Goal: Information Seeking & Learning: Learn about a topic

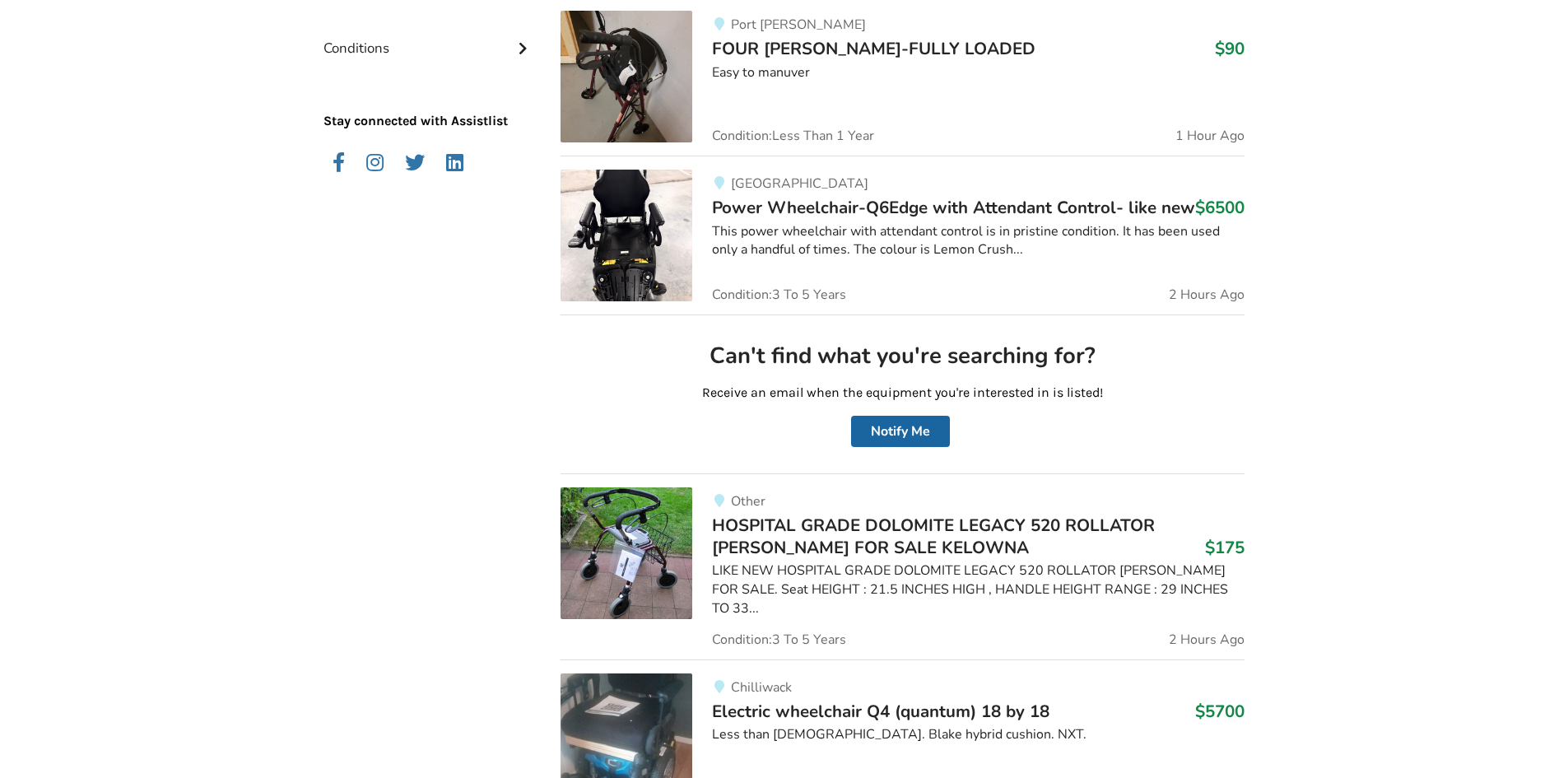
scroll to position [329, 0]
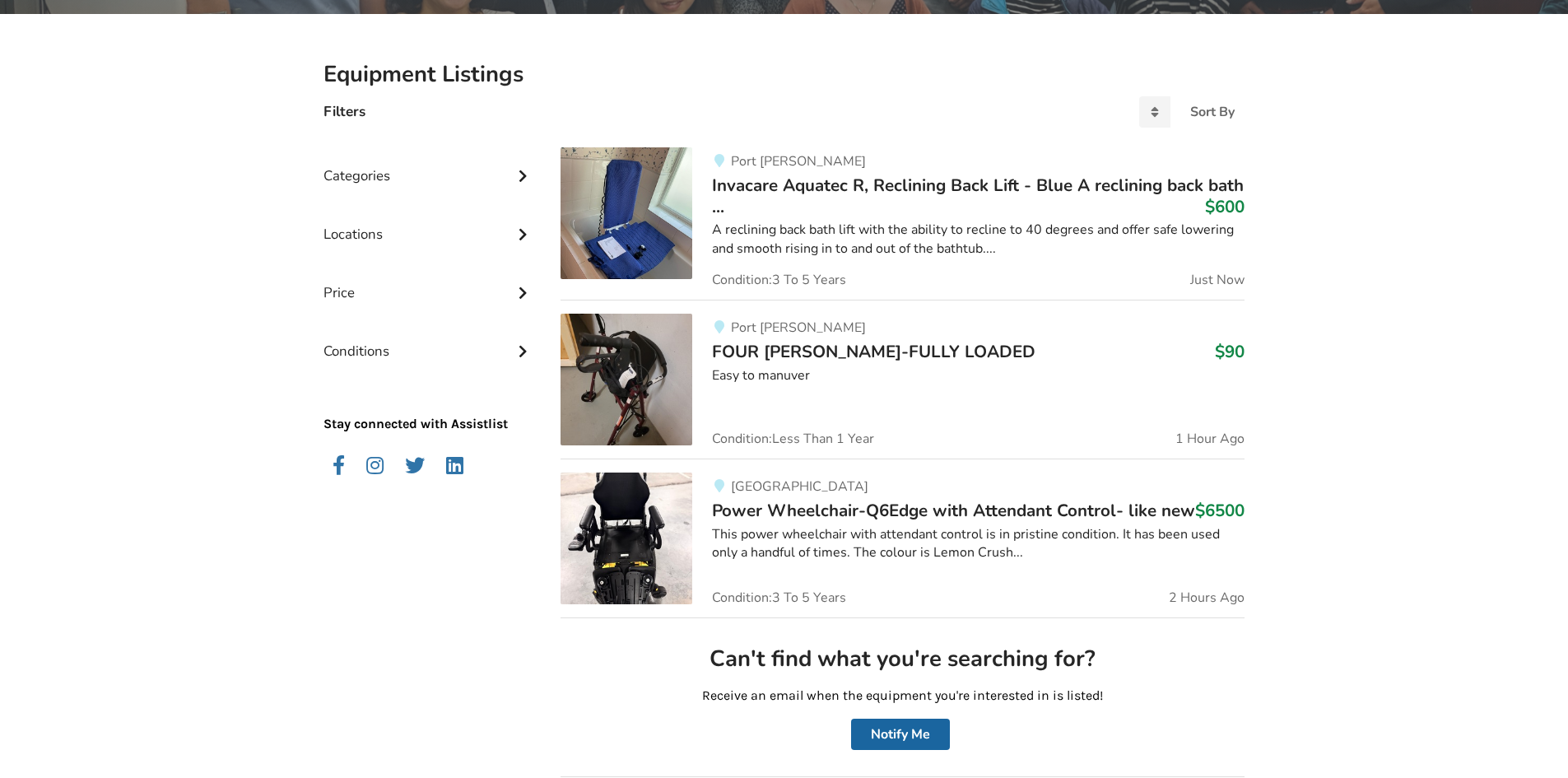
click at [404, 181] on div "Categories" at bounding box center [428, 164] width 211 height 58
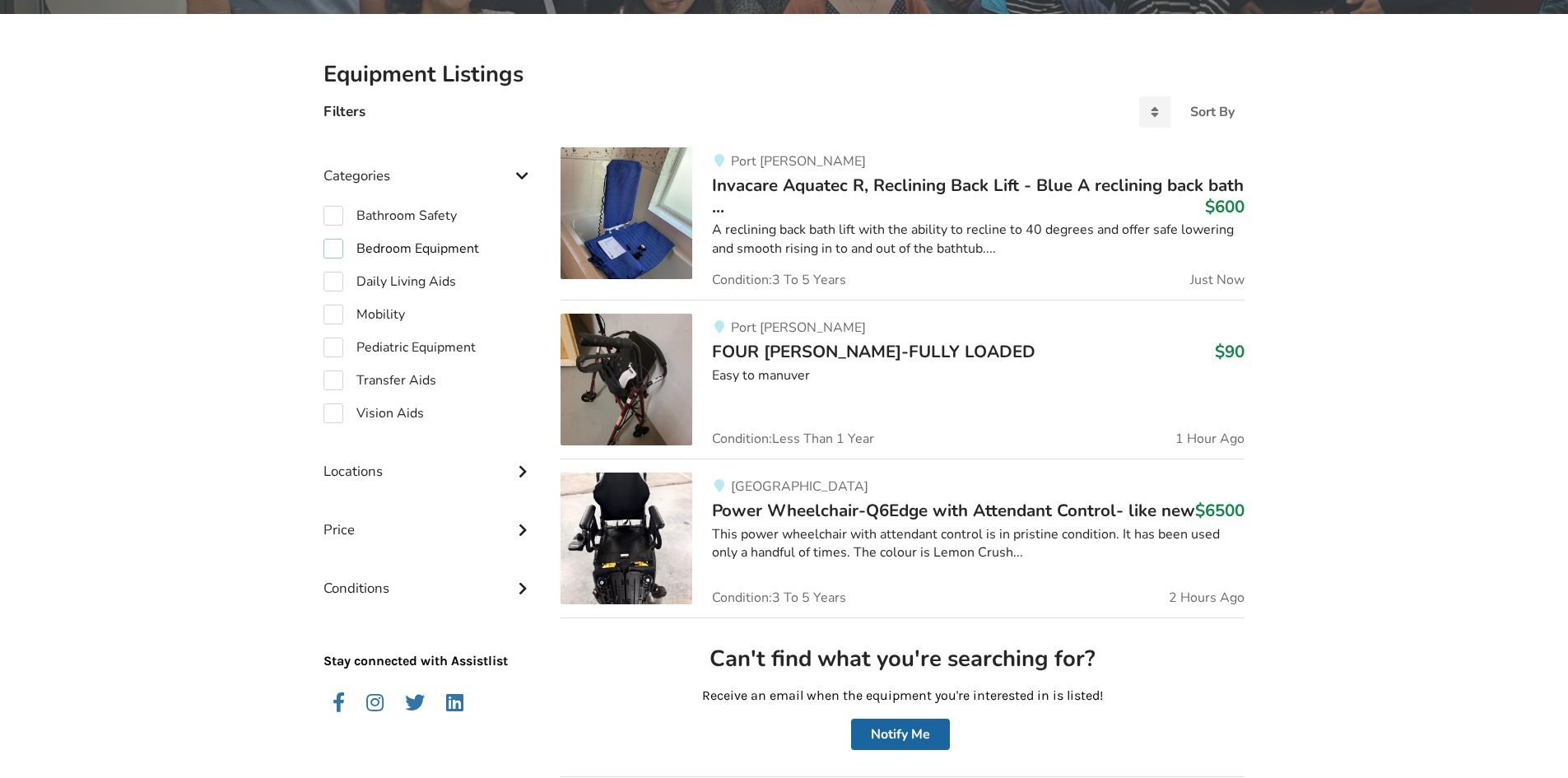
click at [385, 239] on label "Bedroom Equipment" at bounding box center [401, 248] width 156 height 20
checkbox input "true"
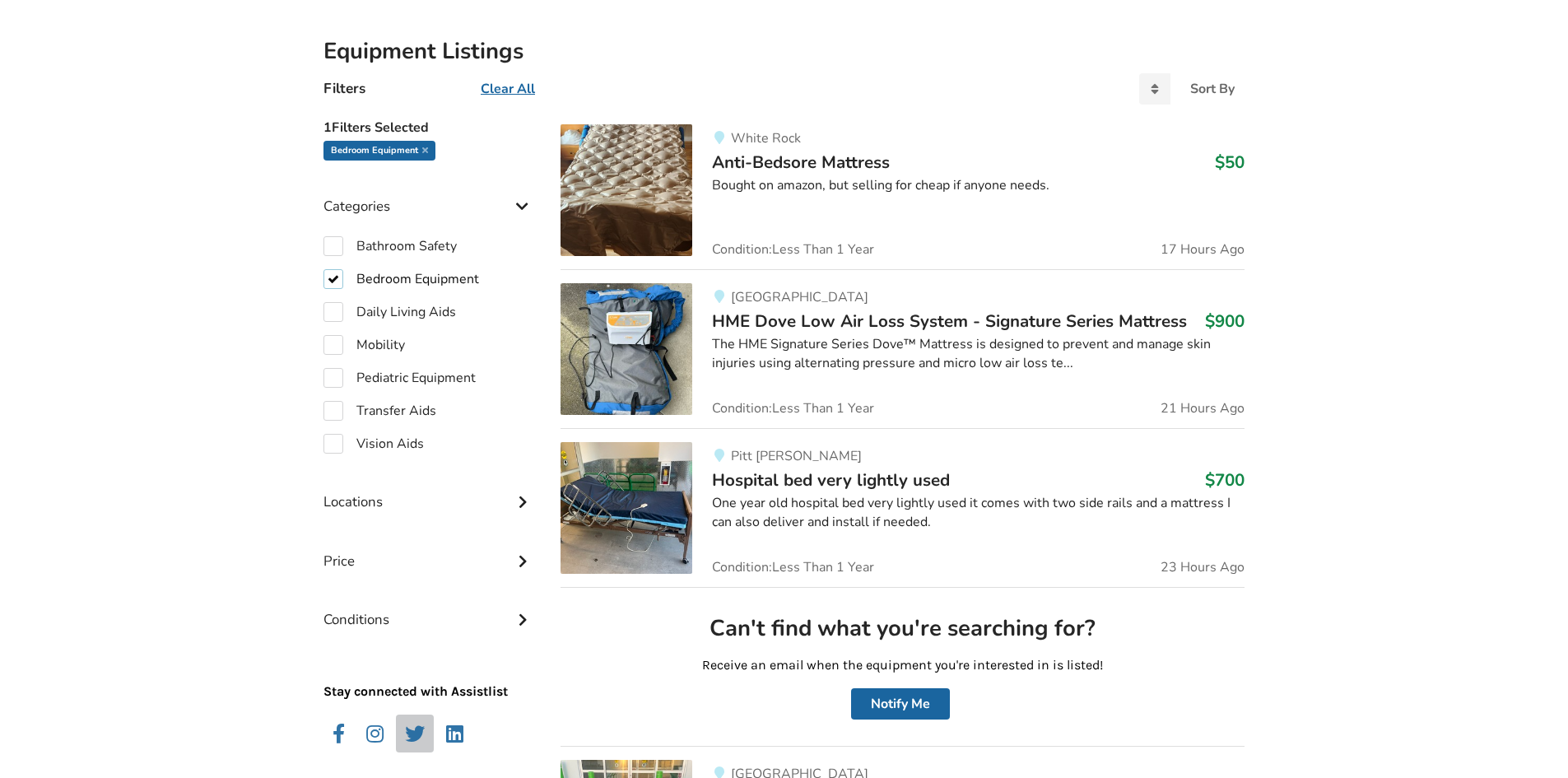
scroll to position [494, 0]
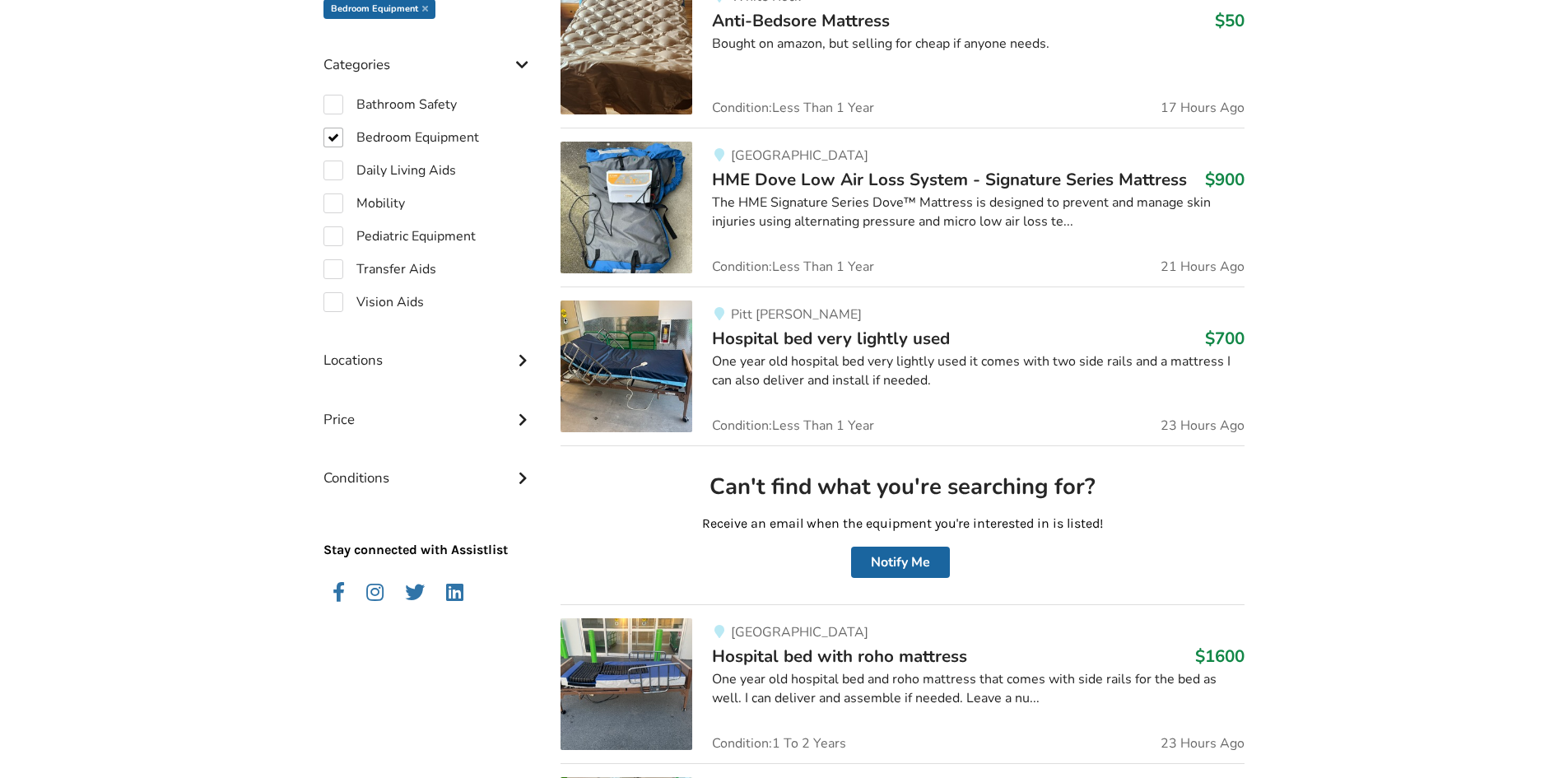
click at [403, 421] on div "Price" at bounding box center [428, 407] width 211 height 58
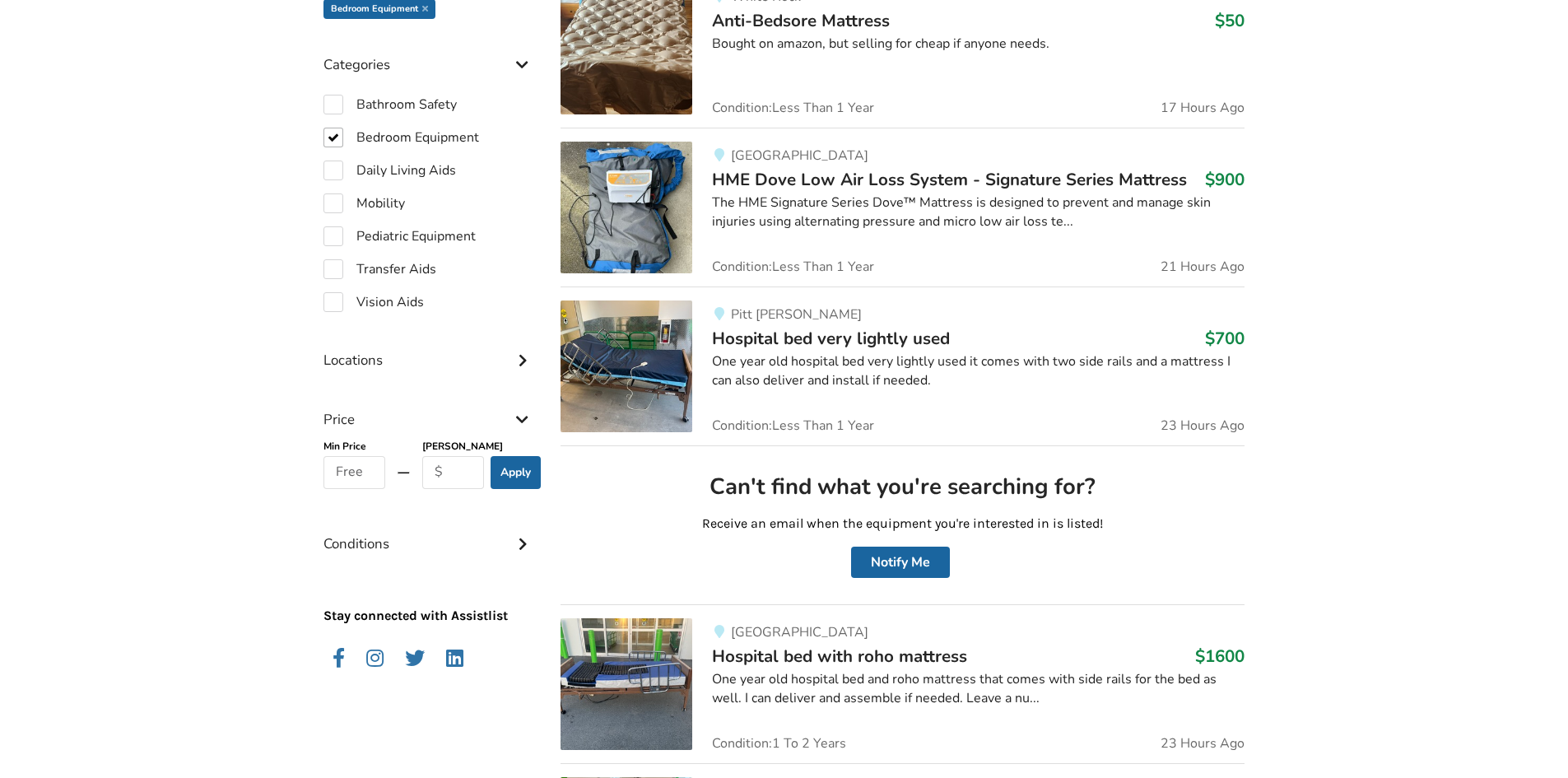
click at [416, 367] on div "Locations" at bounding box center [428, 348] width 211 height 58
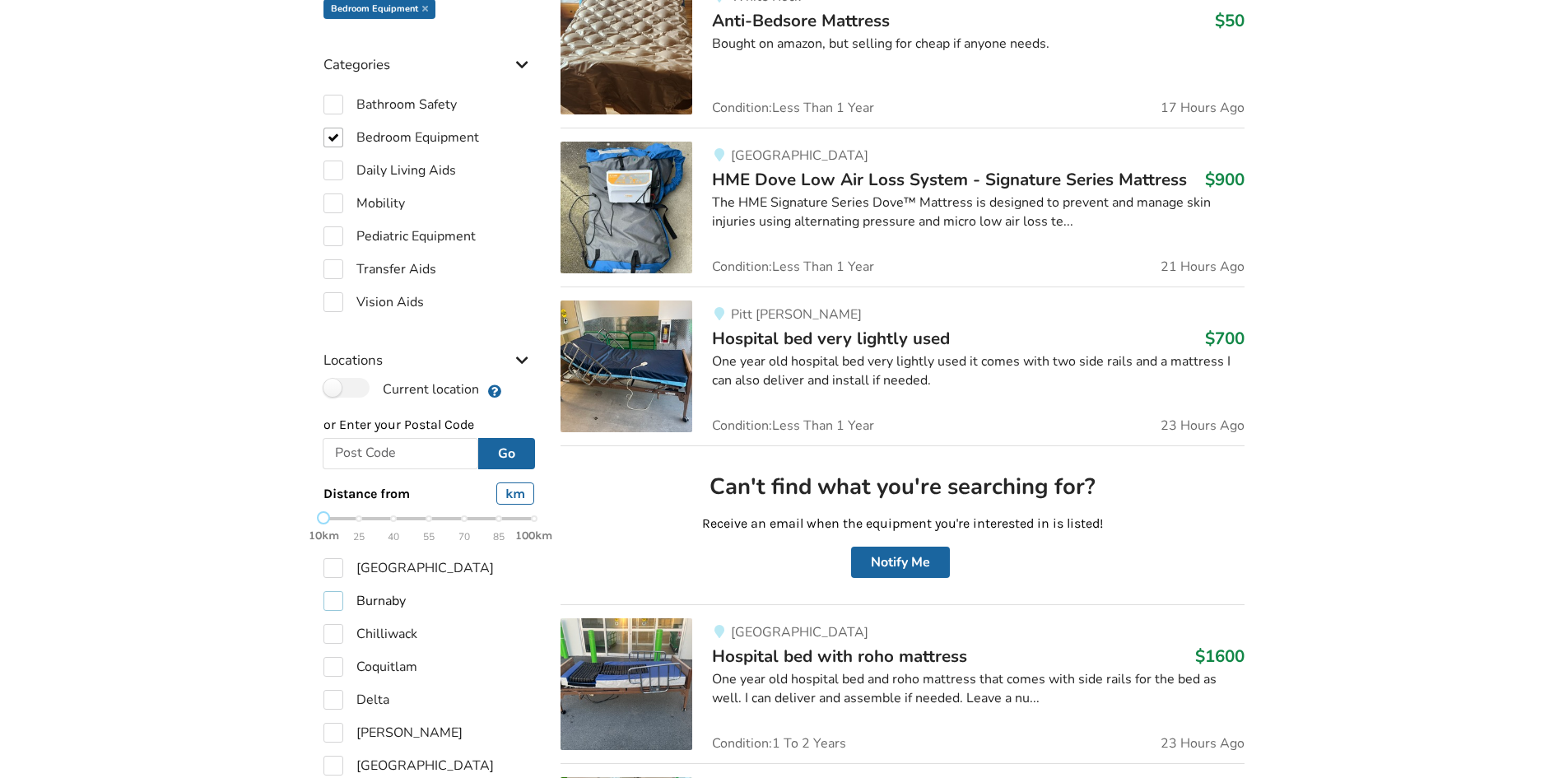
click at [371, 598] on label "Burnaby" at bounding box center [364, 601] width 82 height 20
checkbox input "true"
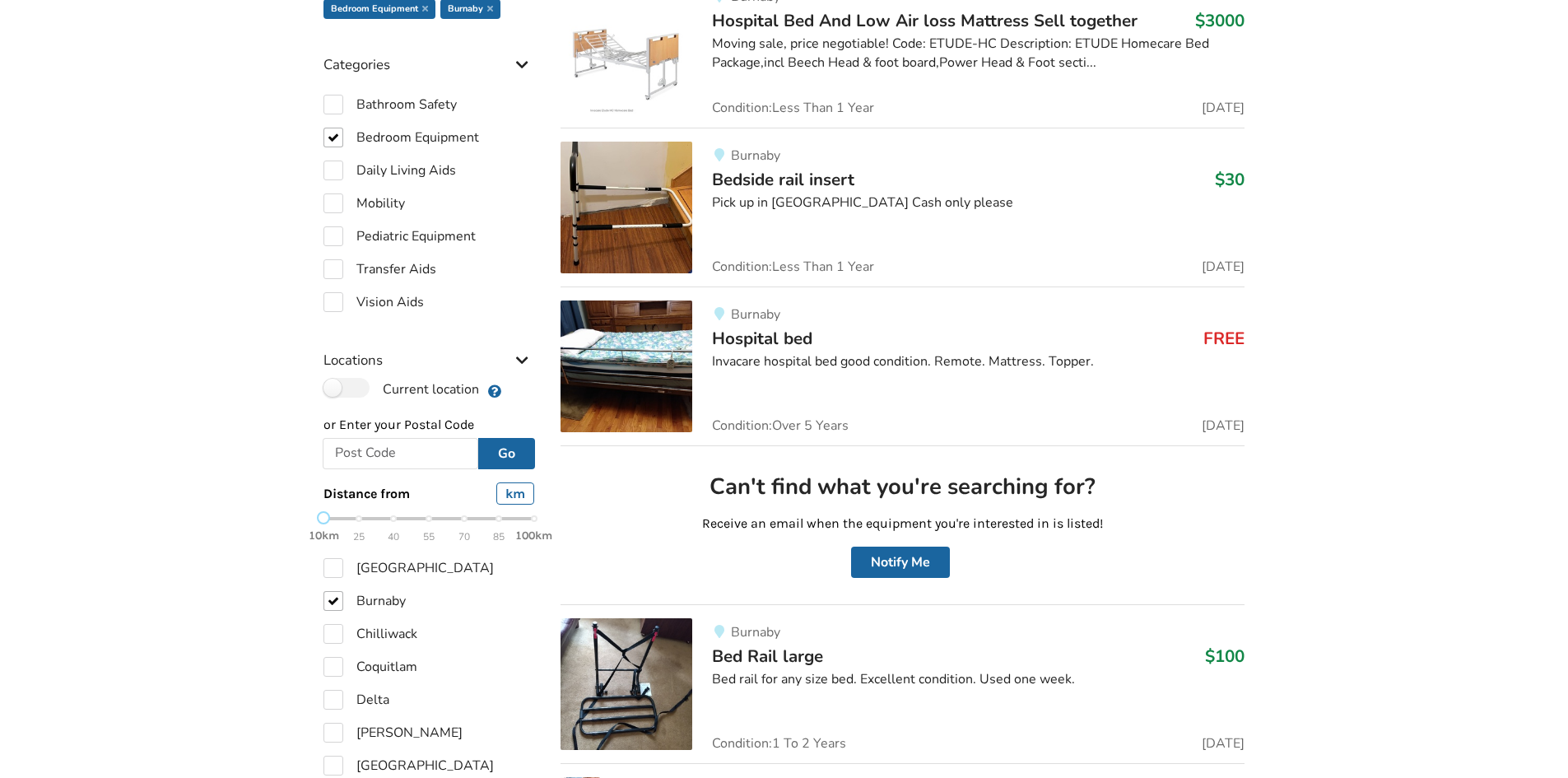
click at [958, 385] on div at bounding box center [978, 385] width 532 height 2
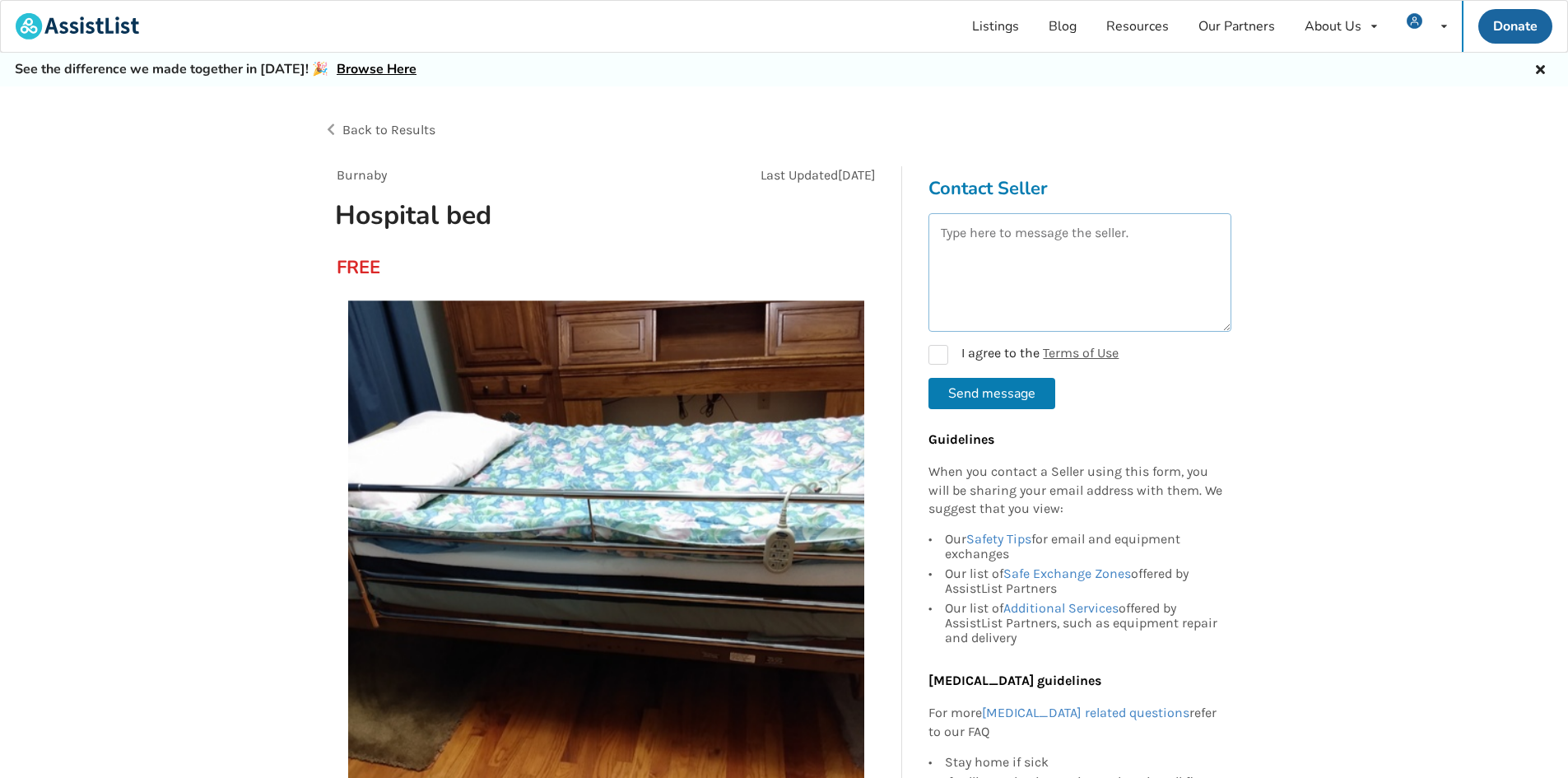
click at [992, 260] on textarea at bounding box center [1079, 272] width 302 height 118
click at [938, 232] on textarea "Is the mattress included in this listing?" at bounding box center [1079, 272] width 302 height 118
type textarea "Hi, we are interested in getting this bed, Is the mattress included in this lis…"
click at [938, 356] on label "I agree to the Terms of Use" at bounding box center [1023, 354] width 190 height 20
checkbox input "true"
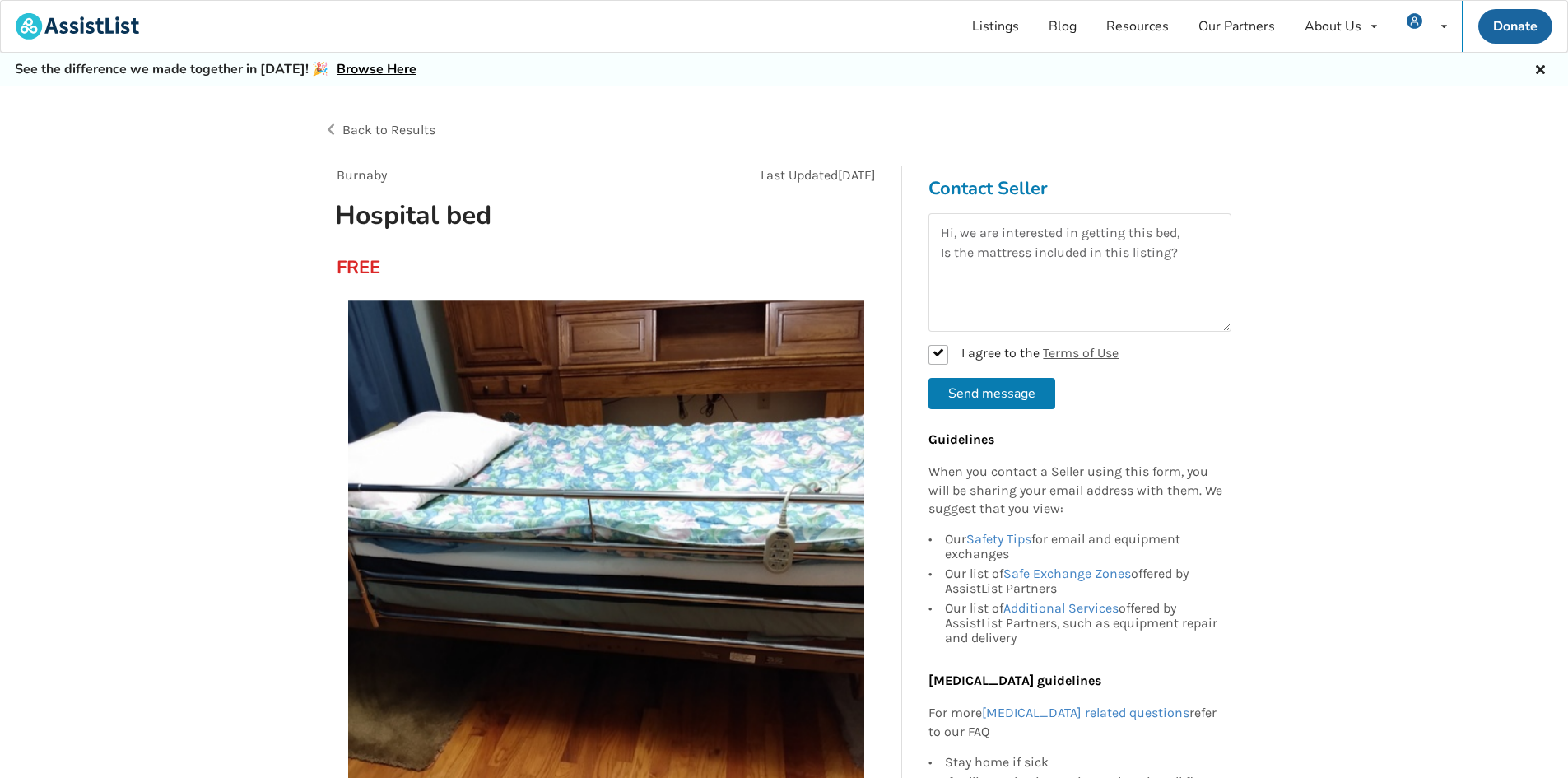
click at [956, 396] on button "Send message" at bounding box center [991, 393] width 127 height 31
checkbox input "false"
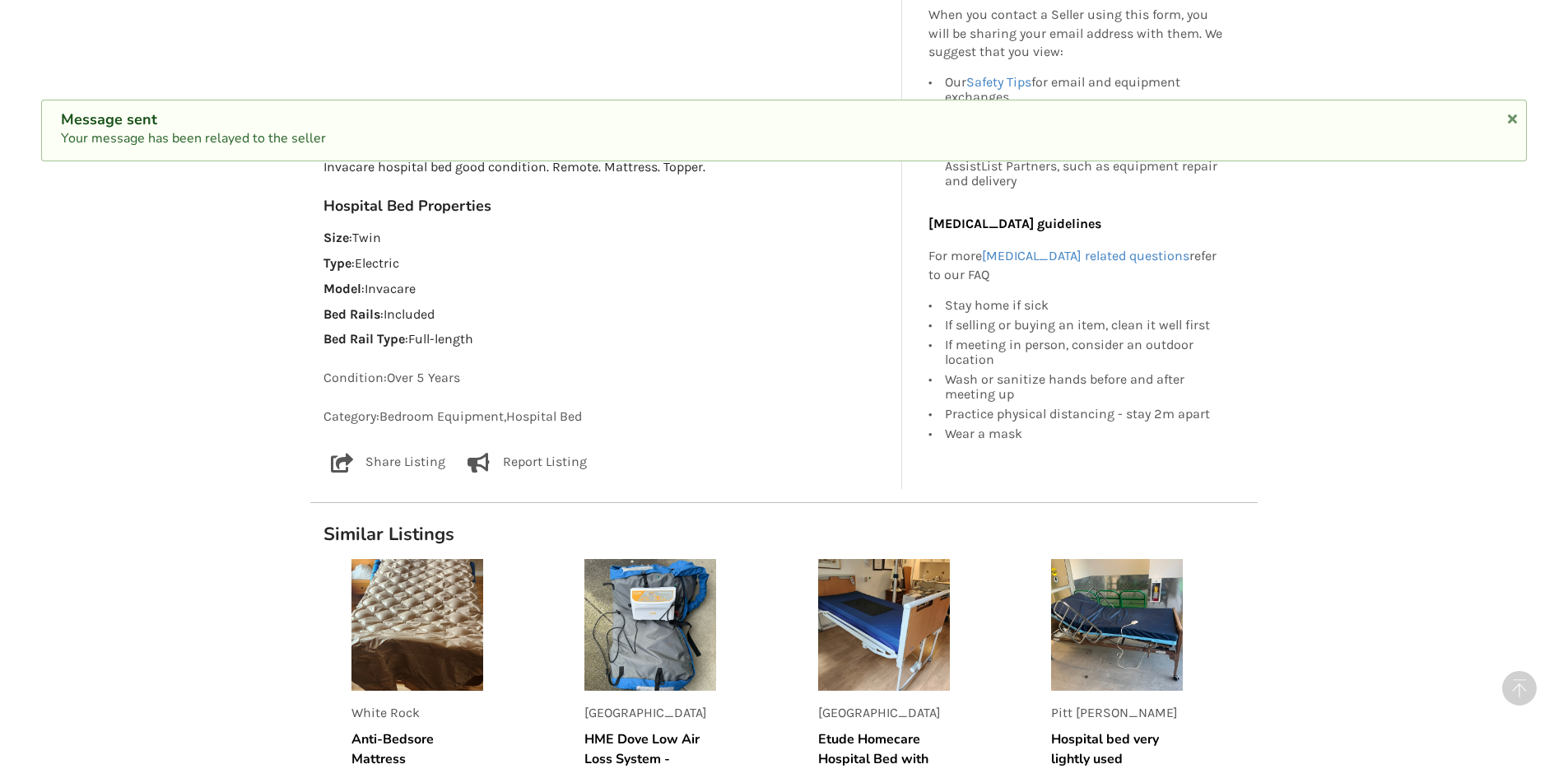
scroll to position [823, 0]
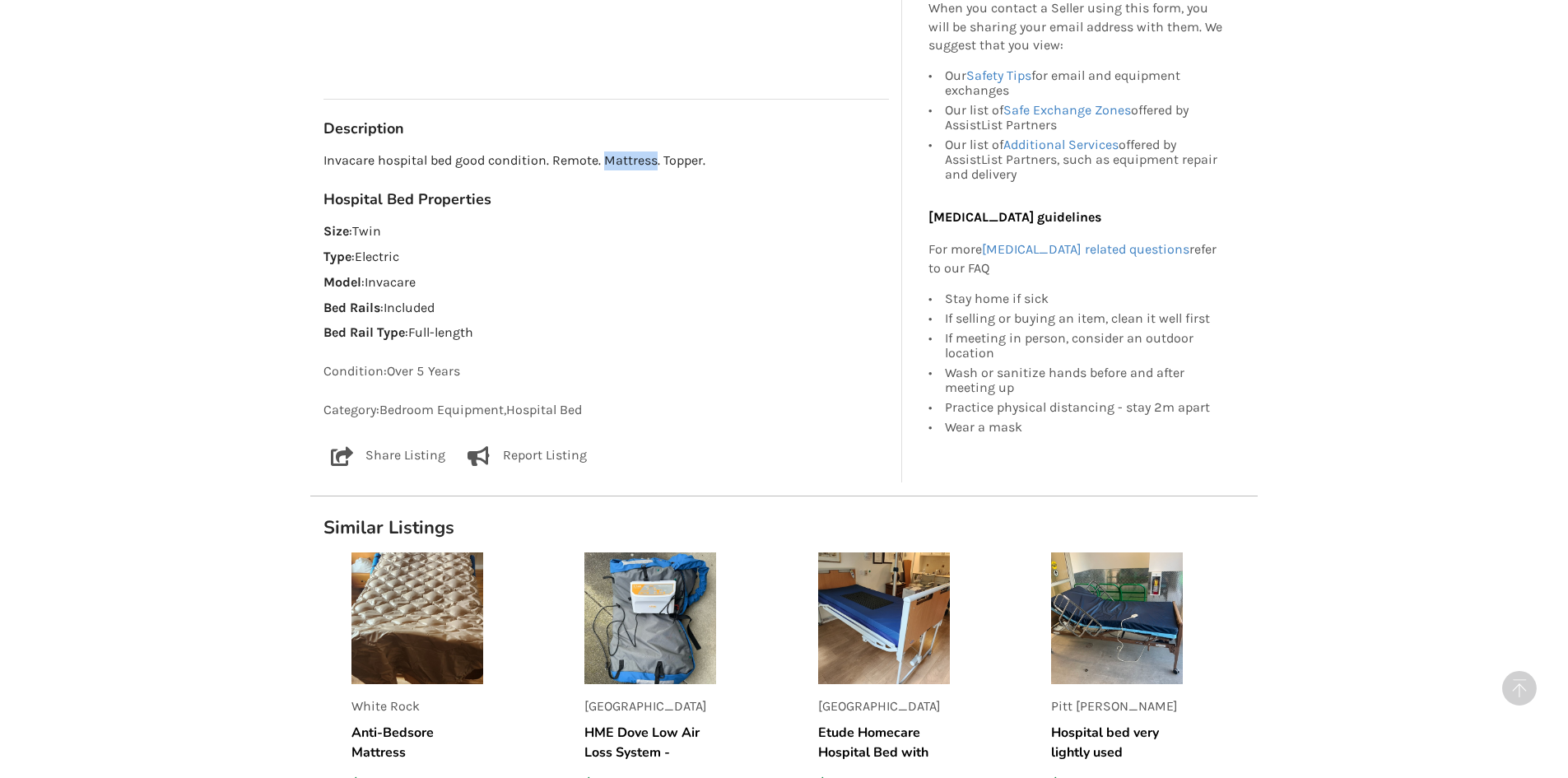
drag, startPoint x: 605, startPoint y: 153, endPoint x: 655, endPoint y: 158, distance: 50.2
click at [655, 158] on p "Invacare hospital bed good condition. Remote. Mattress. Topper." at bounding box center [606, 161] width 566 height 19
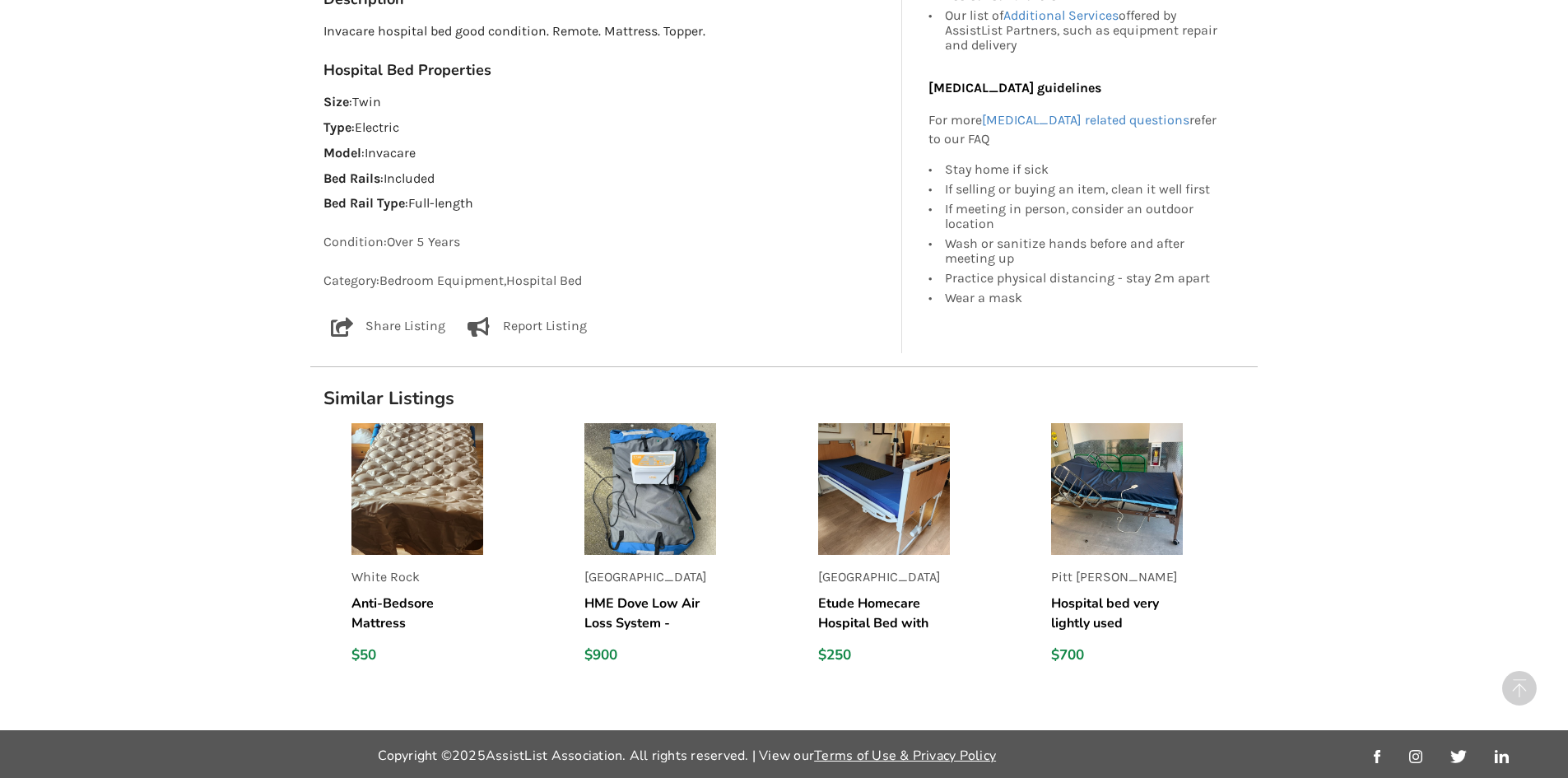
scroll to position [954, 0]
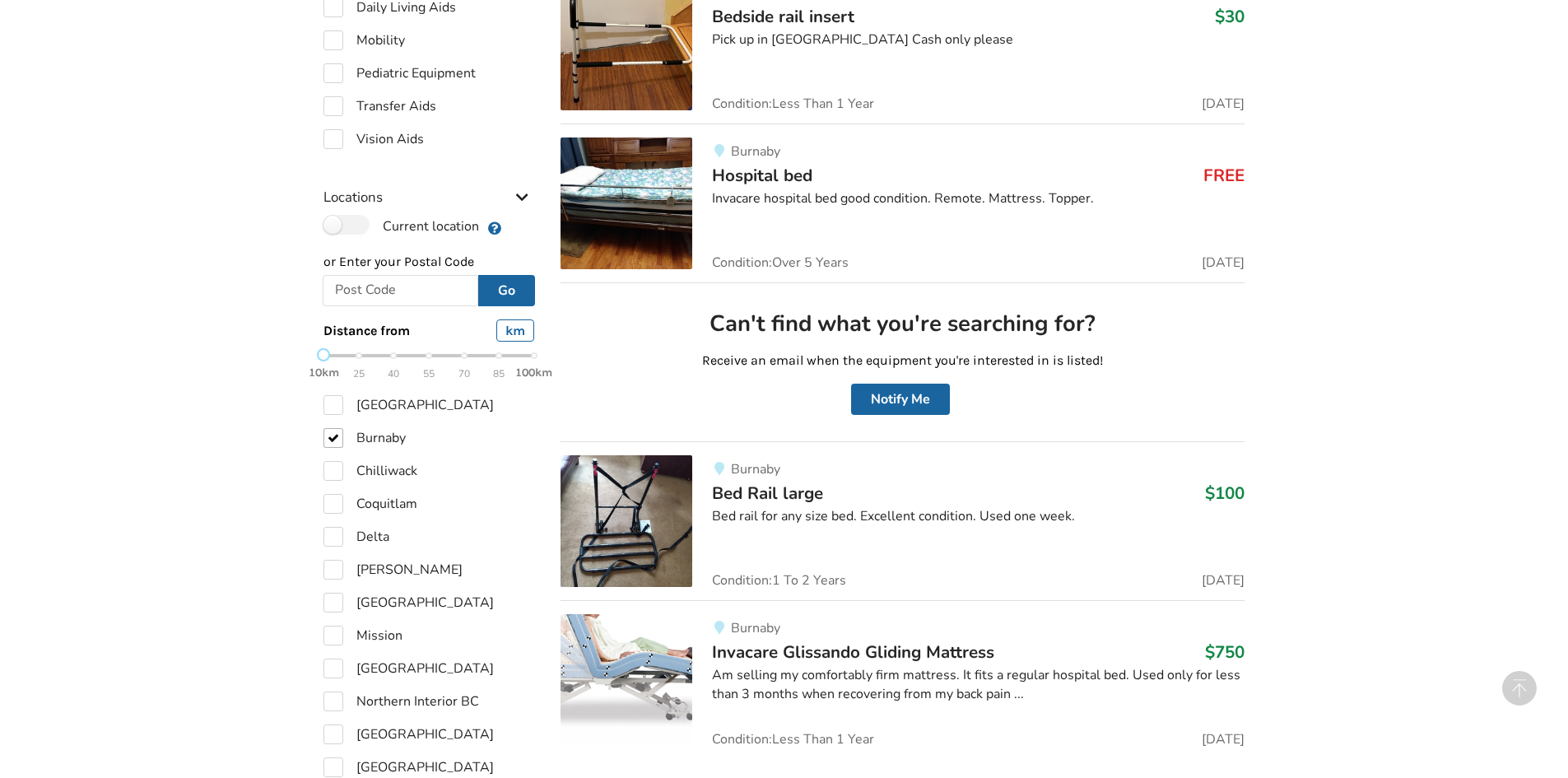
scroll to position [658, 0]
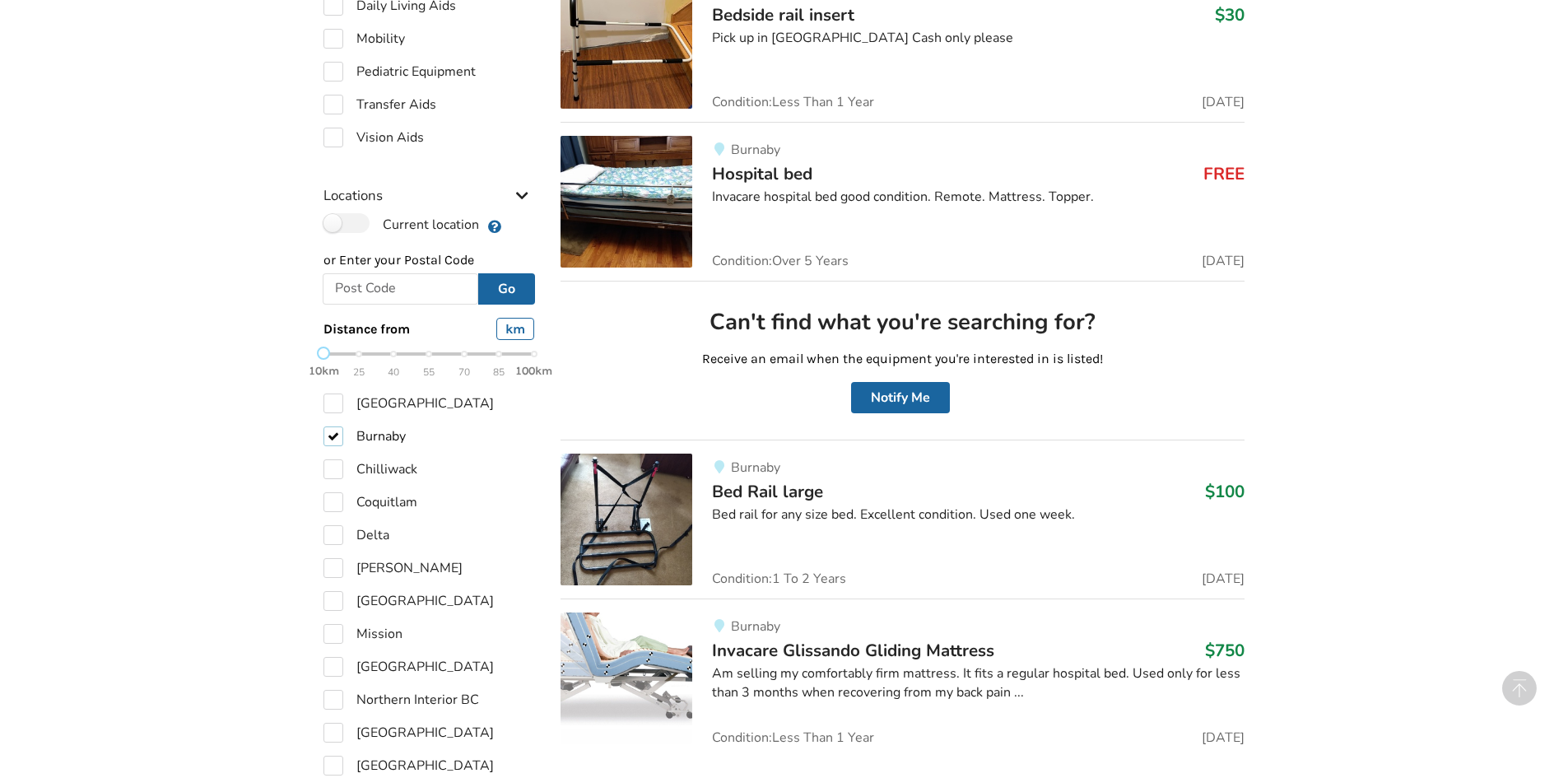
click at [358, 427] on label "Burnaby" at bounding box center [364, 435] width 82 height 20
checkbox input "false"
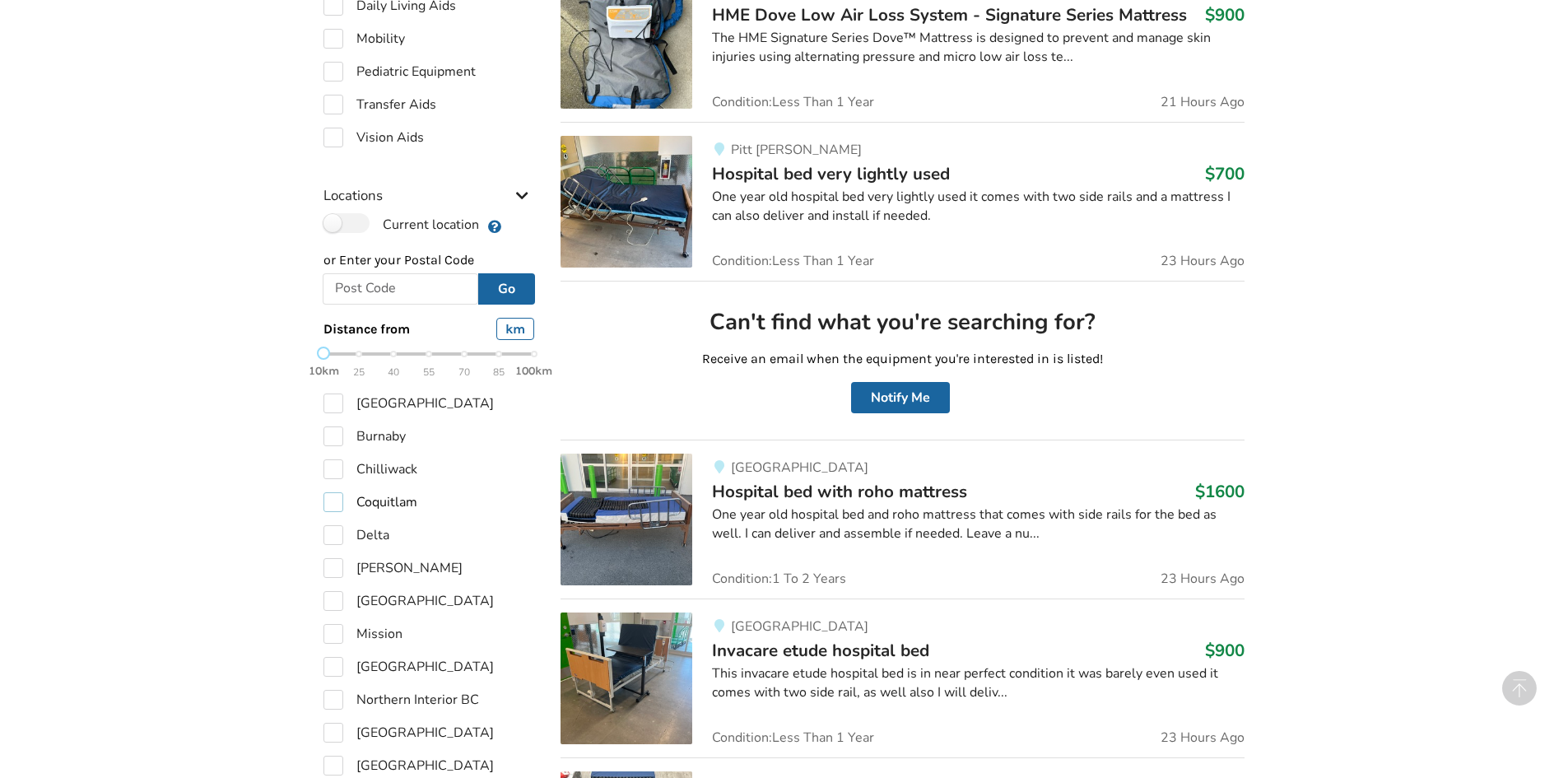
click at [383, 508] on label "Coquitlam" at bounding box center [369, 501] width 93 height 20
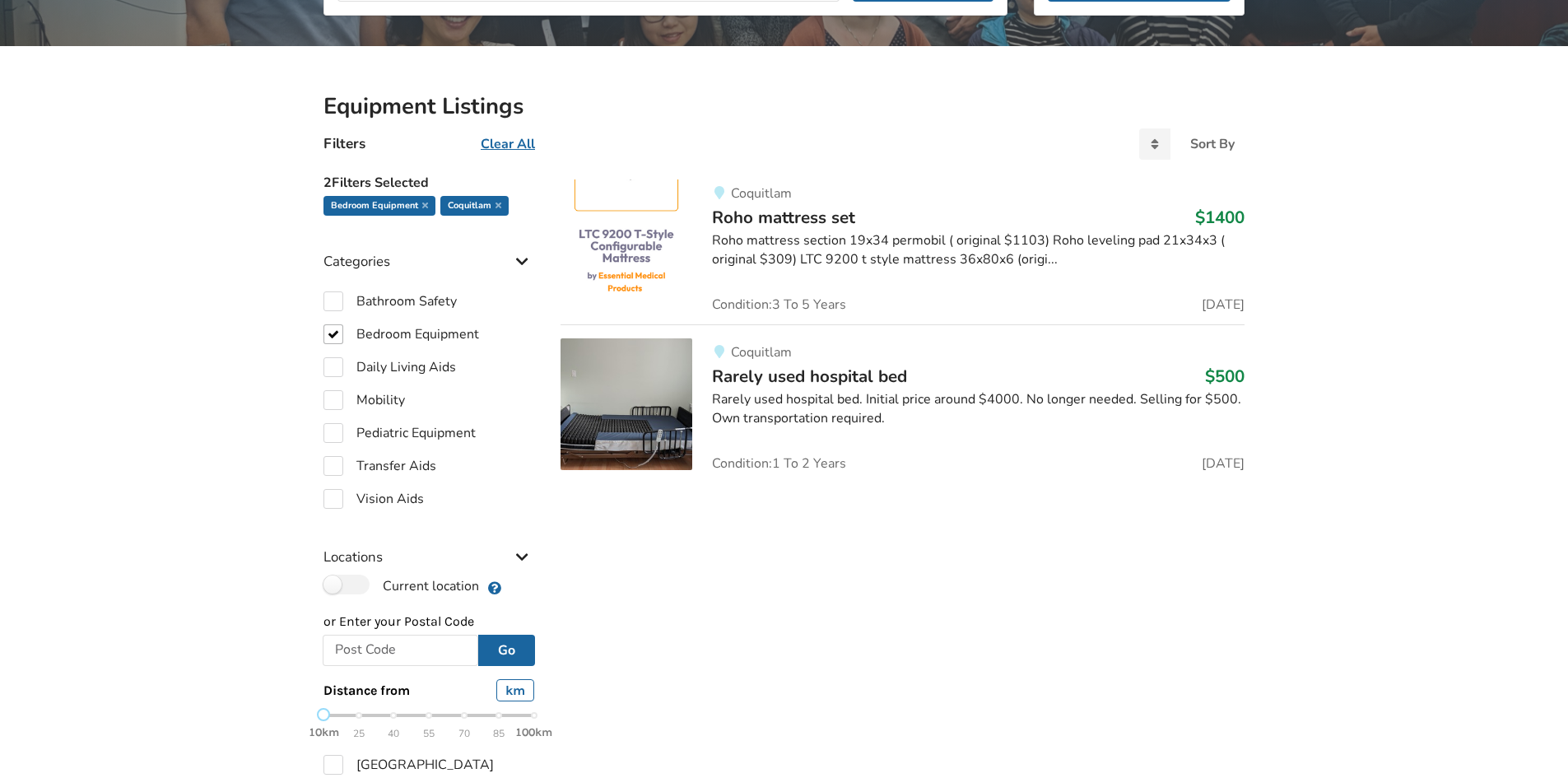
scroll to position [494, 0]
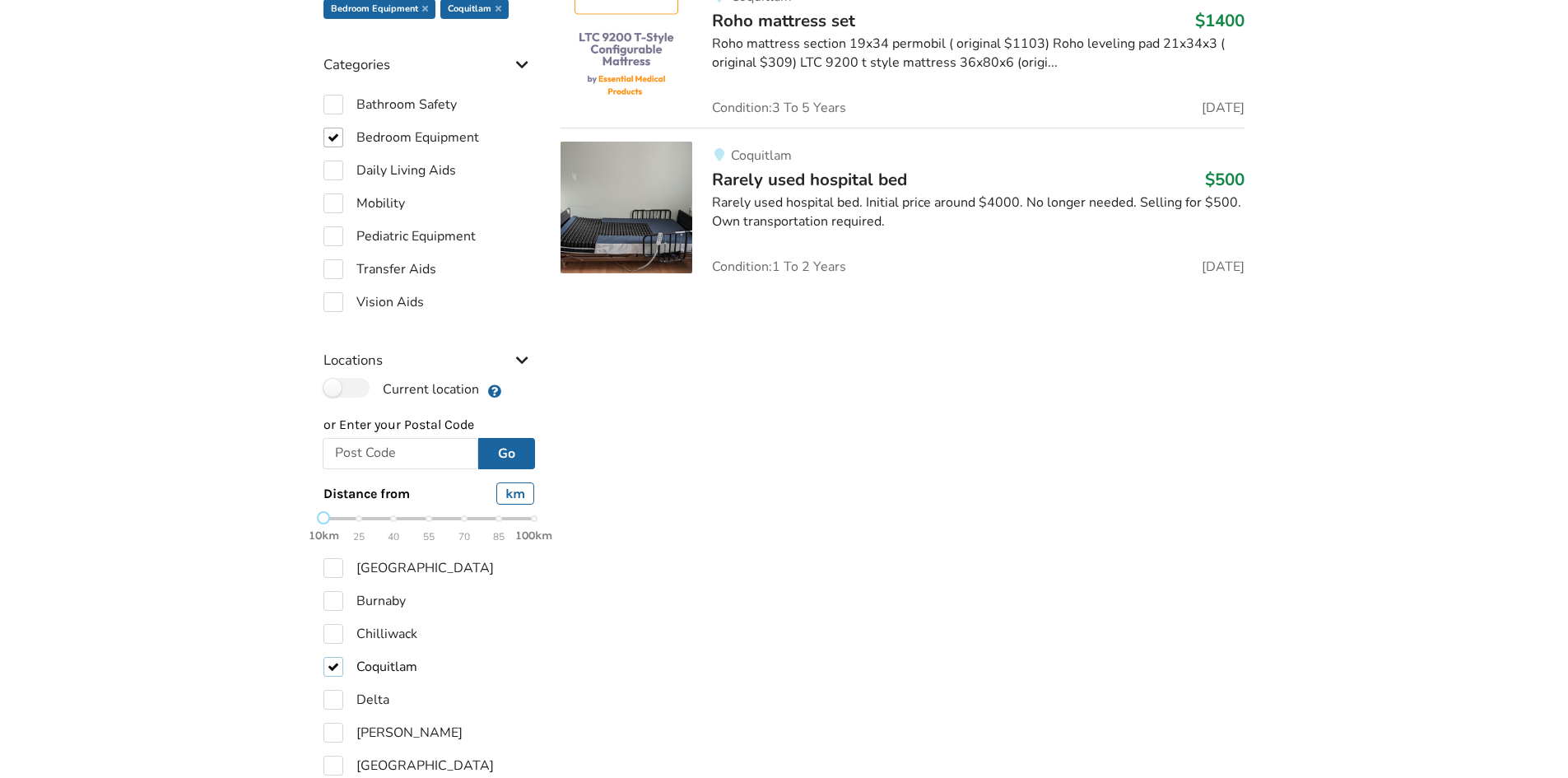
click at [358, 672] on label "Coquitlam" at bounding box center [369, 666] width 93 height 20
checkbox input "false"
click at [363, 697] on label "Delta" at bounding box center [356, 699] width 66 height 20
checkbox input "true"
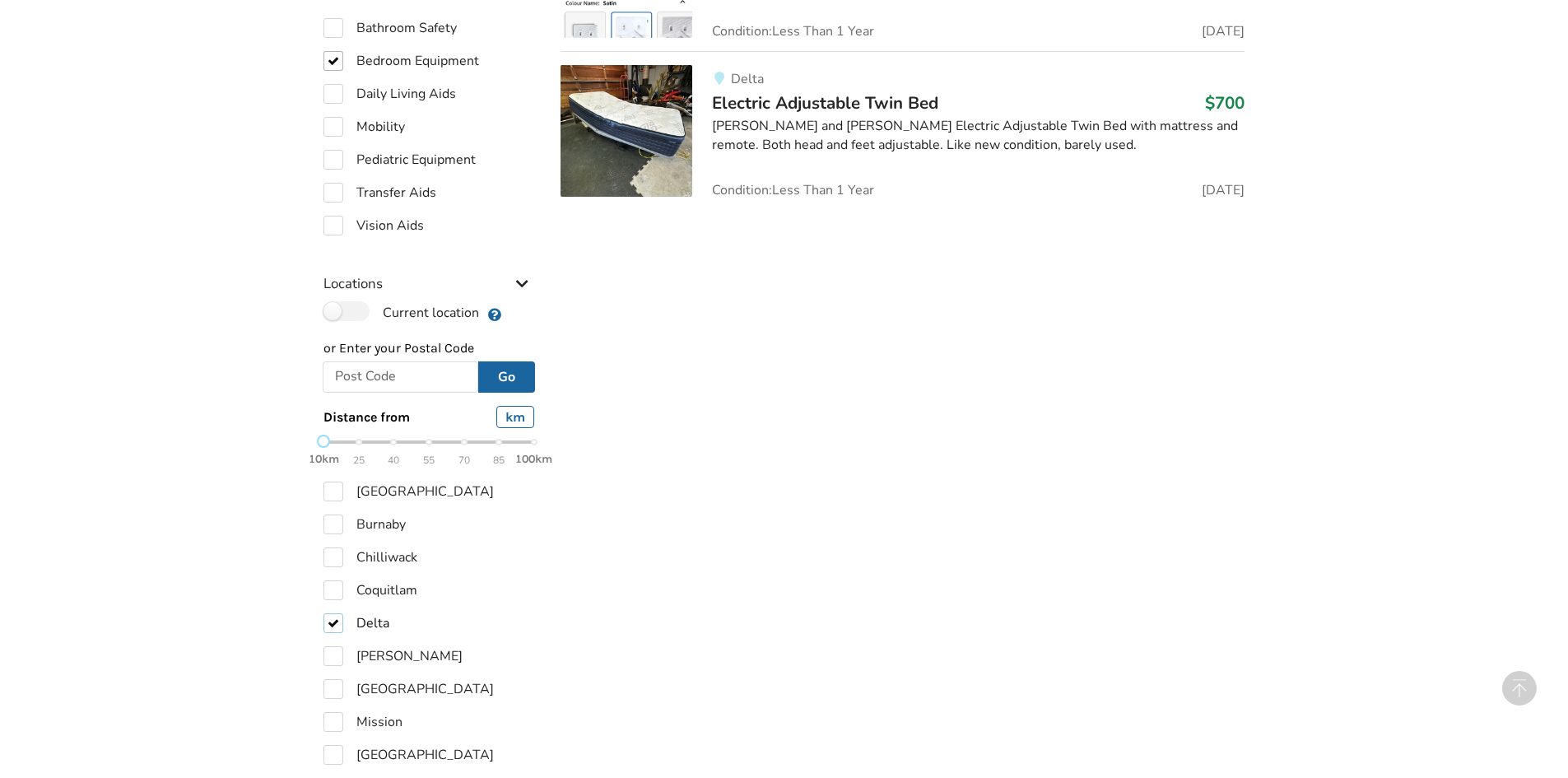
scroll to position [576, 0]
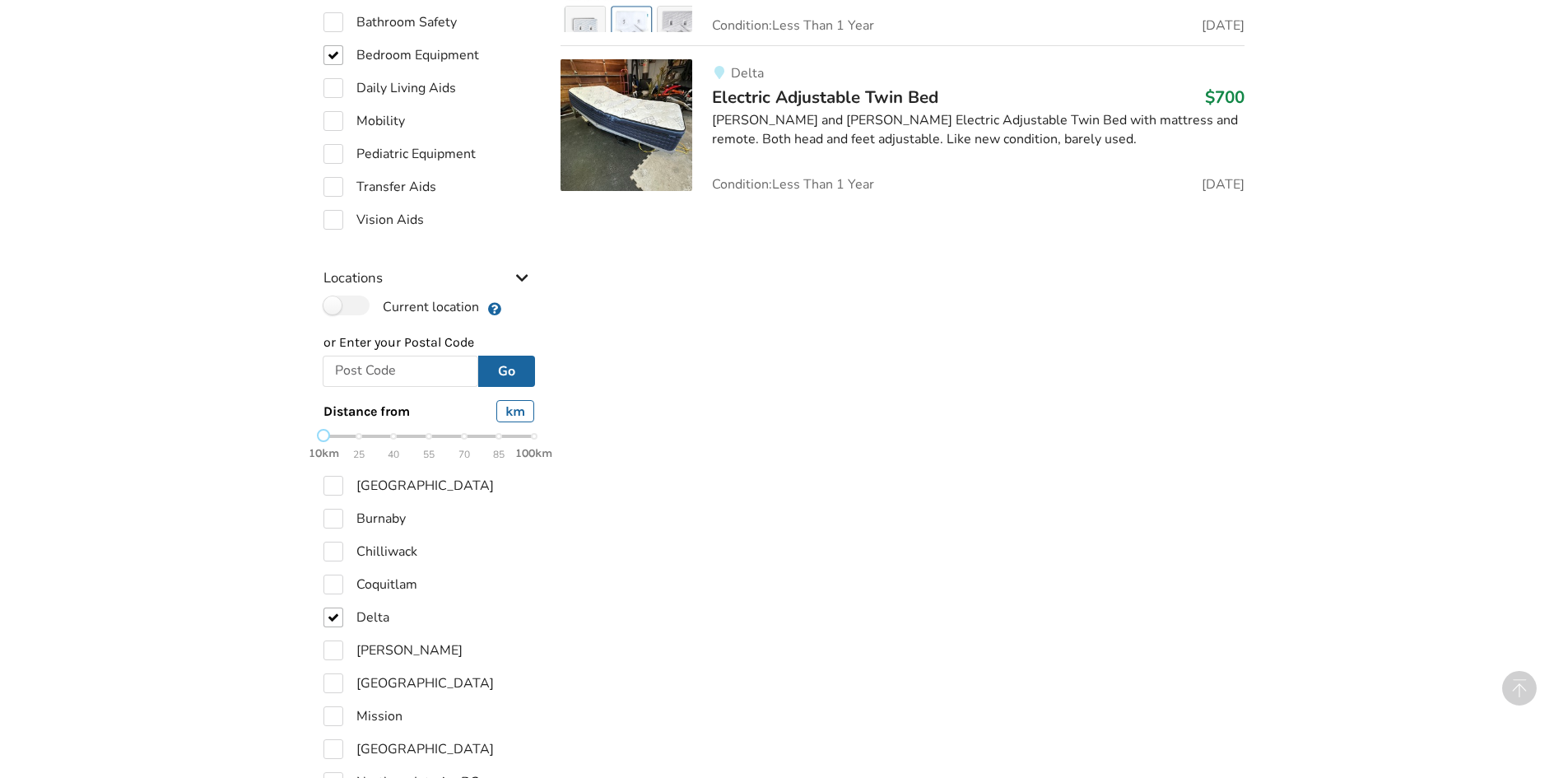
click at [386, 679] on label "[GEOGRAPHIC_DATA]" at bounding box center [408, 683] width 171 height 20
checkbox input "true"
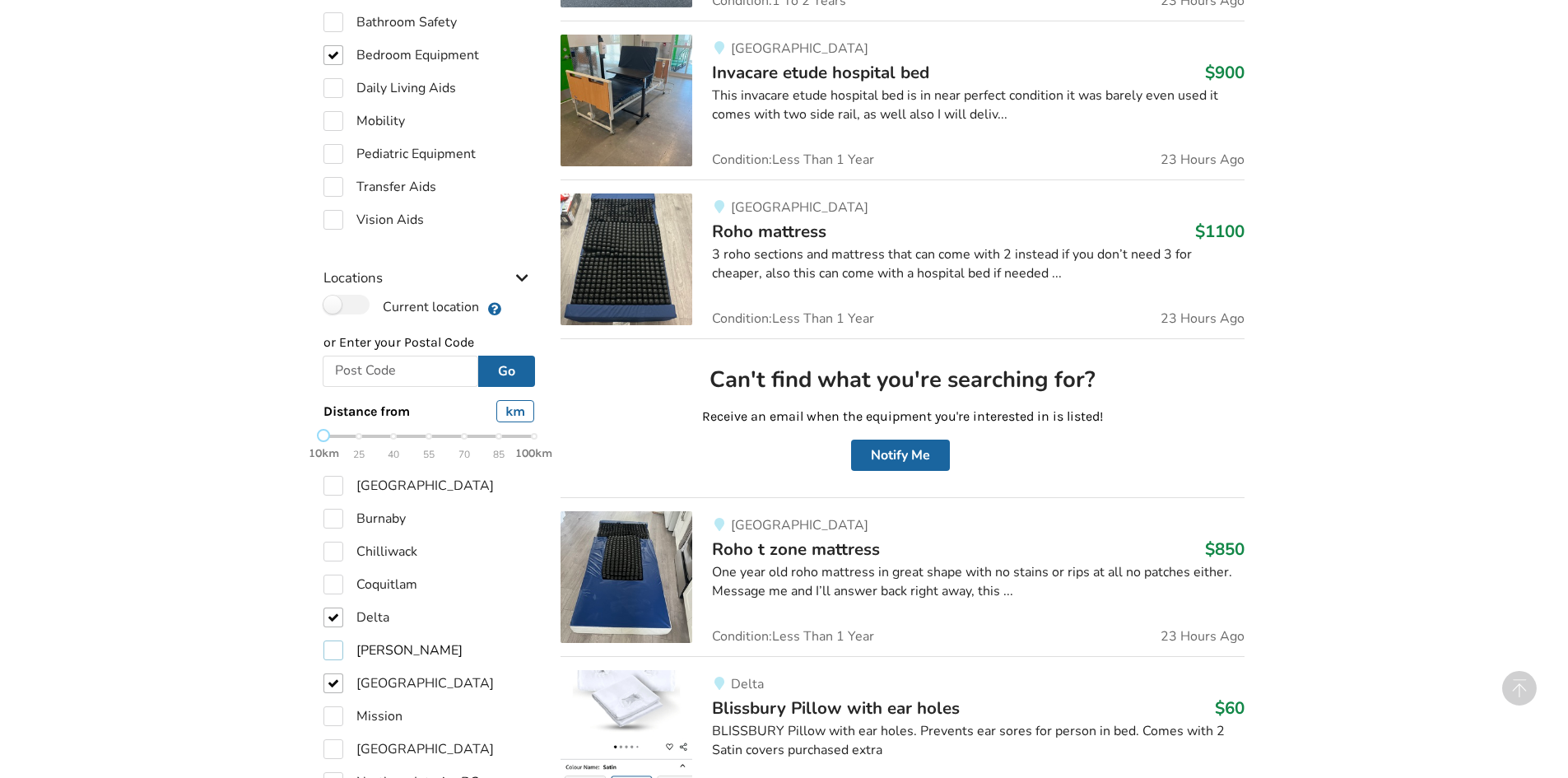
click at [380, 649] on label "[PERSON_NAME]" at bounding box center [392, 649] width 139 height 20
checkbox input "true"
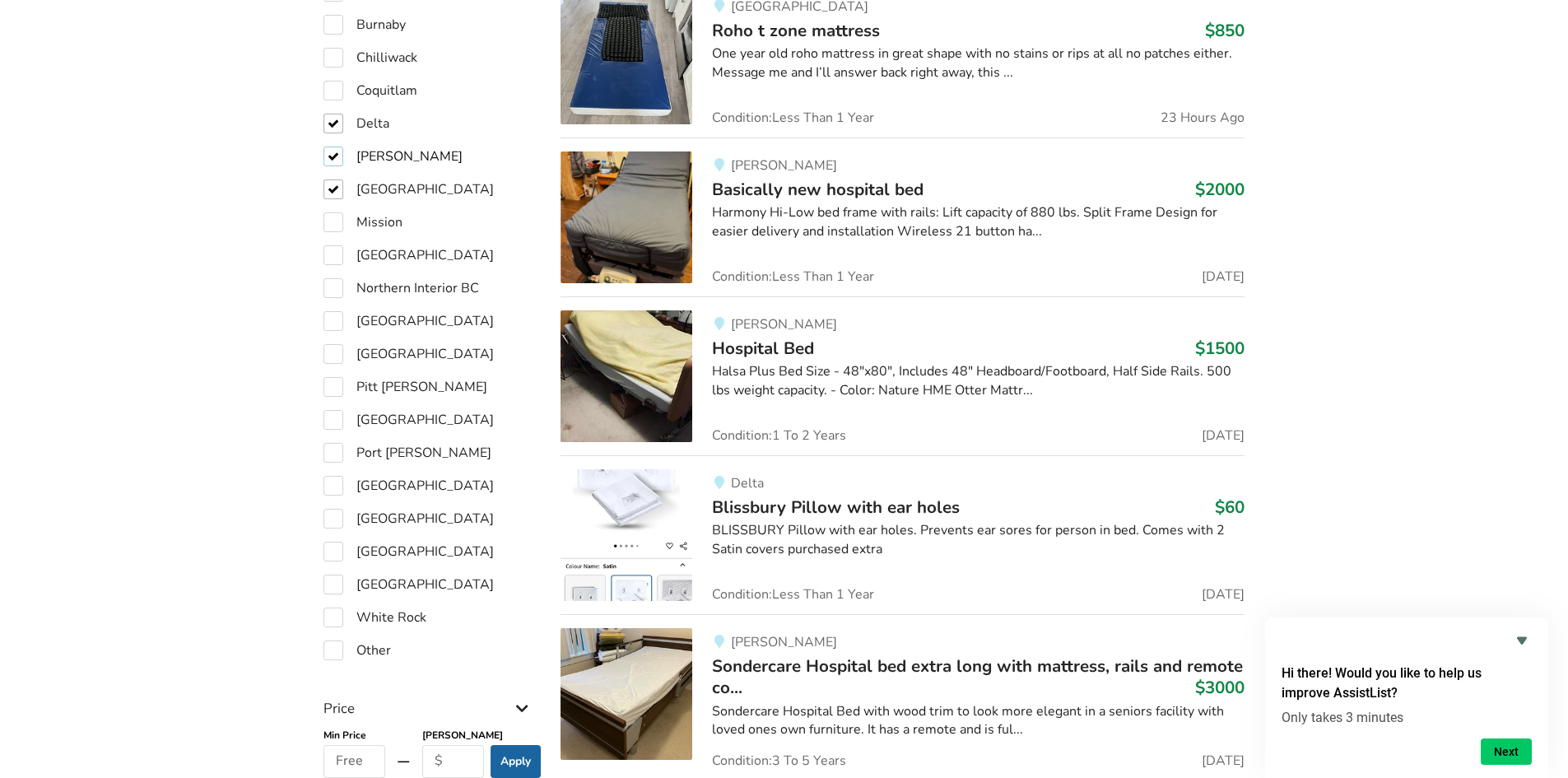
scroll to position [1341, 0]
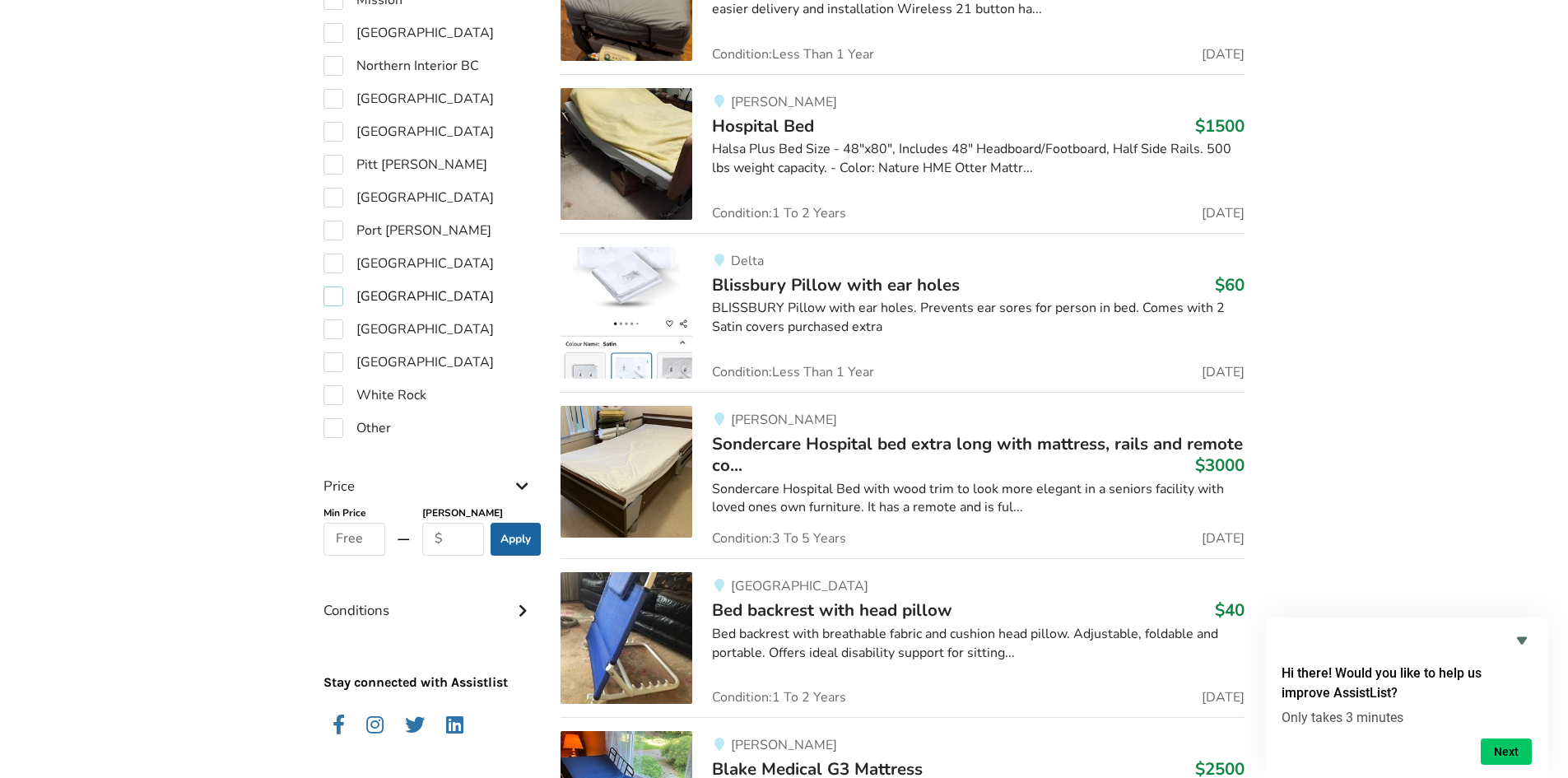
click at [363, 286] on label "[GEOGRAPHIC_DATA]" at bounding box center [408, 296] width 171 height 20
checkbox input "true"
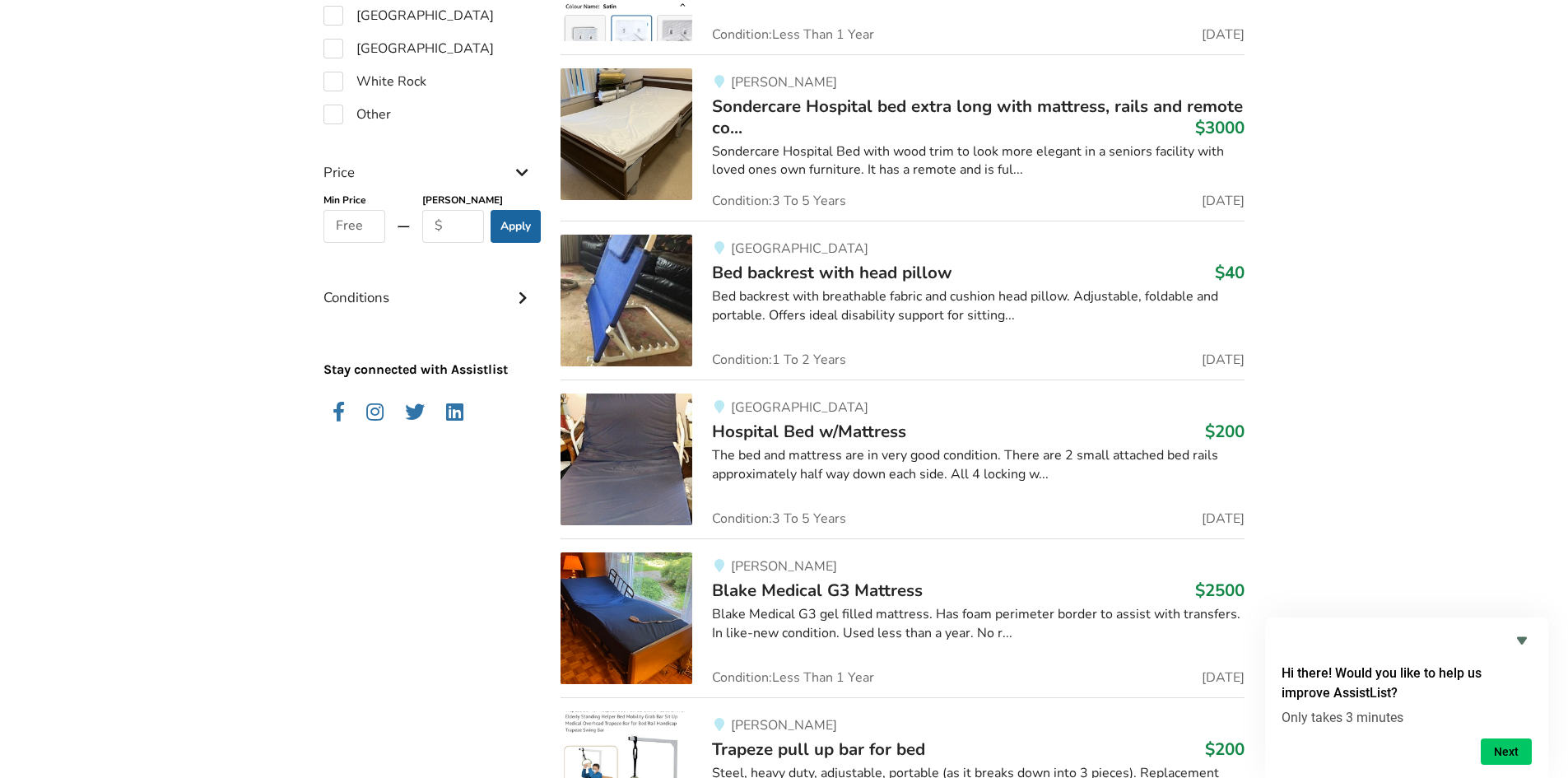
scroll to position [1877, 0]
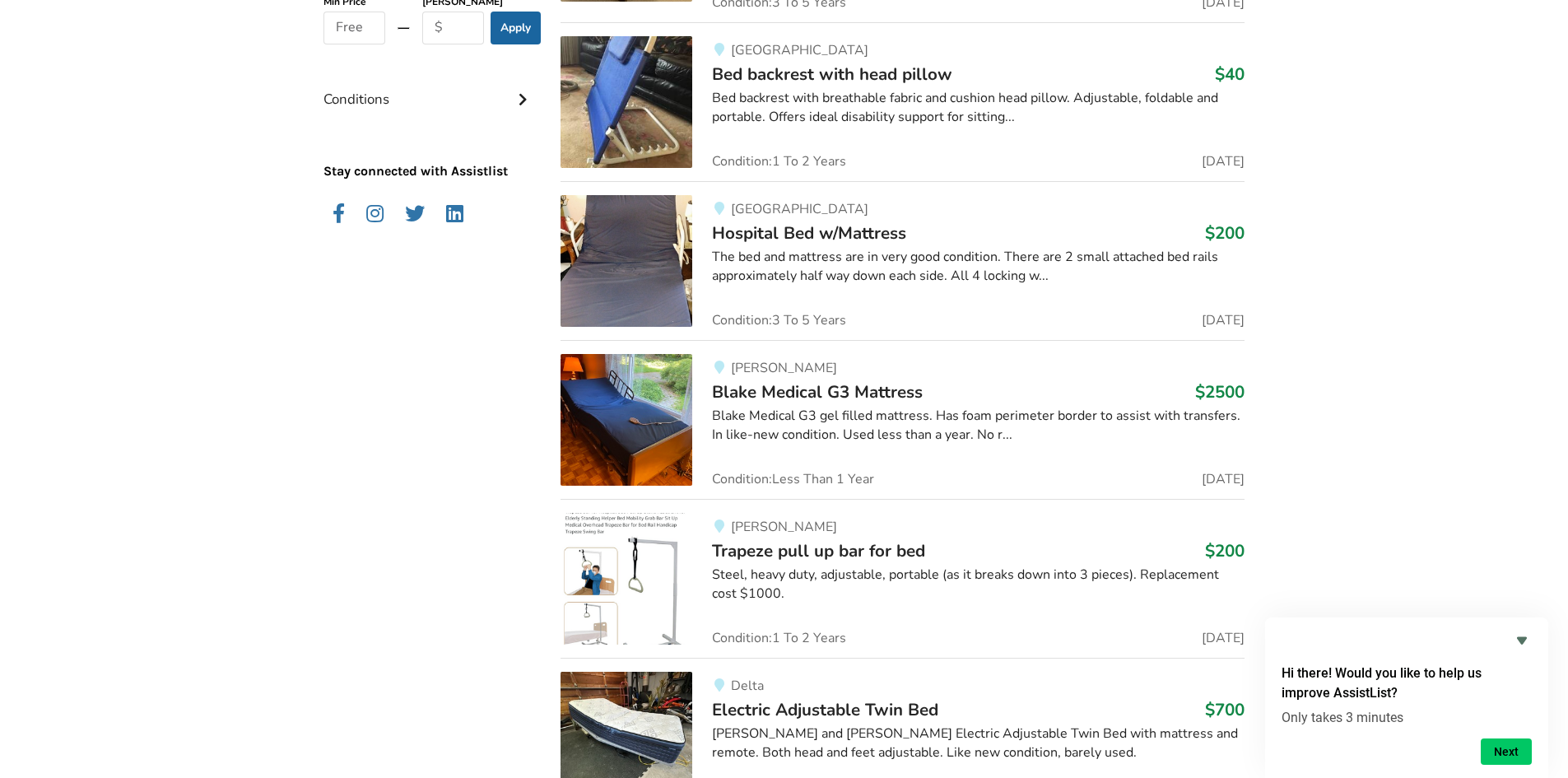
click at [883, 324] on div "[GEOGRAPHIC_DATA] Bed w/Mattress $200 The bed and mattress are in very good con…" at bounding box center [968, 261] width 552 height 132
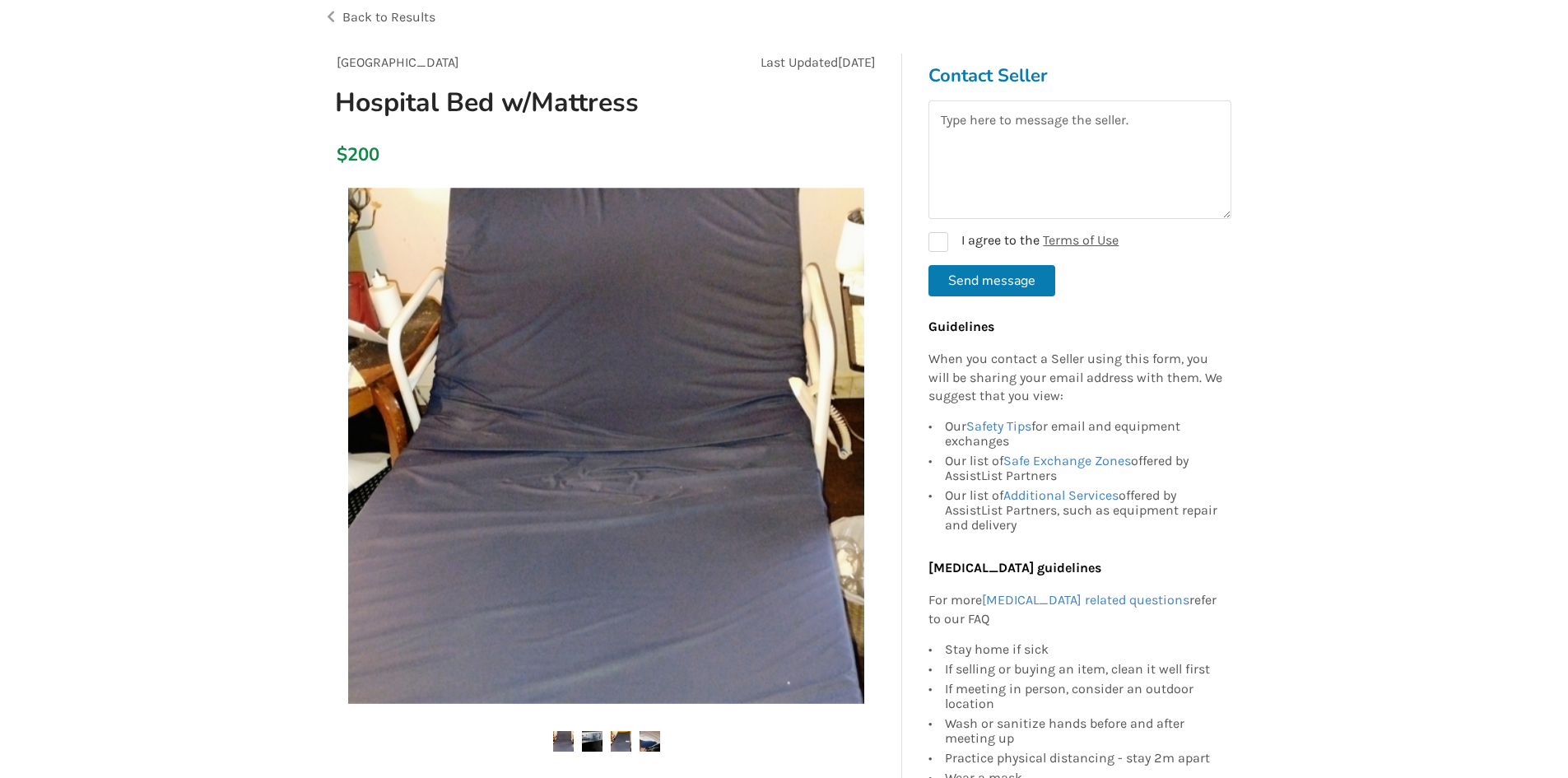
scroll to position [329, 0]
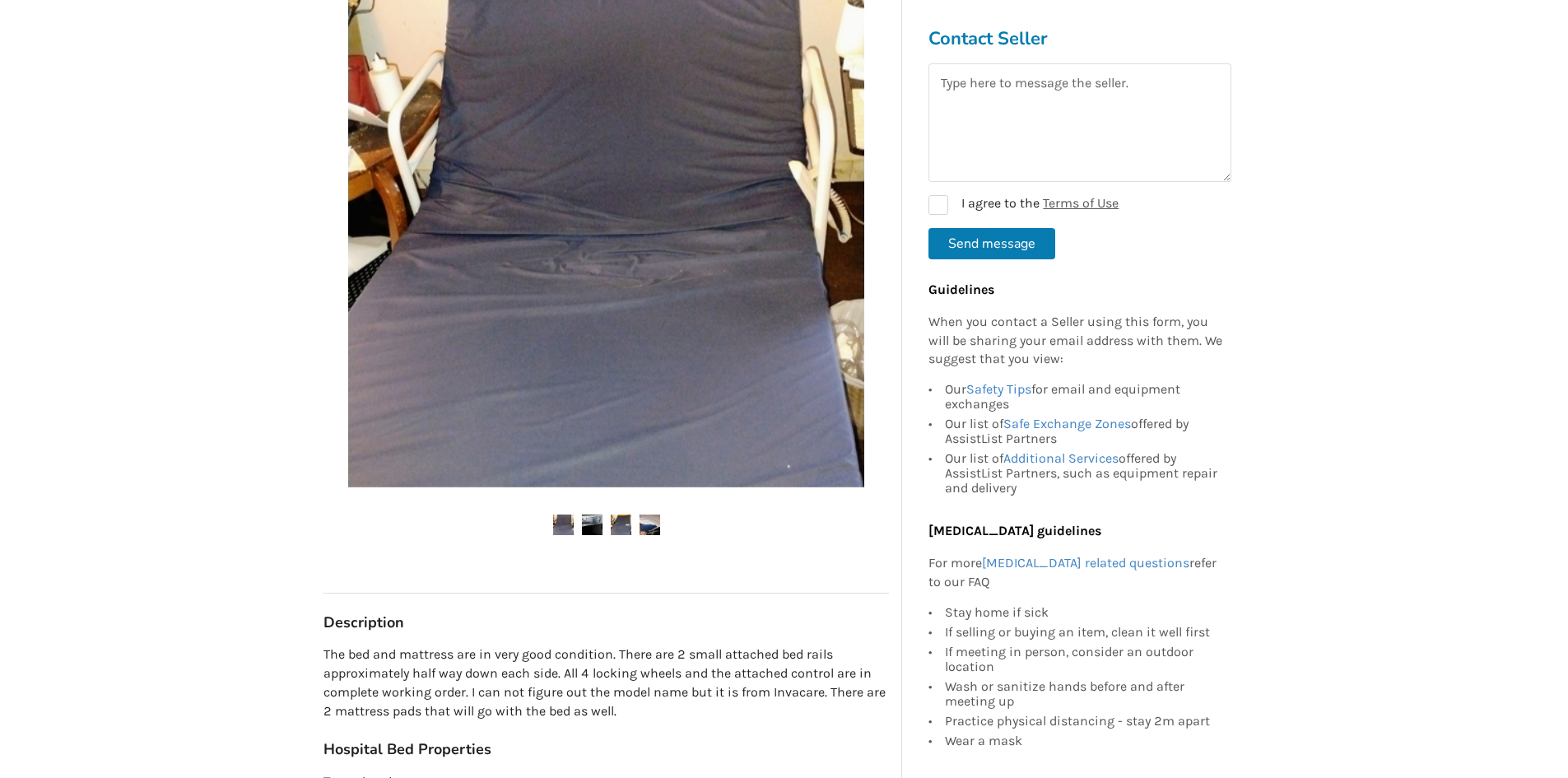
click at [597, 524] on img at bounding box center [592, 524] width 21 height 21
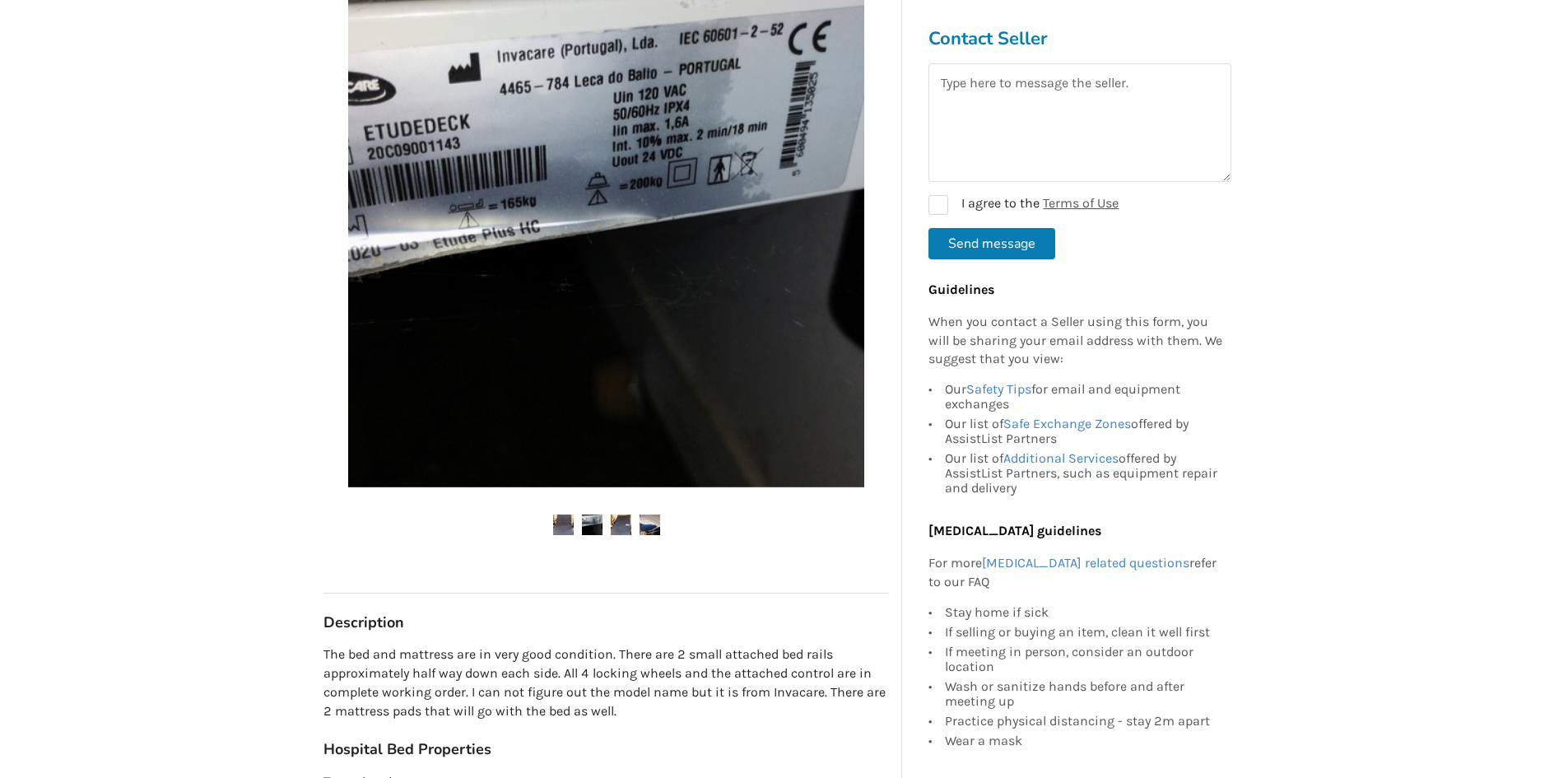
click at [607, 528] on ul at bounding box center [606, 525] width 566 height 22
click at [616, 527] on img at bounding box center [621, 524] width 21 height 21
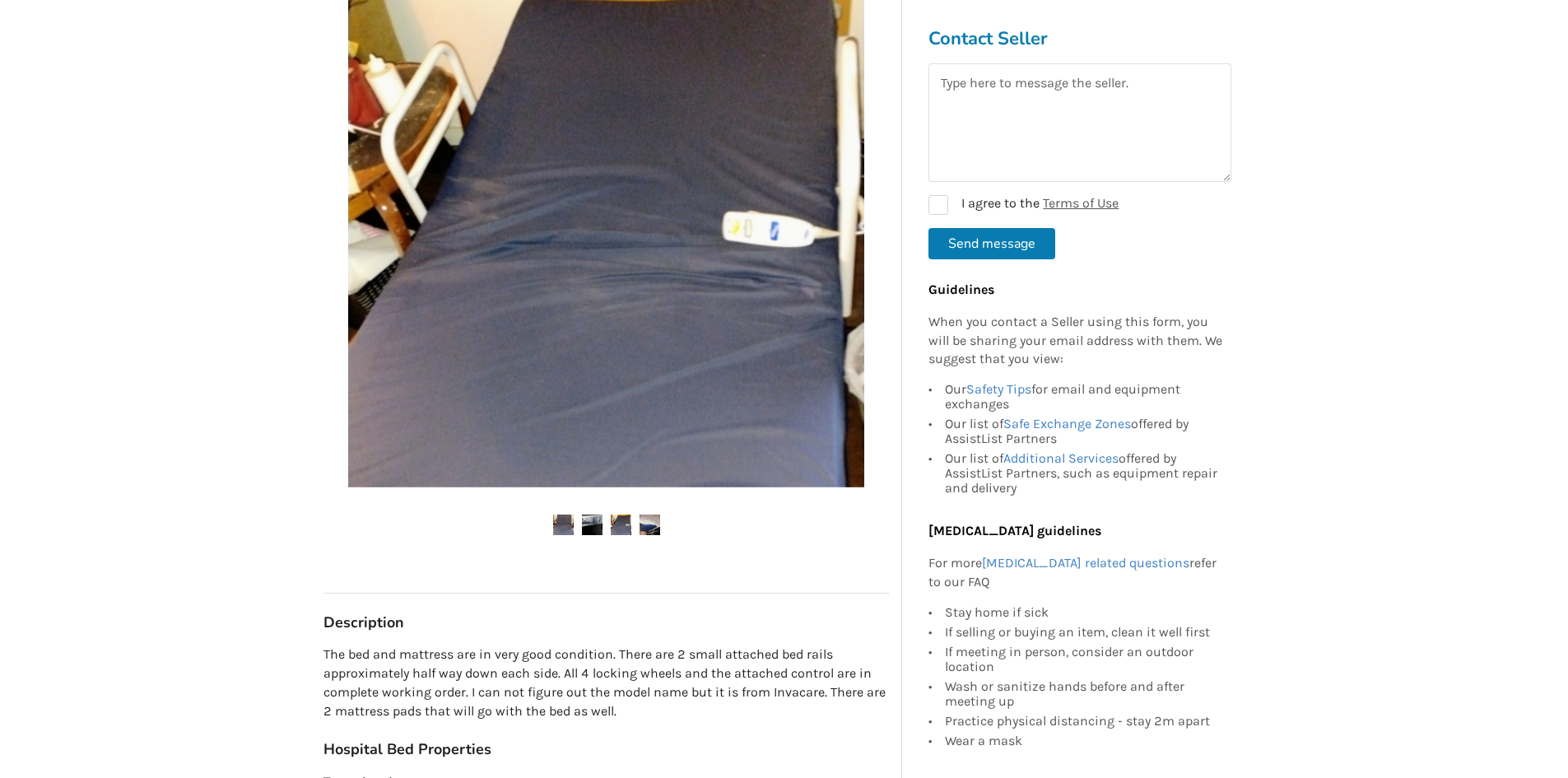
click at [637, 526] on ul at bounding box center [606, 525] width 566 height 22
click at [640, 526] on img at bounding box center [649, 524] width 21 height 21
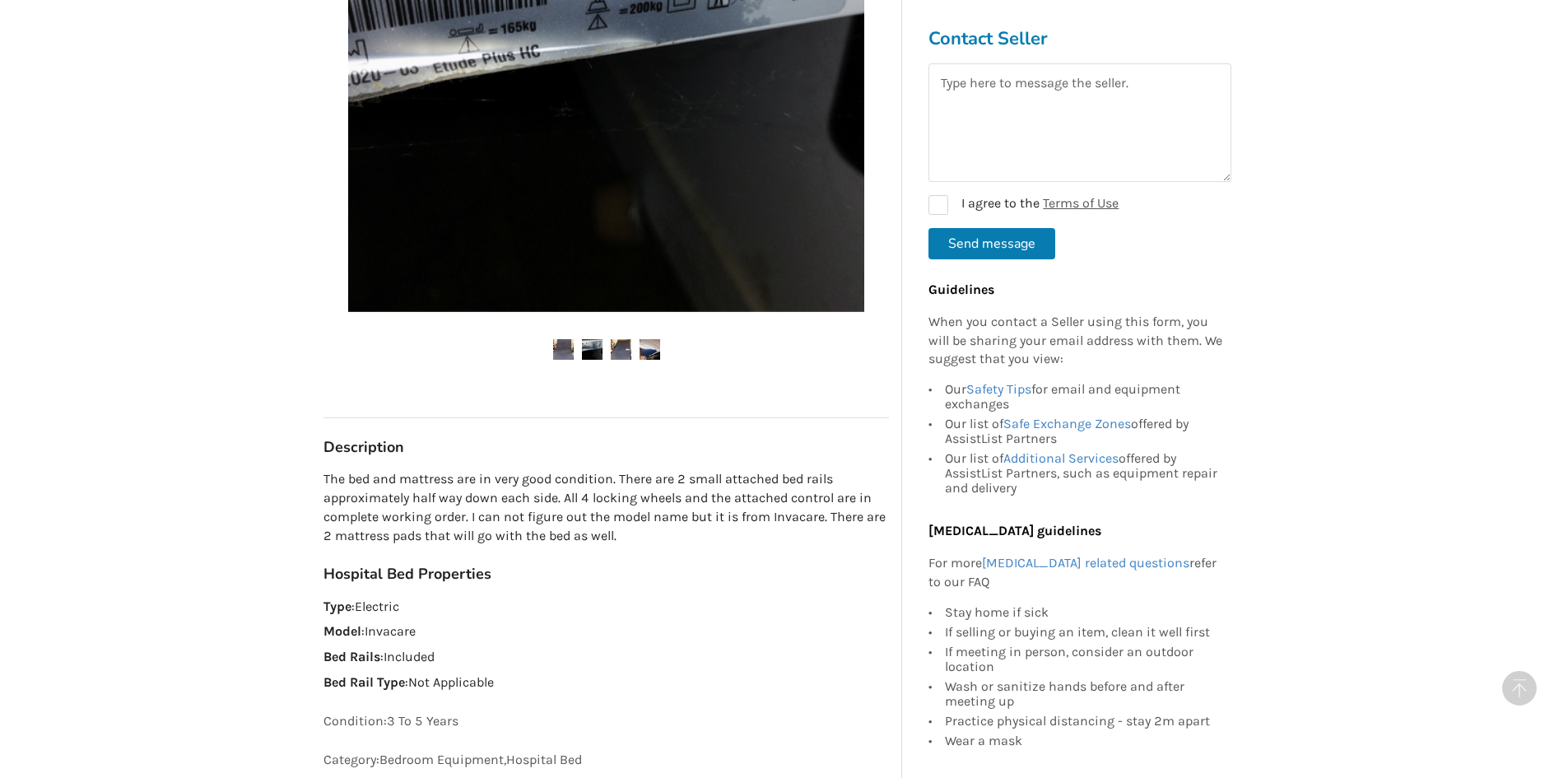
scroll to position [740, 0]
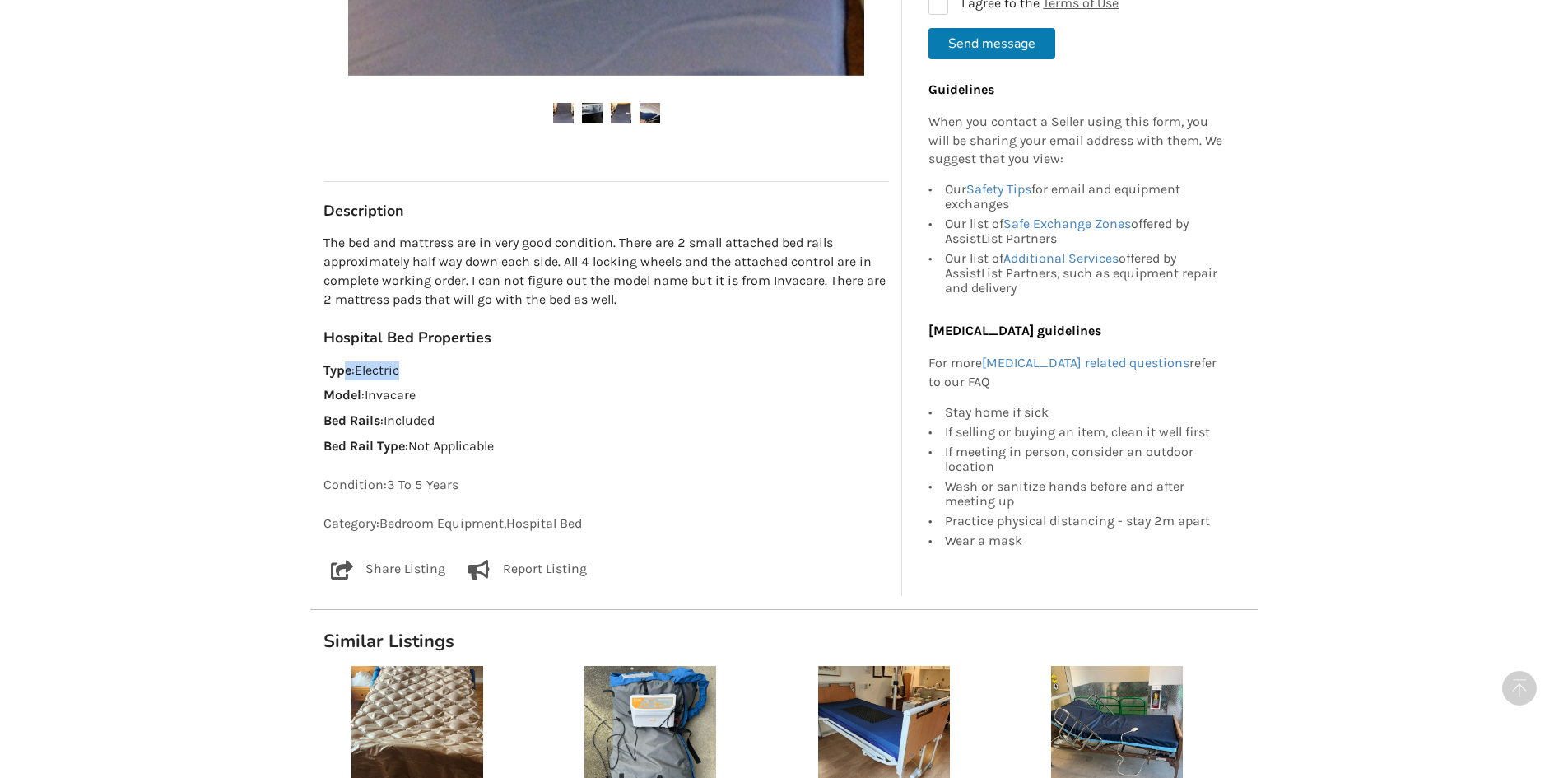
drag, startPoint x: 411, startPoint y: 362, endPoint x: 347, endPoint y: 363, distance: 64.0
click at [347, 363] on p "Type : Electric" at bounding box center [606, 371] width 566 height 19
click at [769, 474] on div "Surrey Last Updated [DATE] Hospital Bed w/Mattress $200 Surrey [DATE] Hospital …" at bounding box center [606, 4] width 566 height 1157
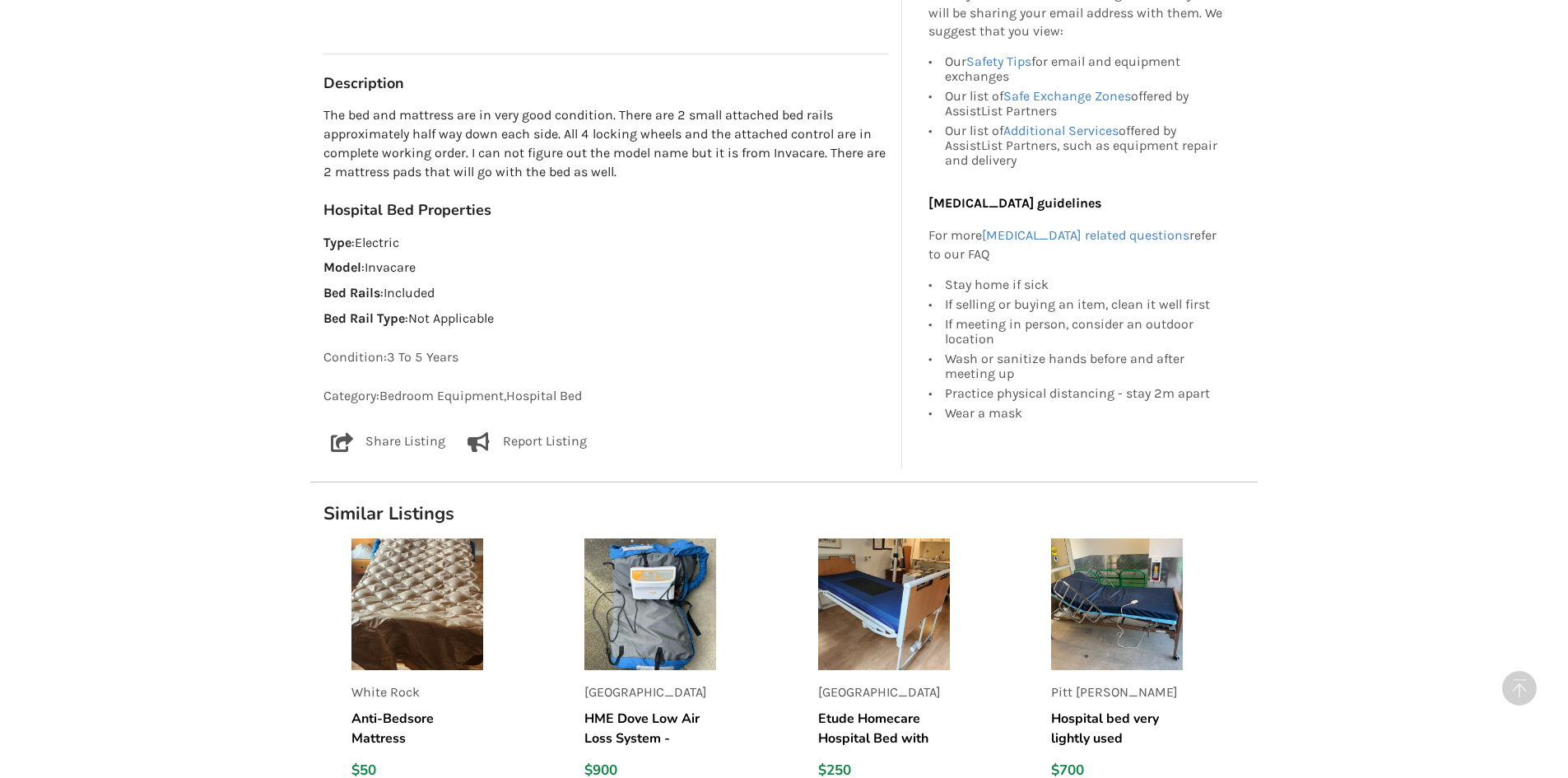
scroll to position [1069, 0]
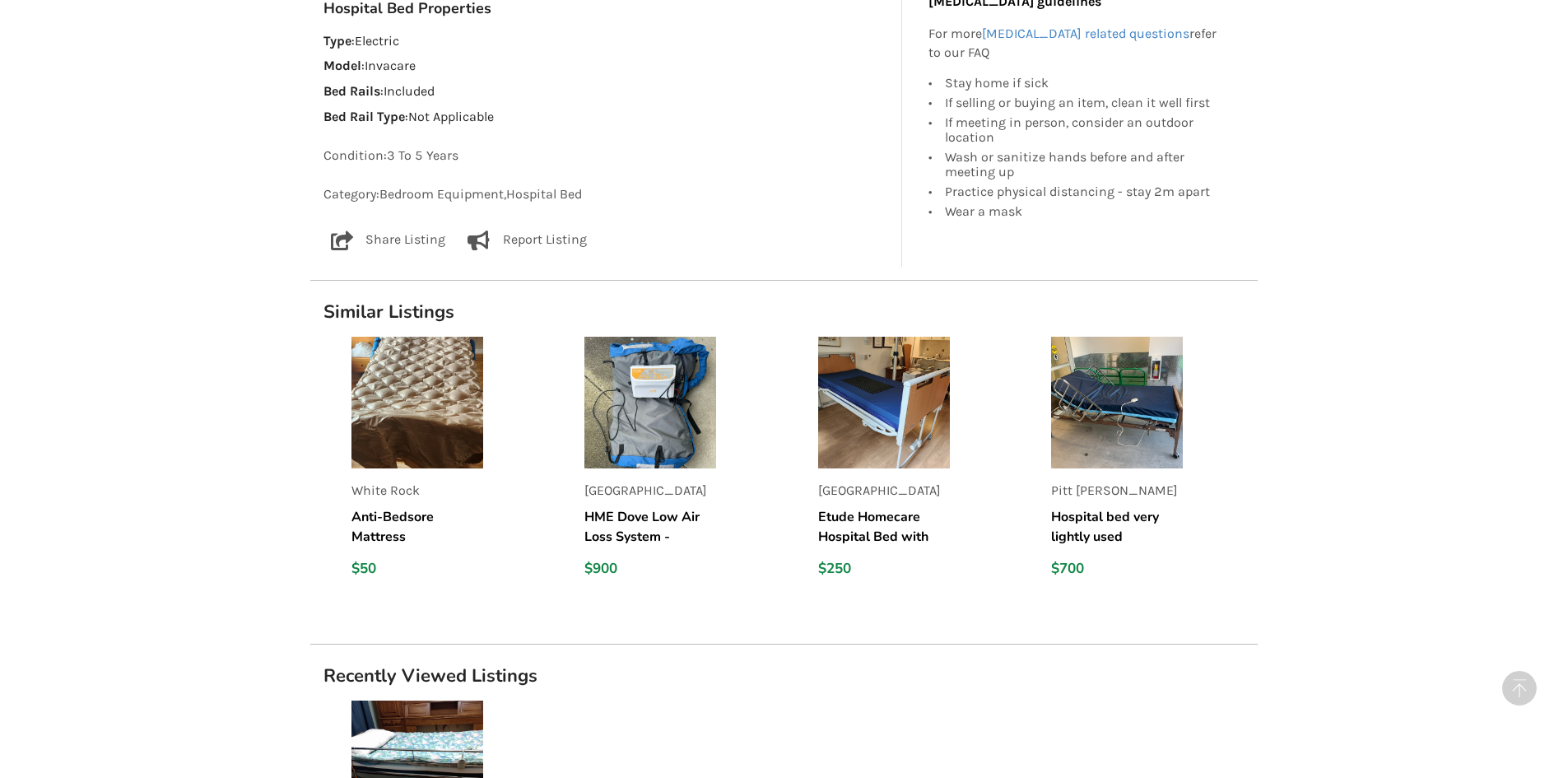
drag, startPoint x: 660, startPoint y: 396, endPoint x: 1371, endPoint y: 459, distance: 713.8
click at [1405, 458] on div "Back to Results [GEOGRAPHIC_DATA] Last Updated [DATE] Hospital Bed w/Mattress $…" at bounding box center [784, 38] width 1568 height 2044
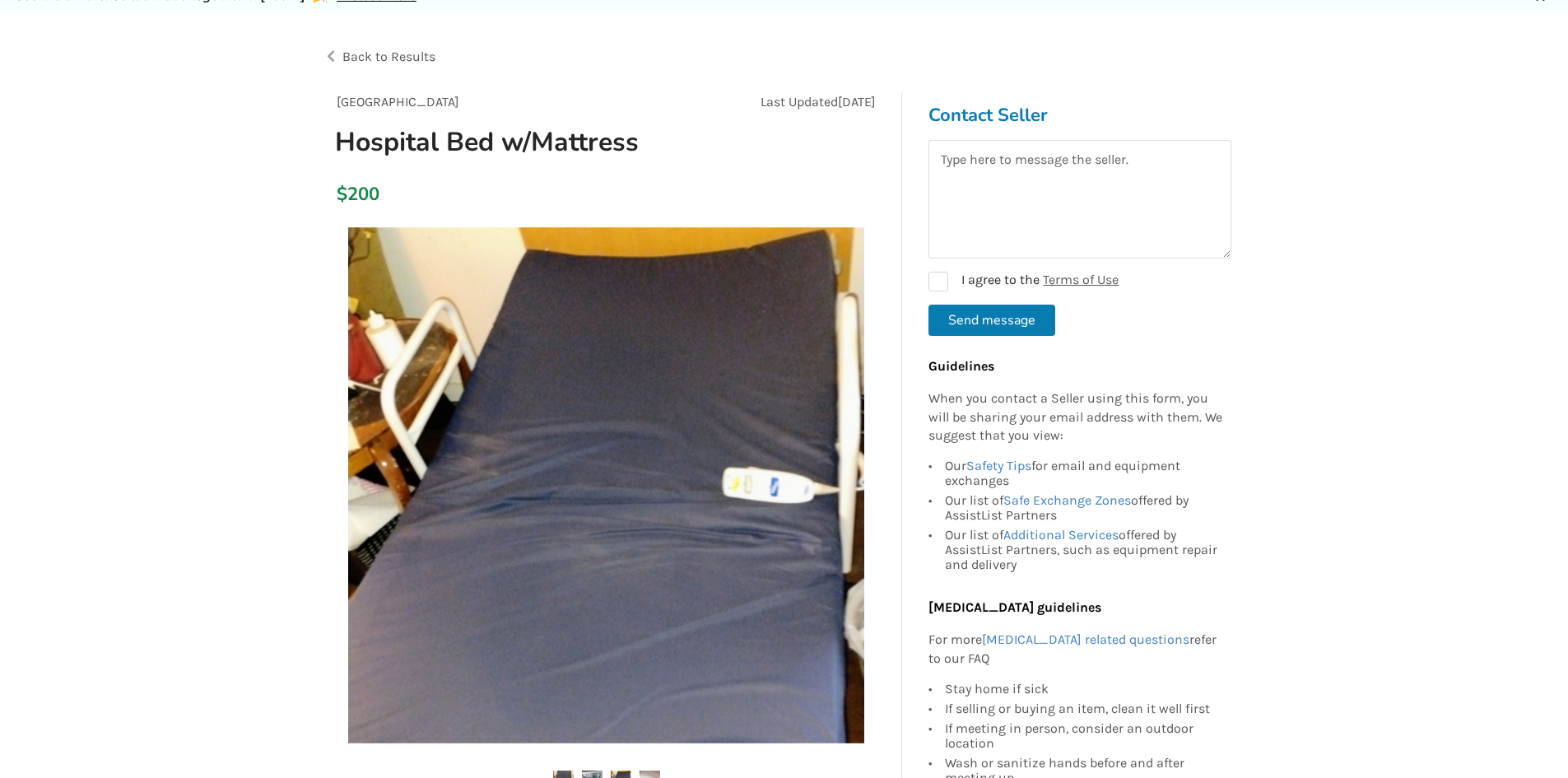
scroll to position [0, 0]
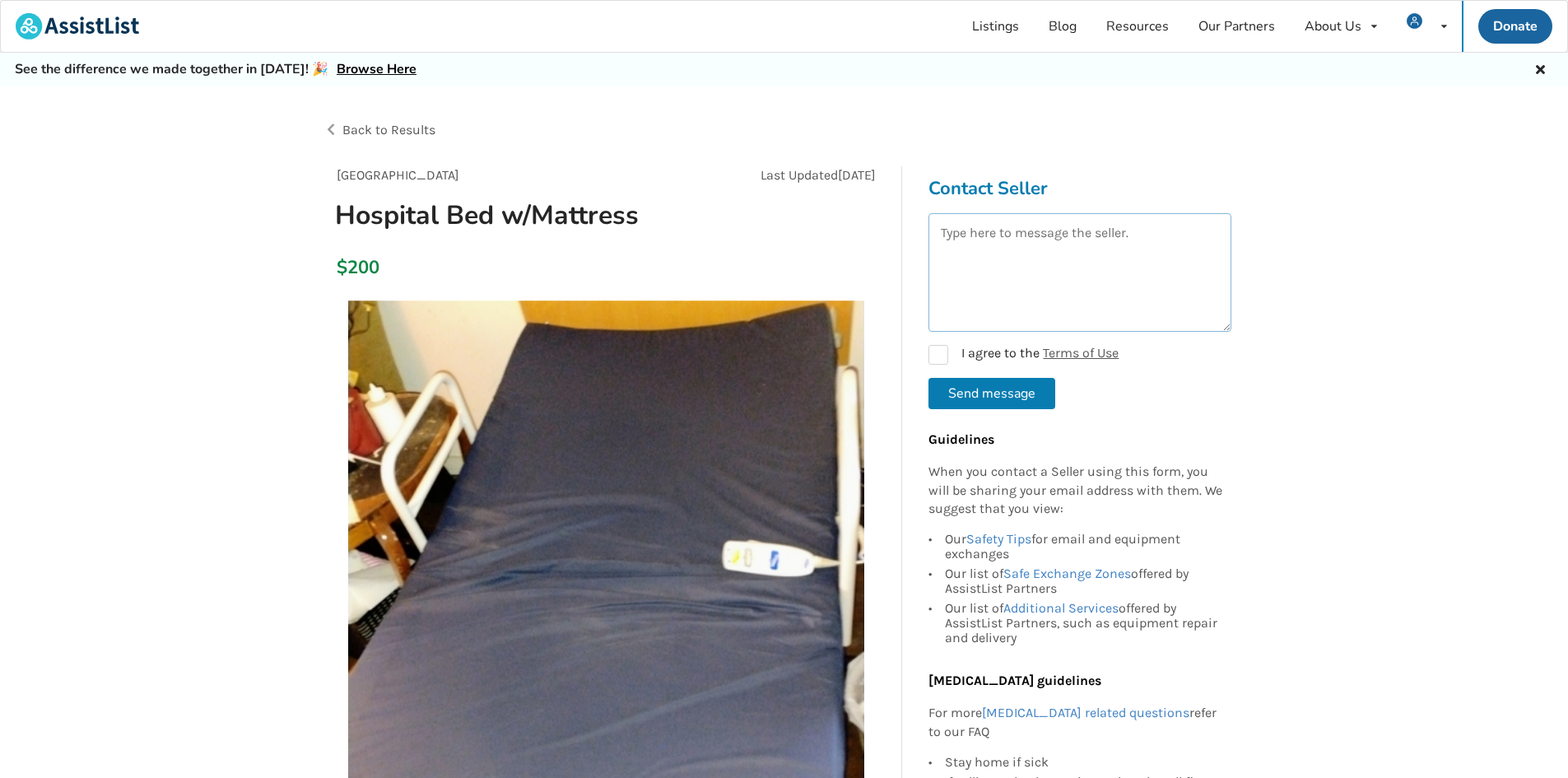
click at [984, 292] on textarea at bounding box center [1079, 272] width 302 height 118
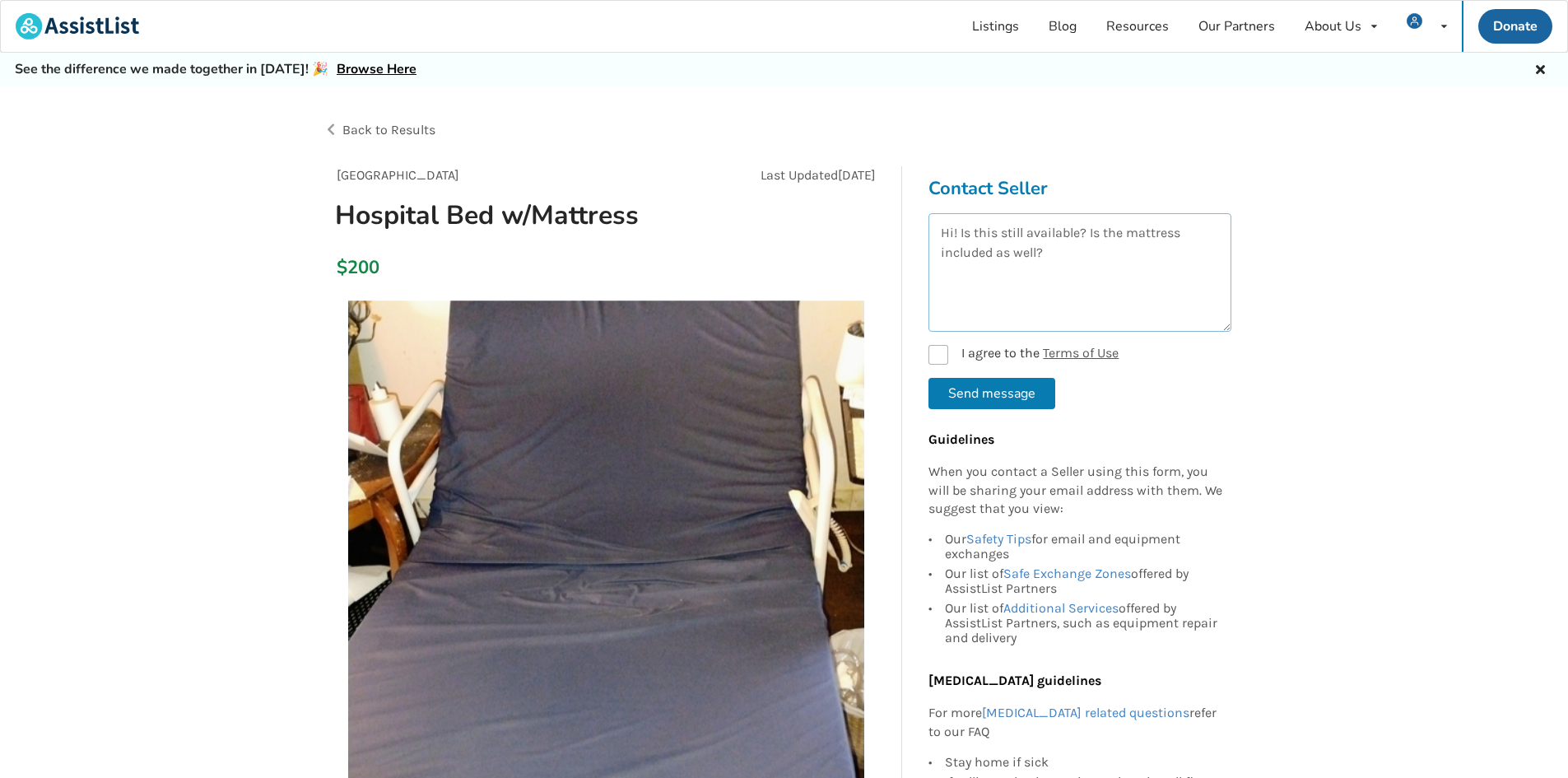
type textarea "Hi! Is this still available? Is the mattress included as well?"
click at [954, 359] on label "I agree to the Terms of Use" at bounding box center [1023, 354] width 190 height 20
checkbox input "true"
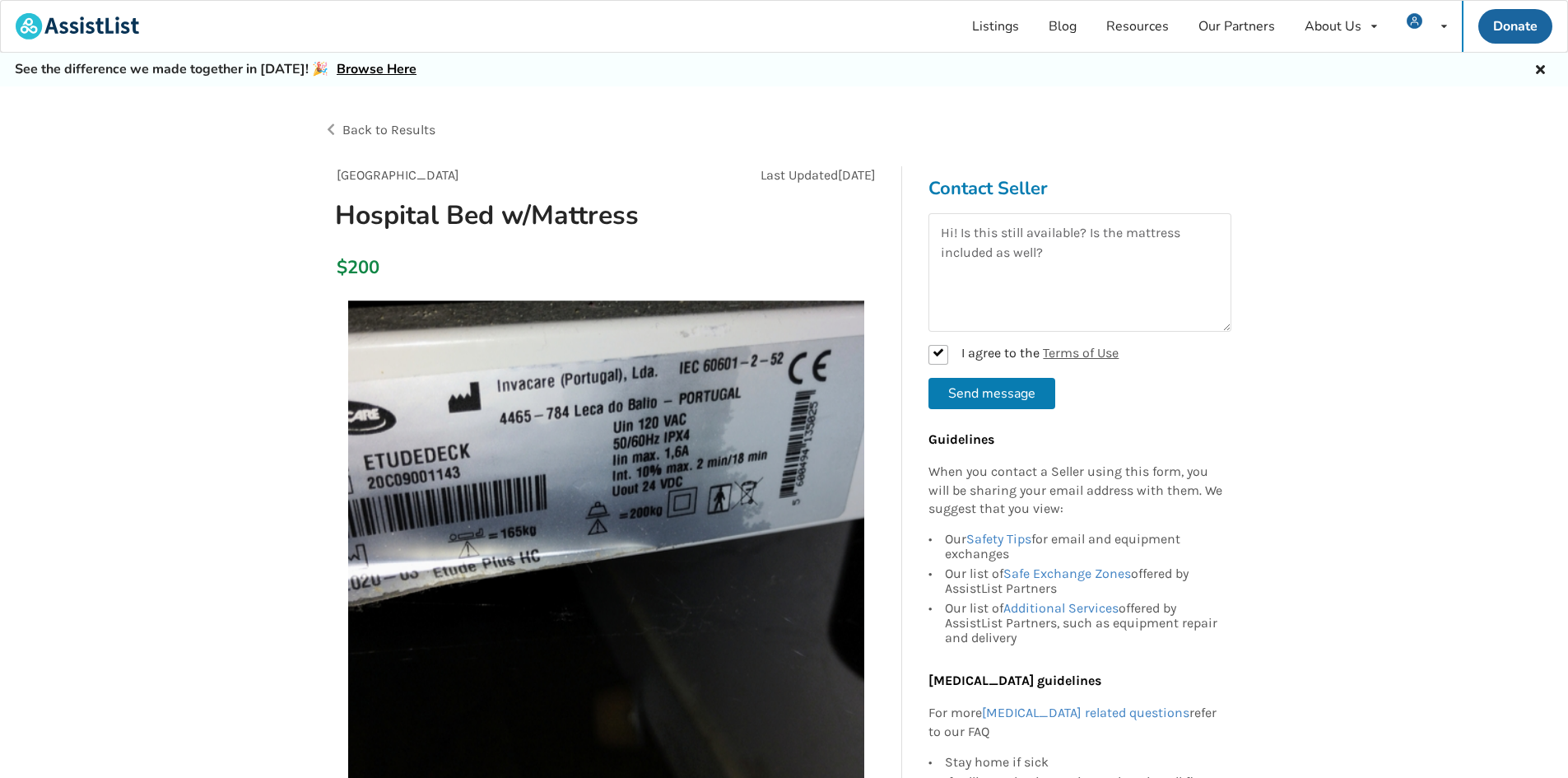
click at [971, 405] on button "Send message" at bounding box center [991, 393] width 127 height 31
checkbox input "false"
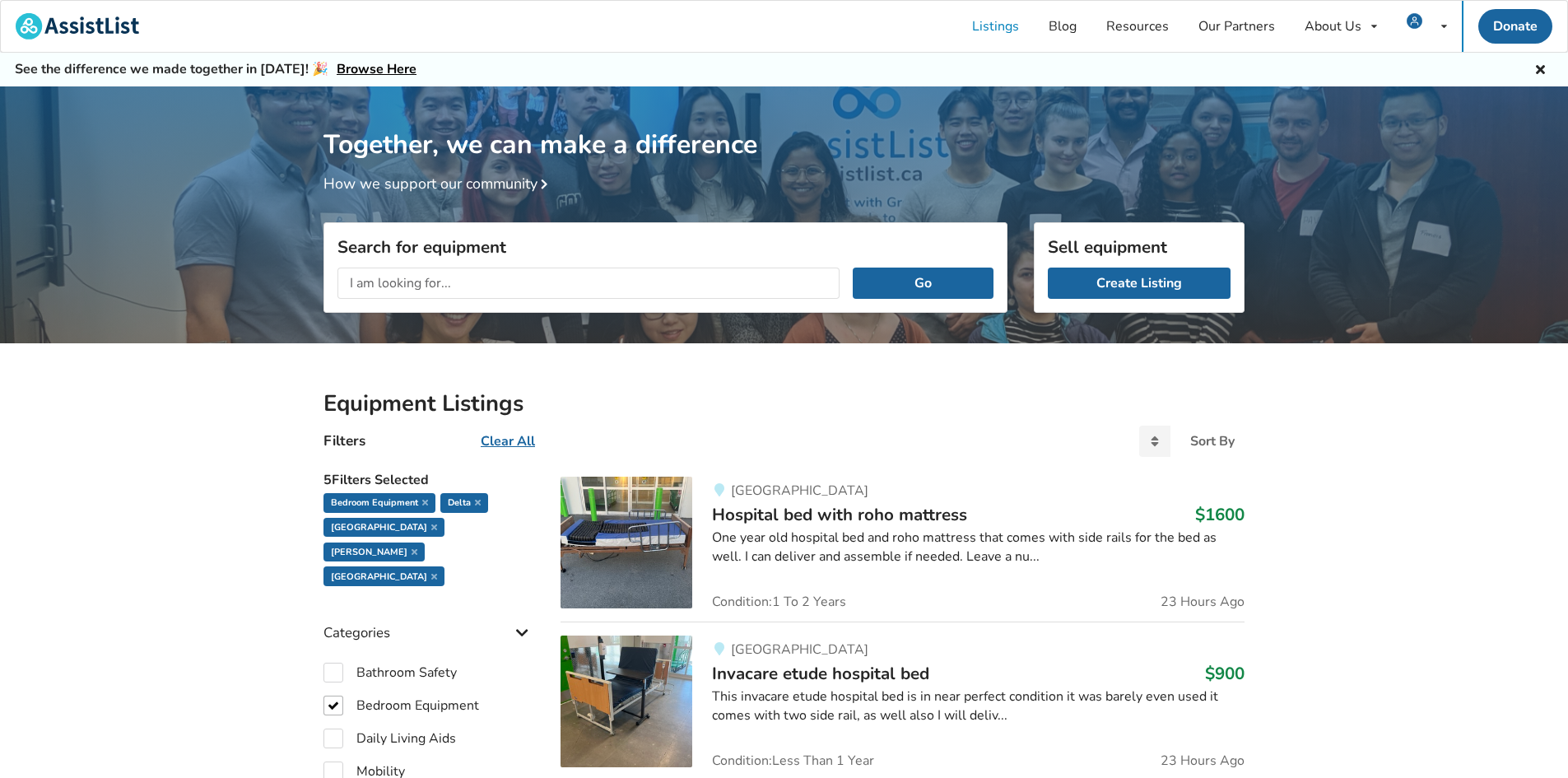
scroll to position [329, 0]
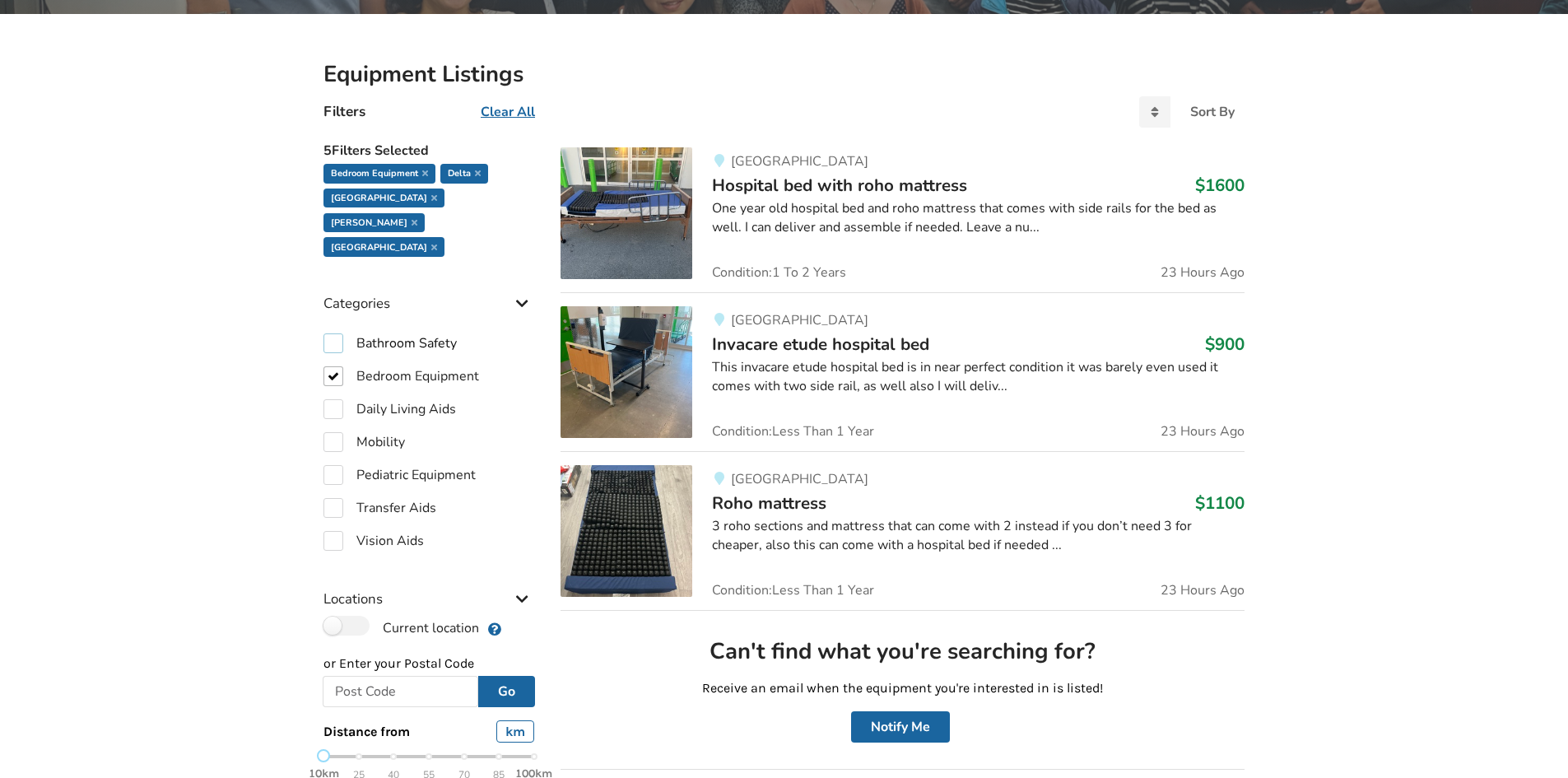
click at [397, 333] on label "Bathroom Safety" at bounding box center [390, 343] width 134 height 20
checkbox input "true"
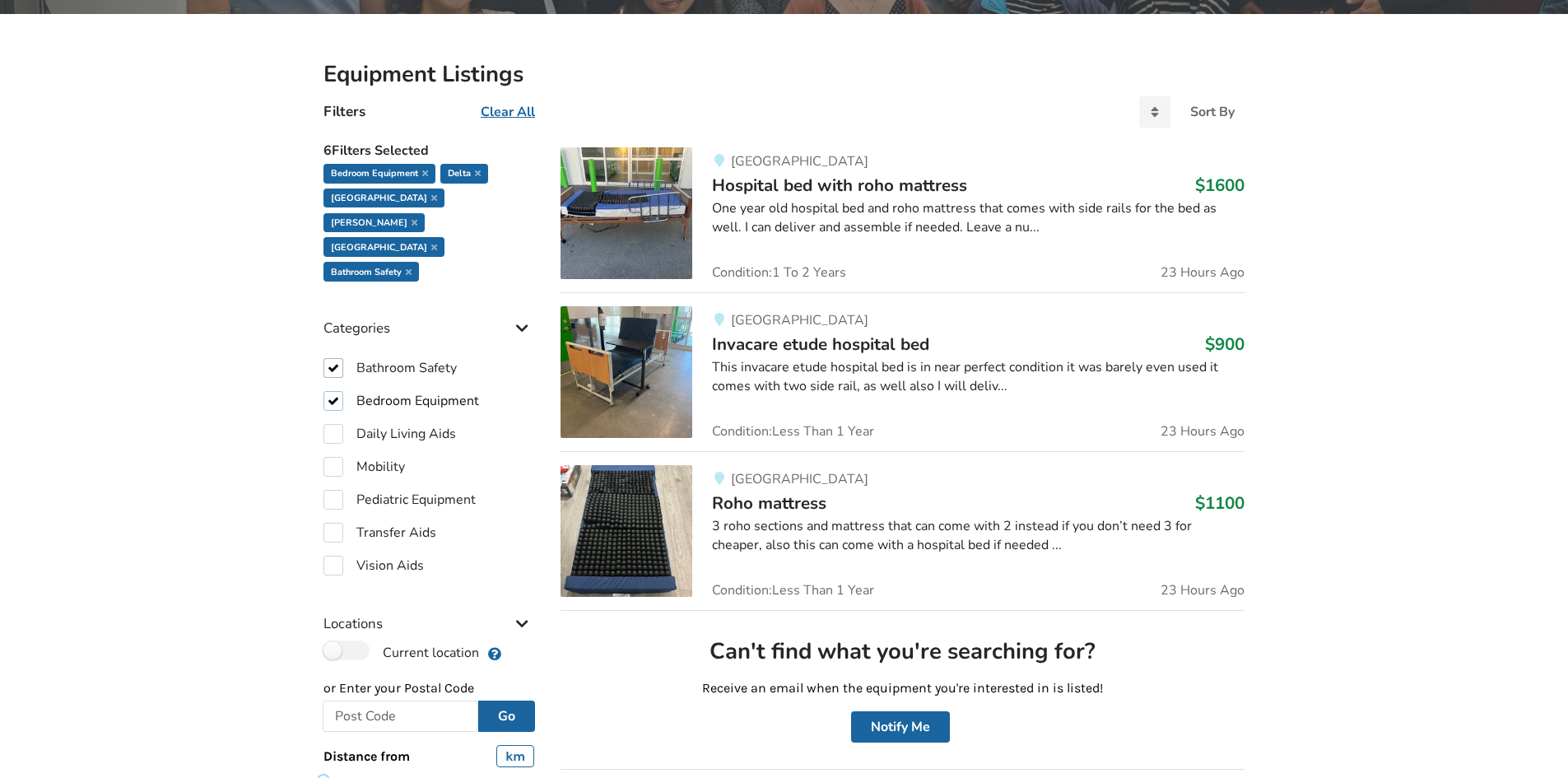
click at [380, 391] on label "Bedroom Equipment" at bounding box center [401, 400] width 156 height 20
checkbox input "false"
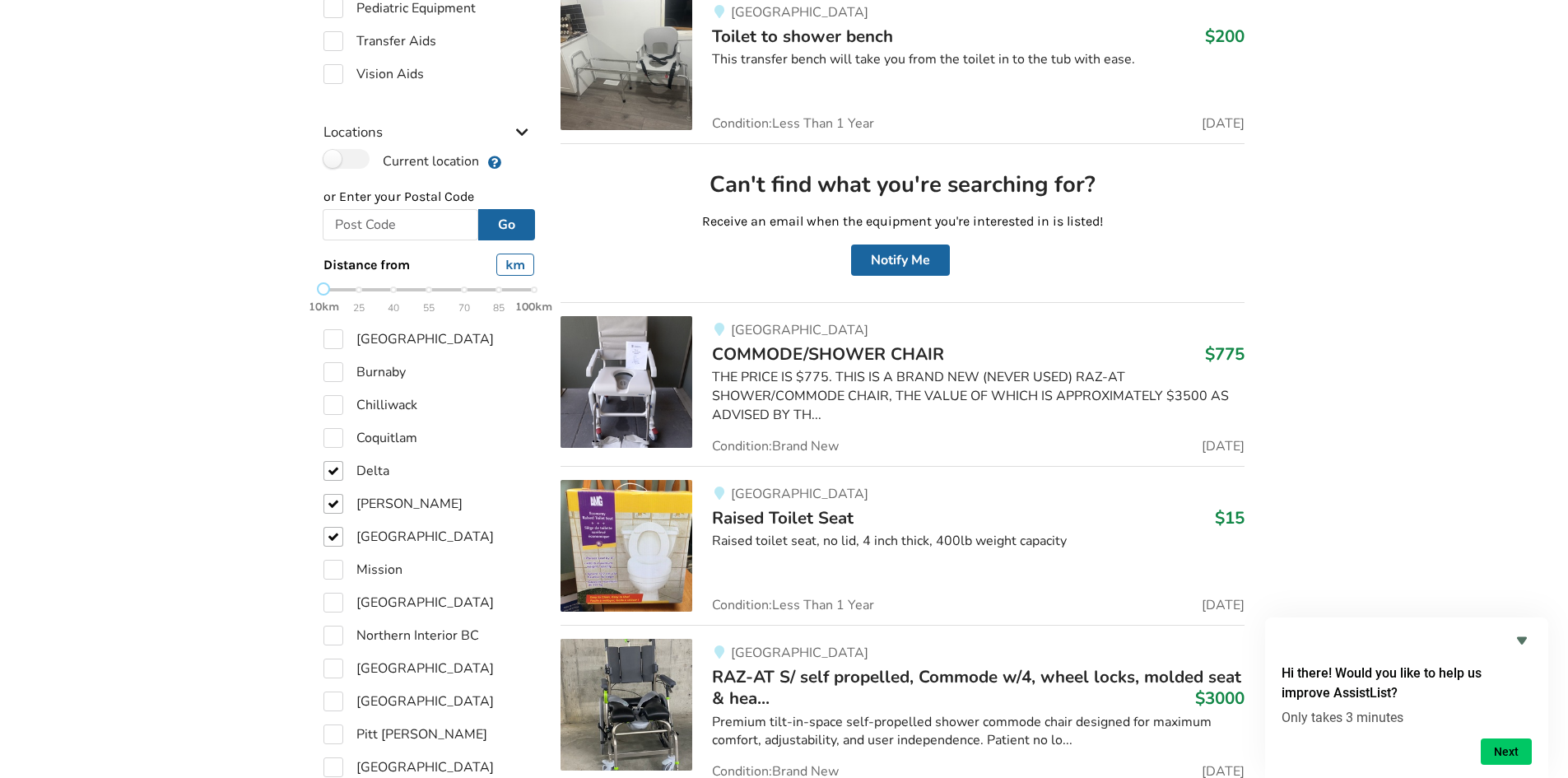
scroll to position [800, 0]
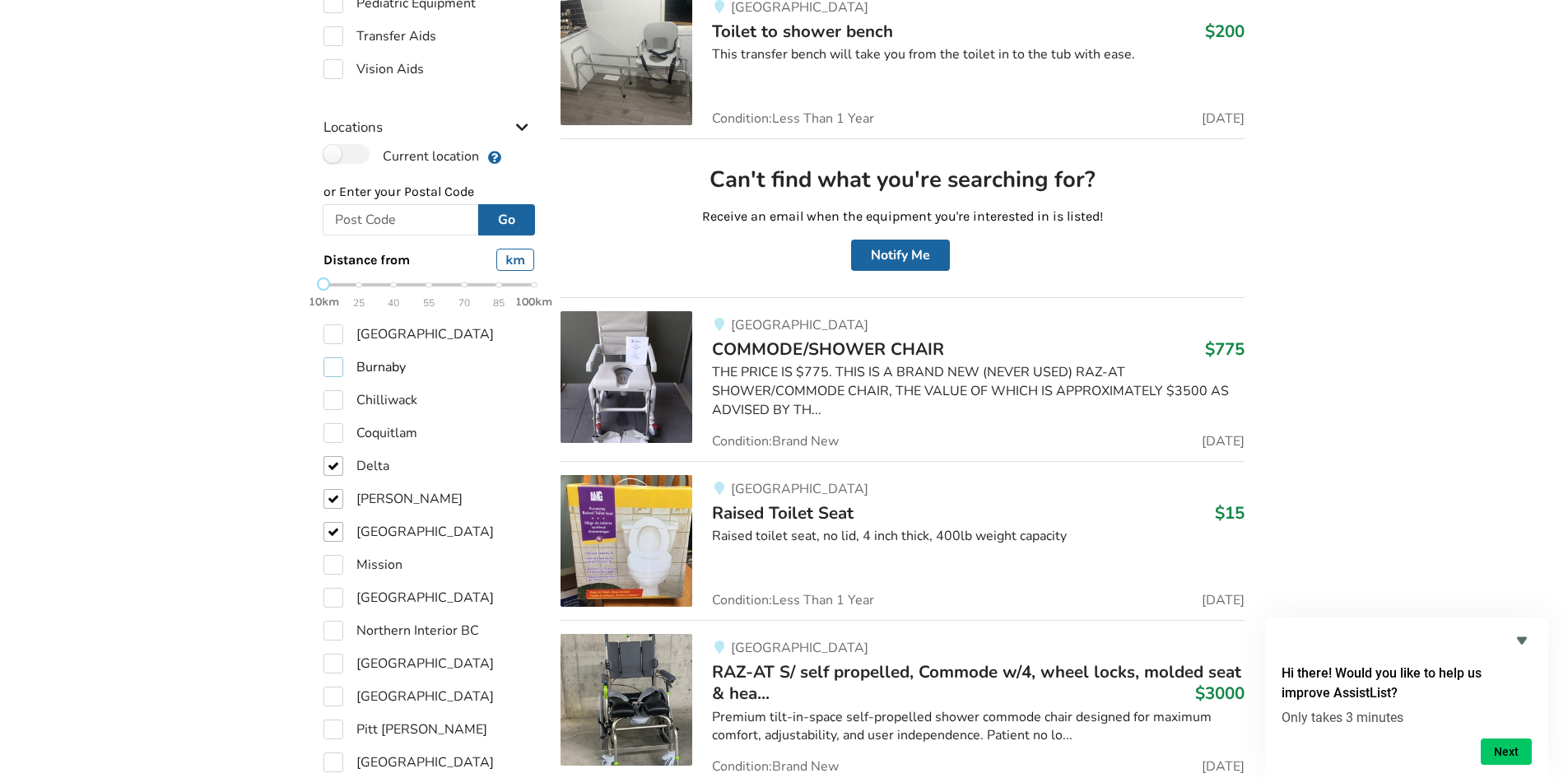
click at [395, 357] on label "Burnaby" at bounding box center [364, 367] width 82 height 20
checkbox input "true"
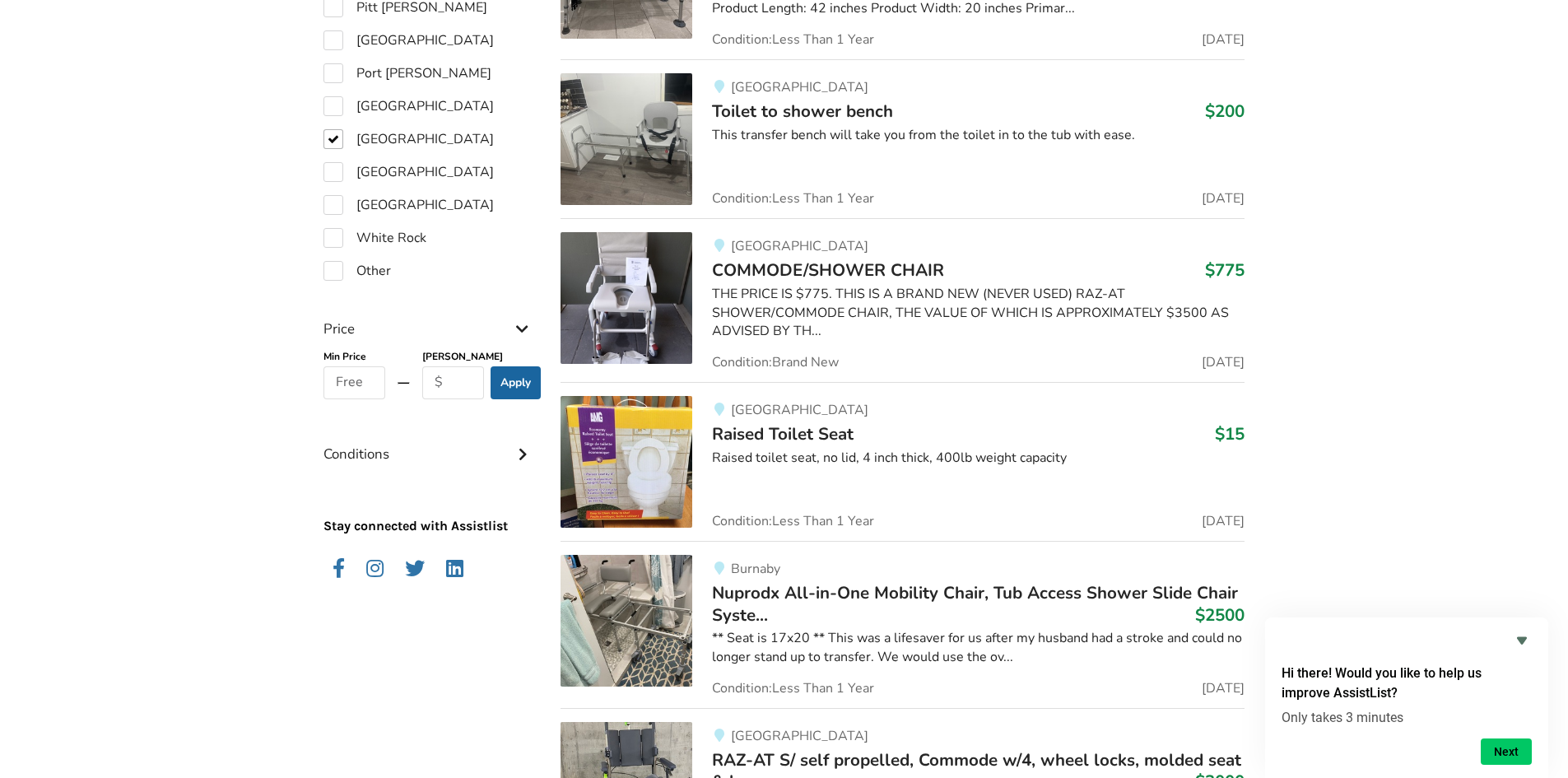
scroll to position [1505, 0]
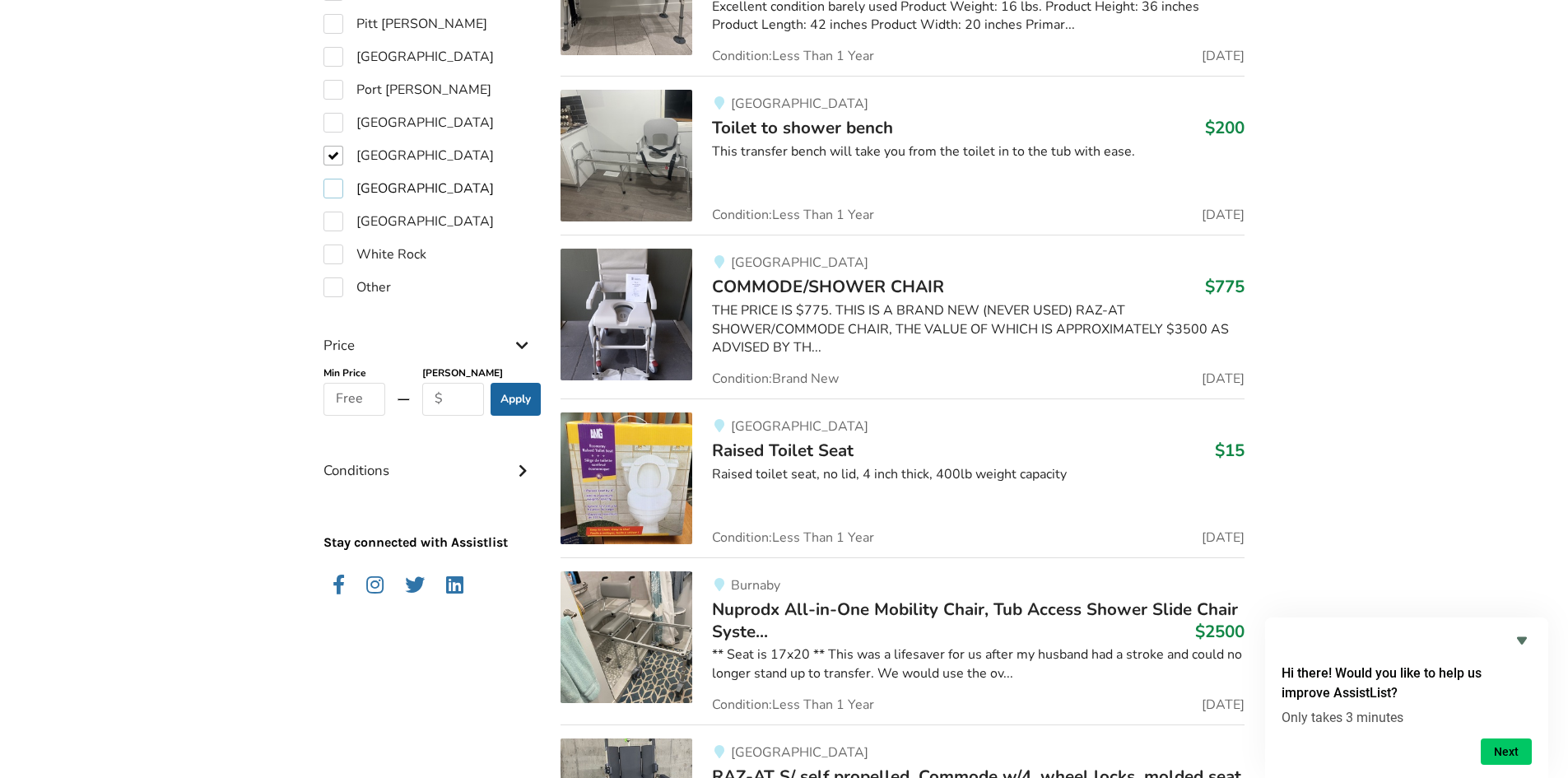
click at [350, 178] on label "[GEOGRAPHIC_DATA]" at bounding box center [408, 188] width 171 height 20
checkbox input "true"
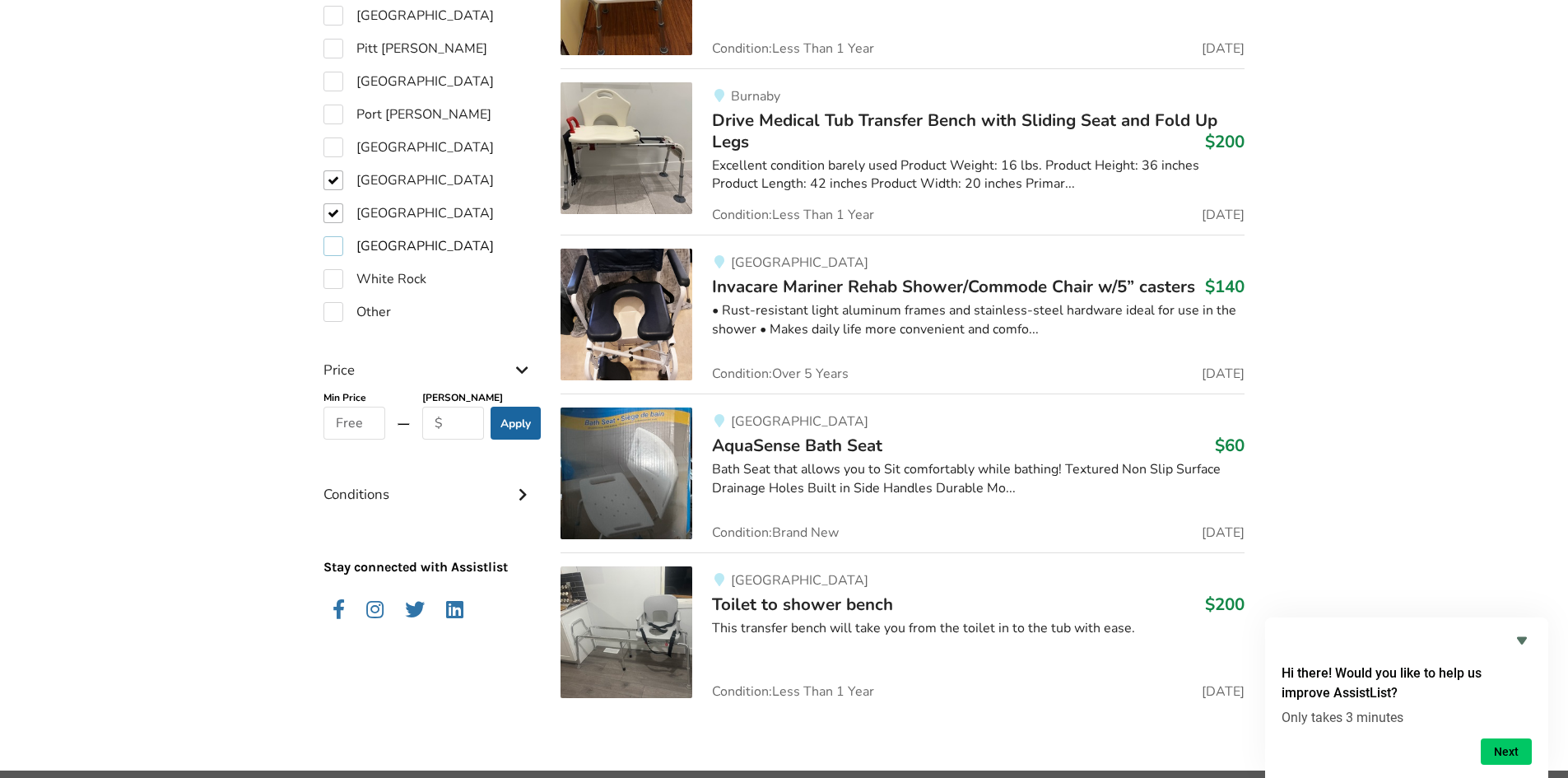
click at [367, 236] on label "[GEOGRAPHIC_DATA]" at bounding box center [408, 246] width 171 height 20
checkbox input "true"
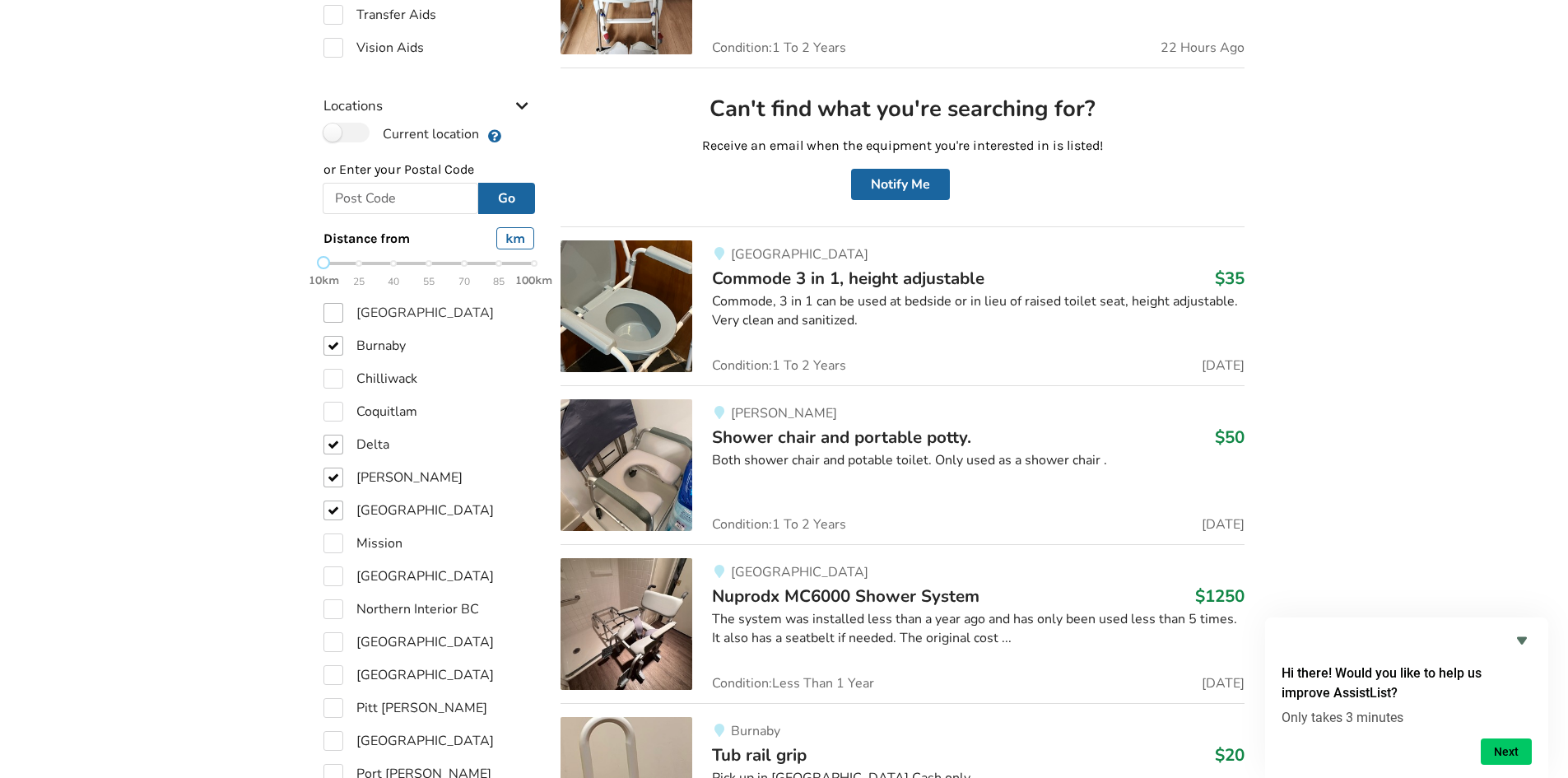
scroll to position [789, 0]
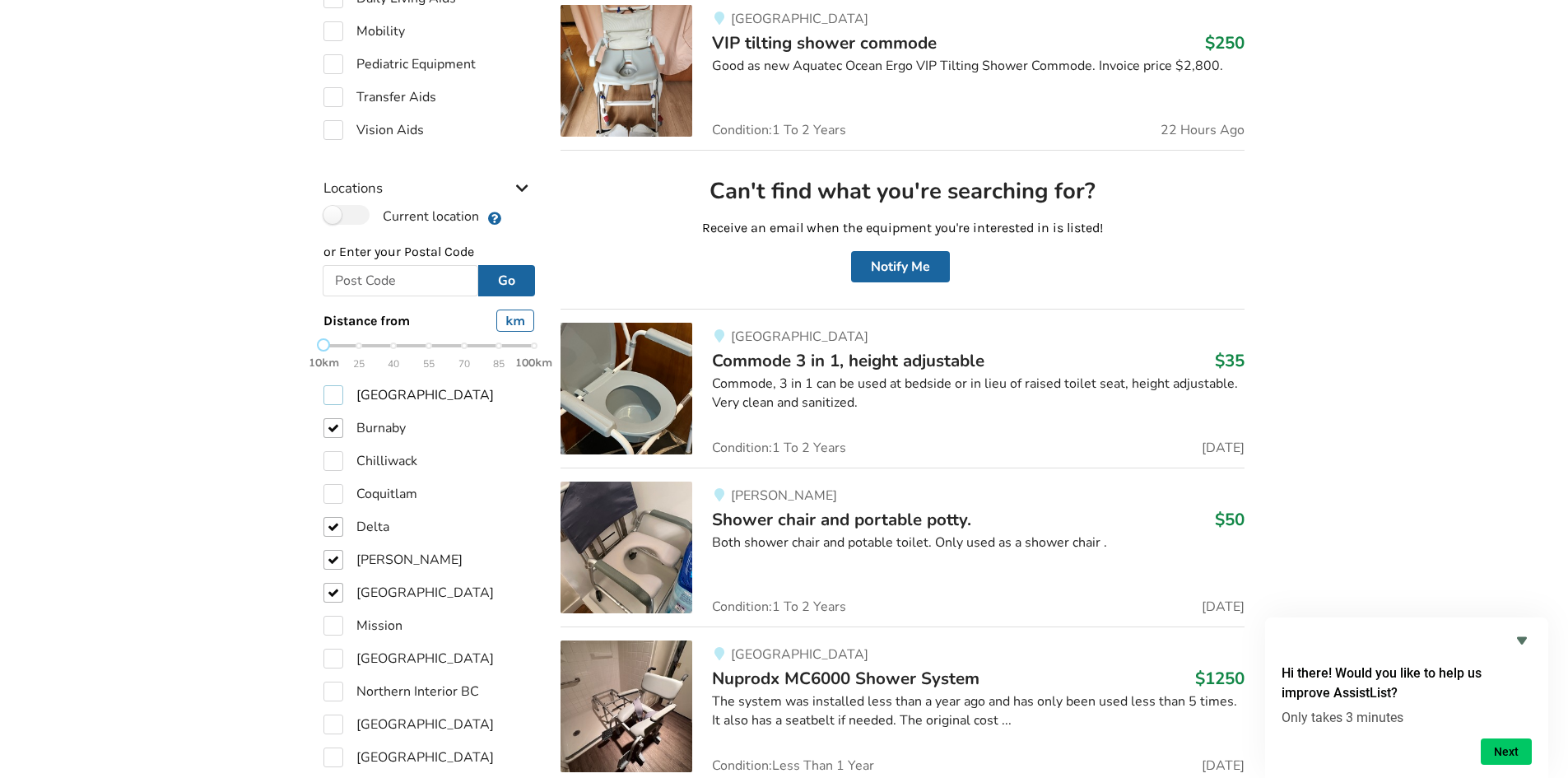
click at [396, 385] on label "[GEOGRAPHIC_DATA]" at bounding box center [408, 394] width 171 height 20
checkbox input "true"
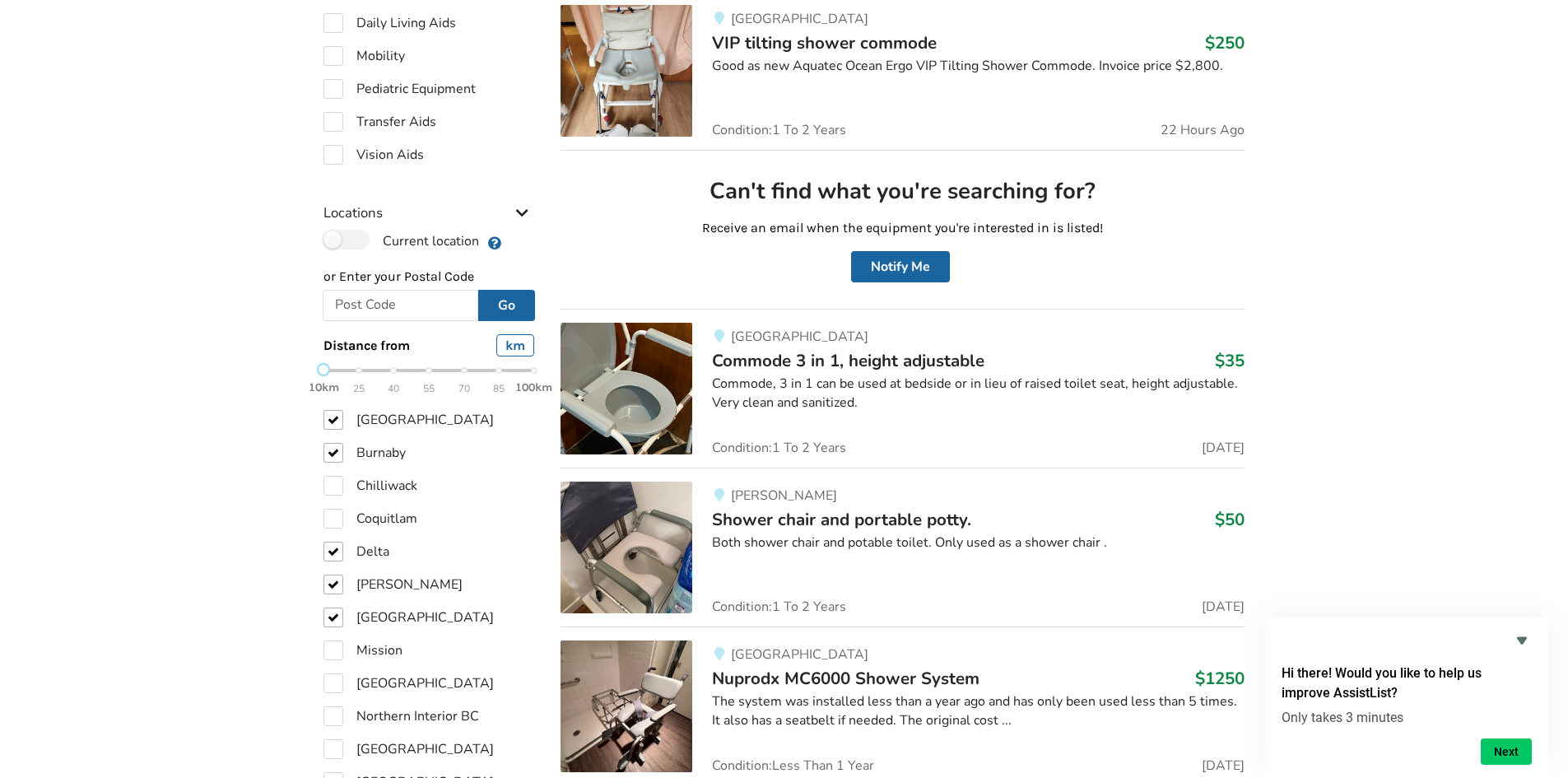
click at [884, 426] on div at bounding box center [978, 427] width 532 height 2
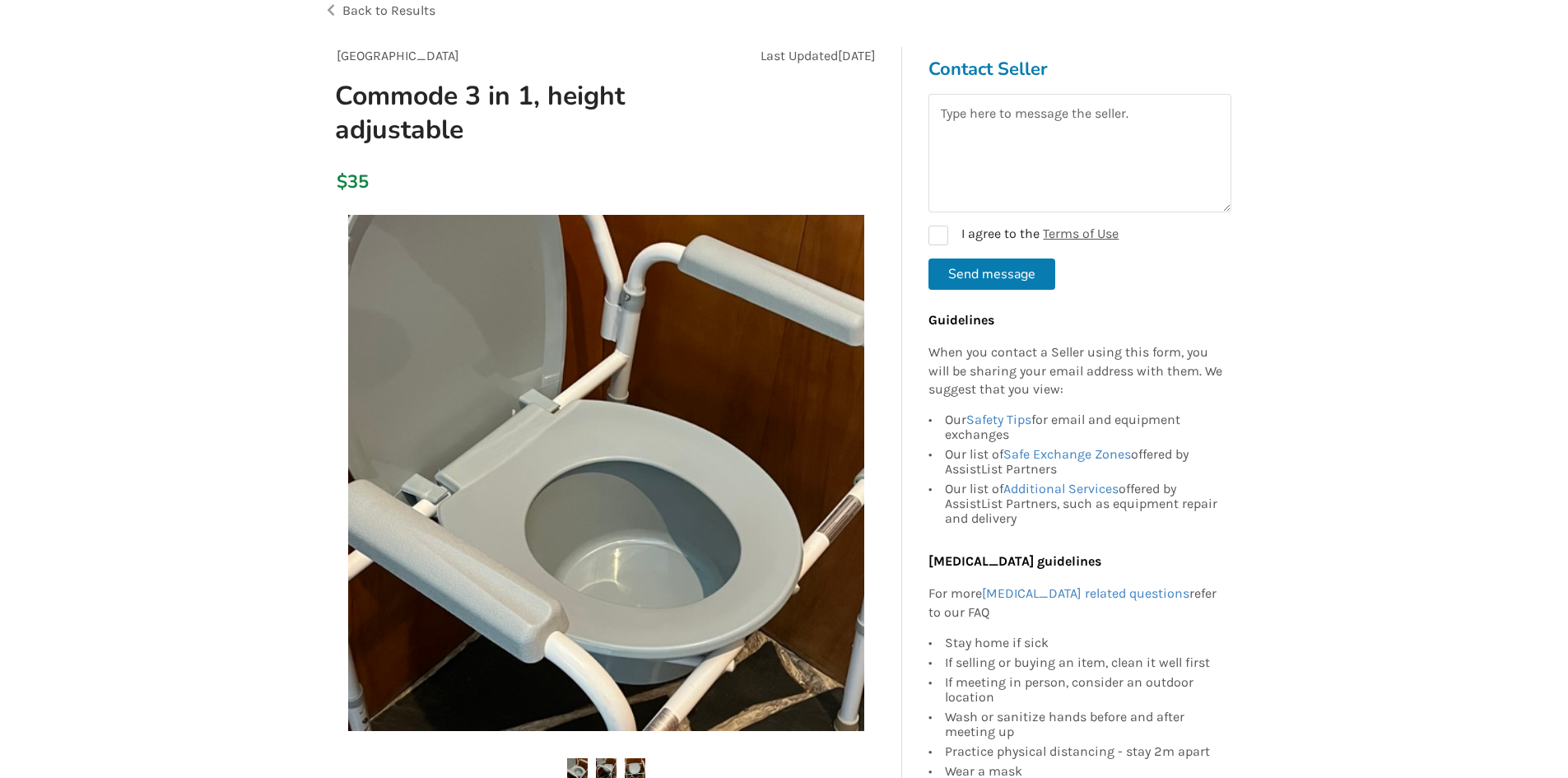
scroll to position [411, 0]
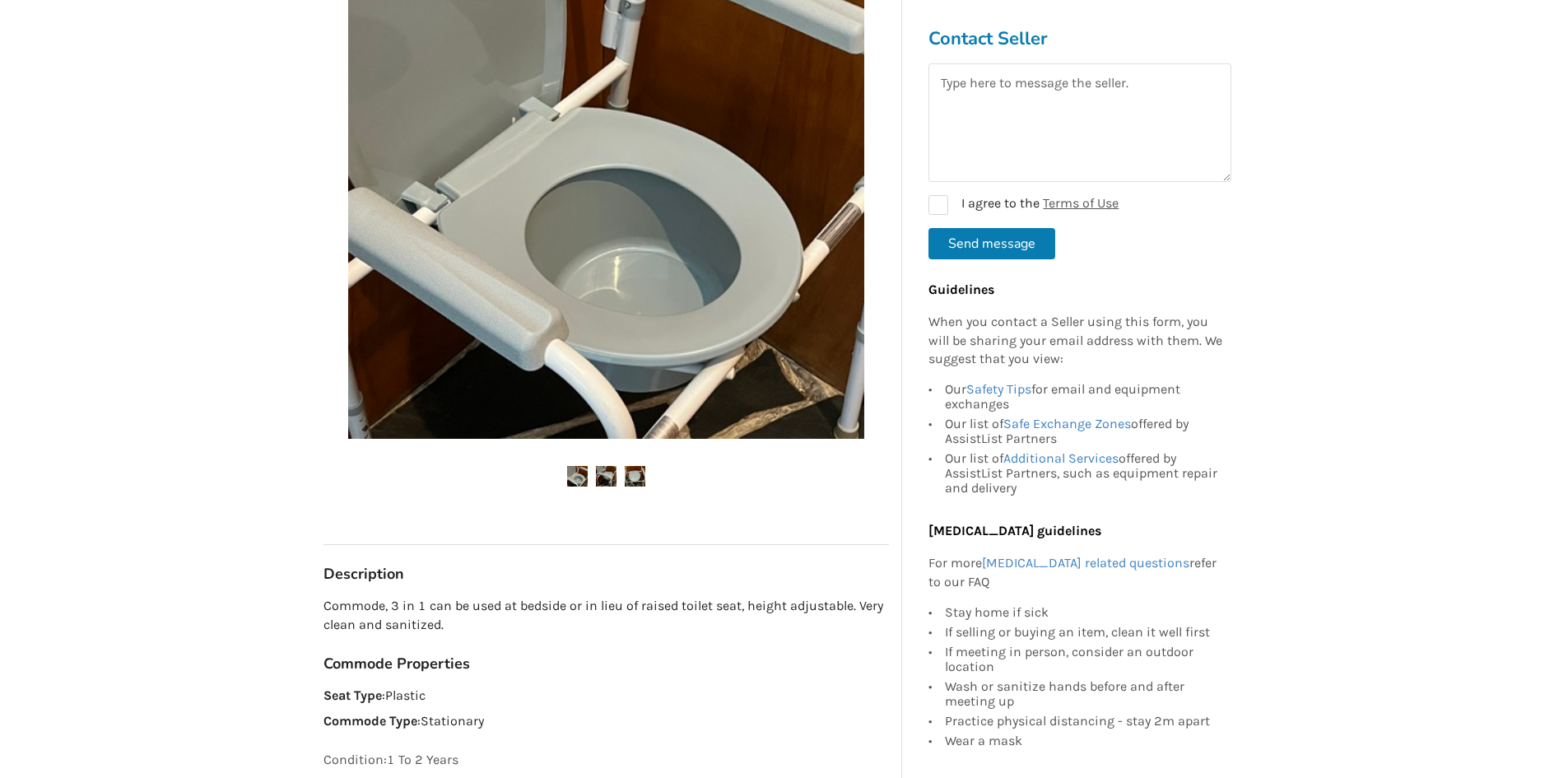
click at [594, 481] on ul at bounding box center [606, 477] width 566 height 22
click at [595, 481] on img at bounding box center [606, 476] width 21 height 21
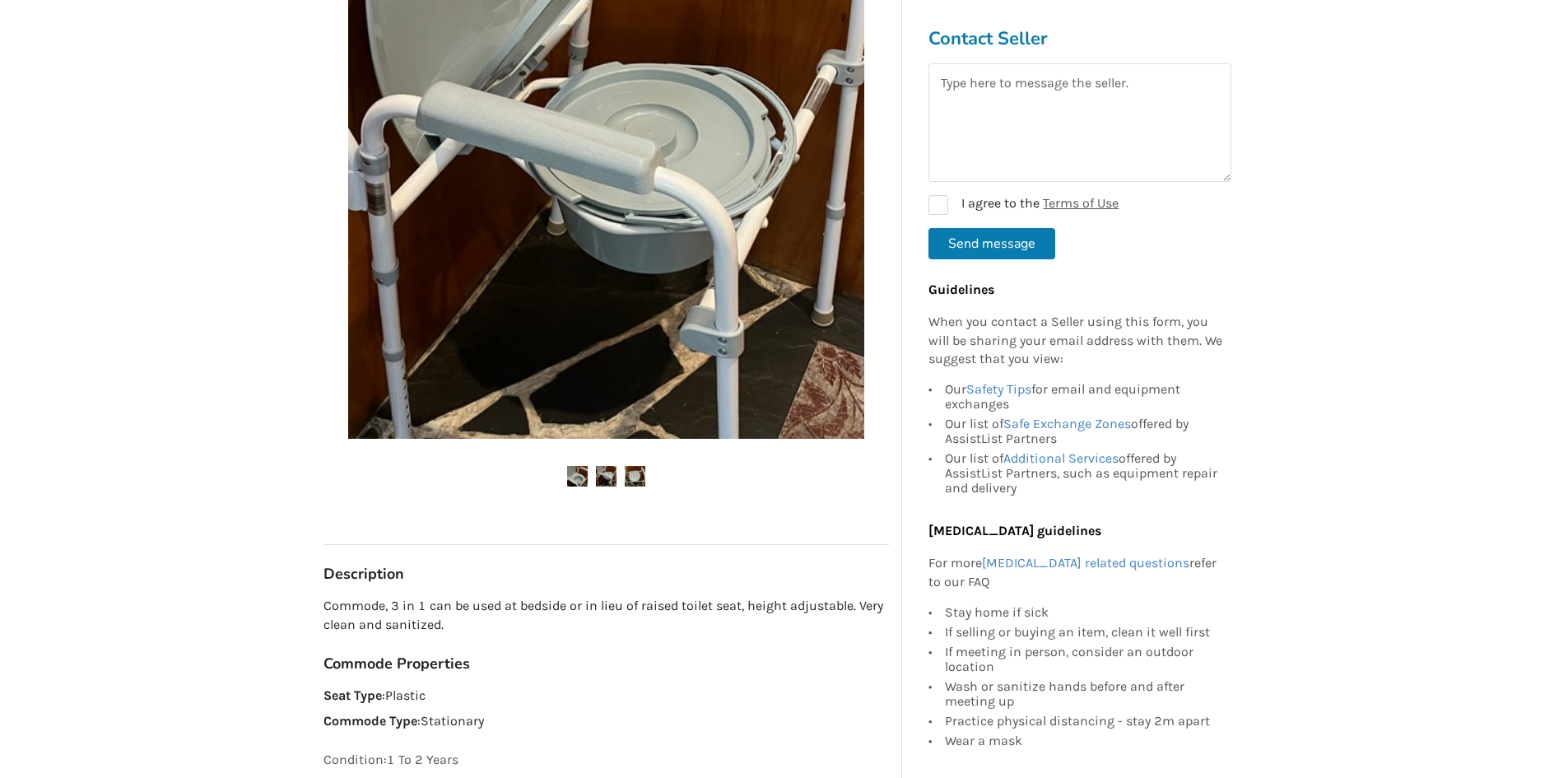
click at [572, 474] on img at bounding box center [578, 476] width 21 height 21
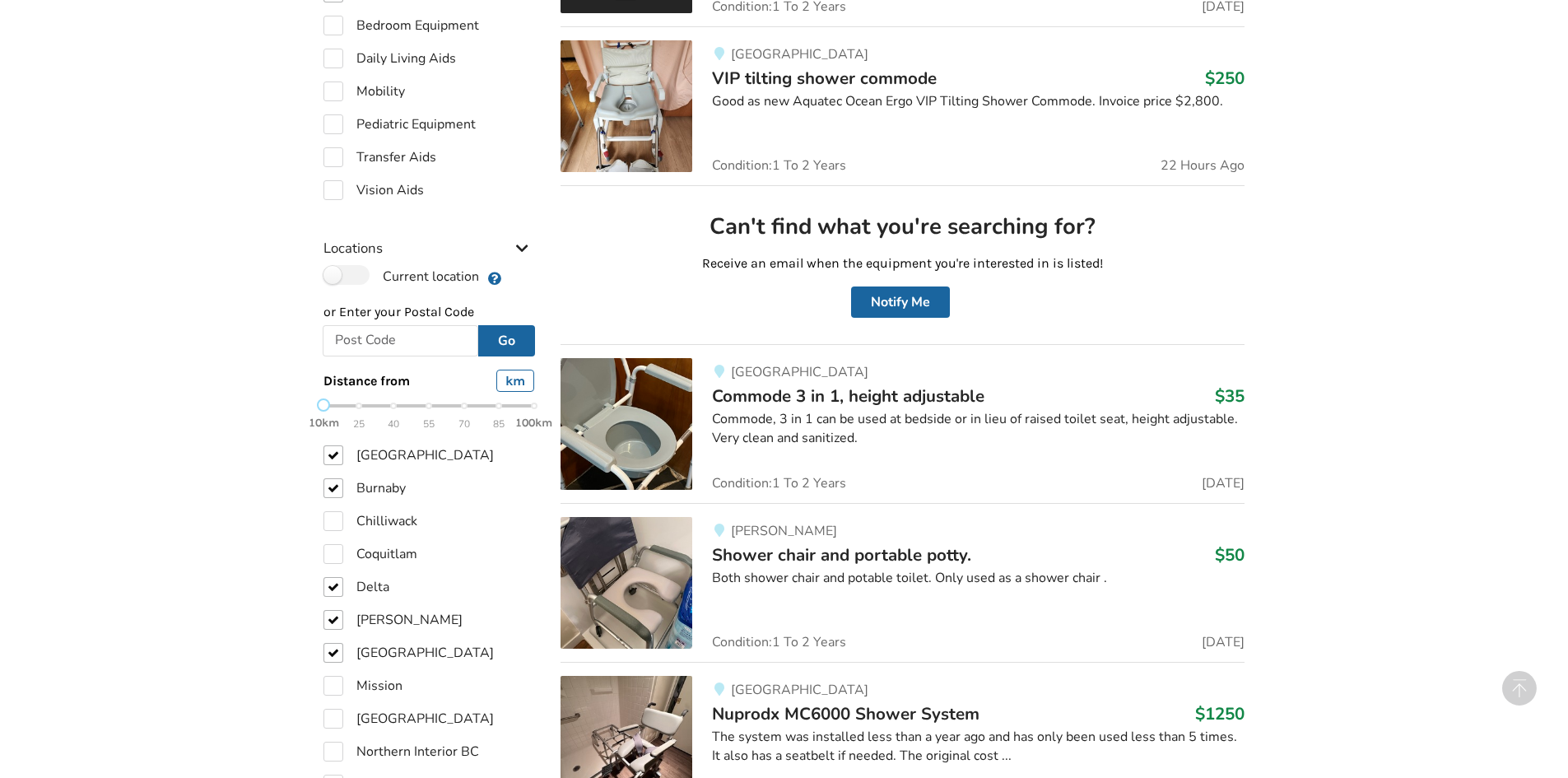
scroll to position [707, 0]
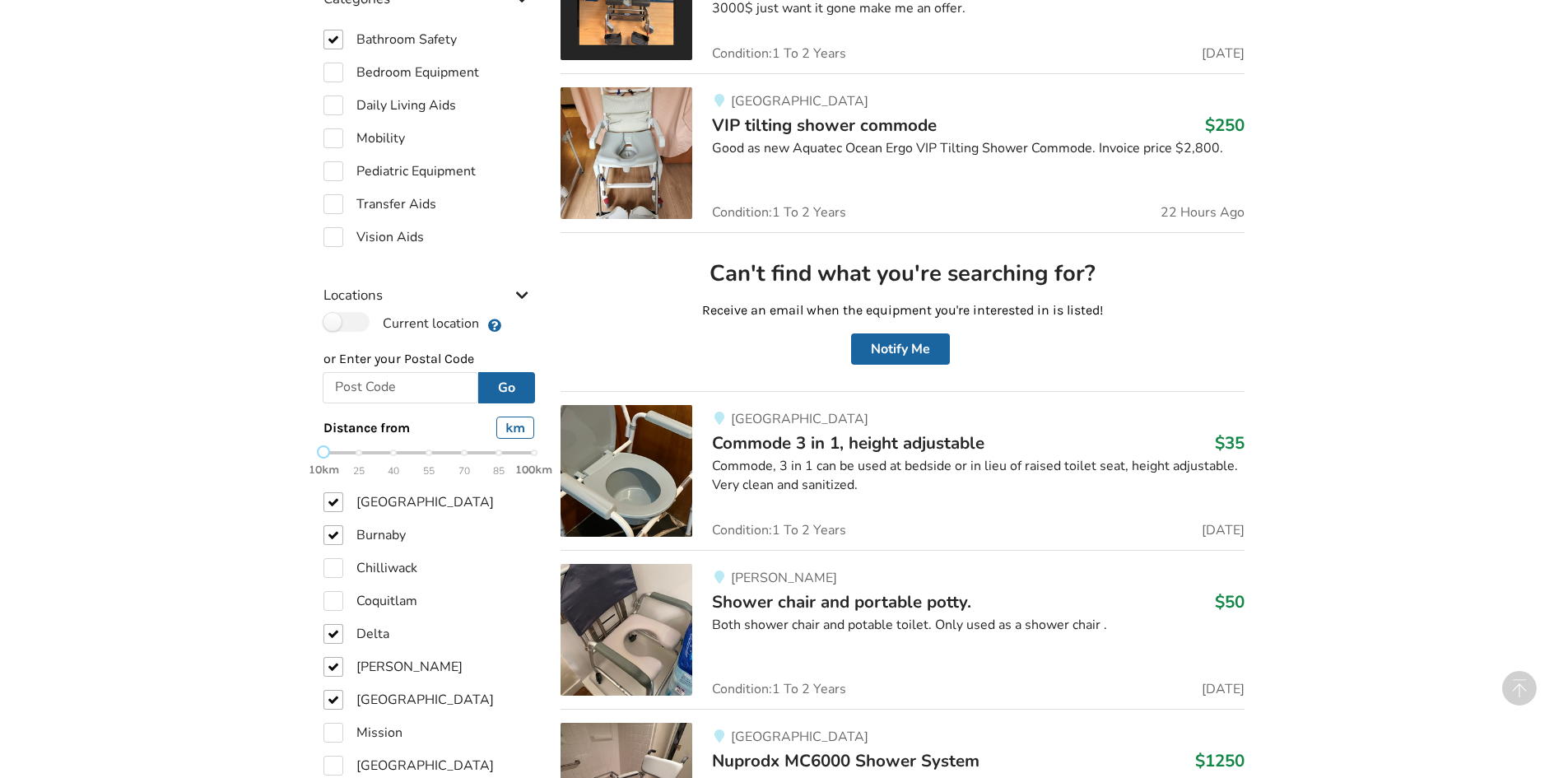
click at [638, 487] on img at bounding box center [626, 471] width 132 height 132
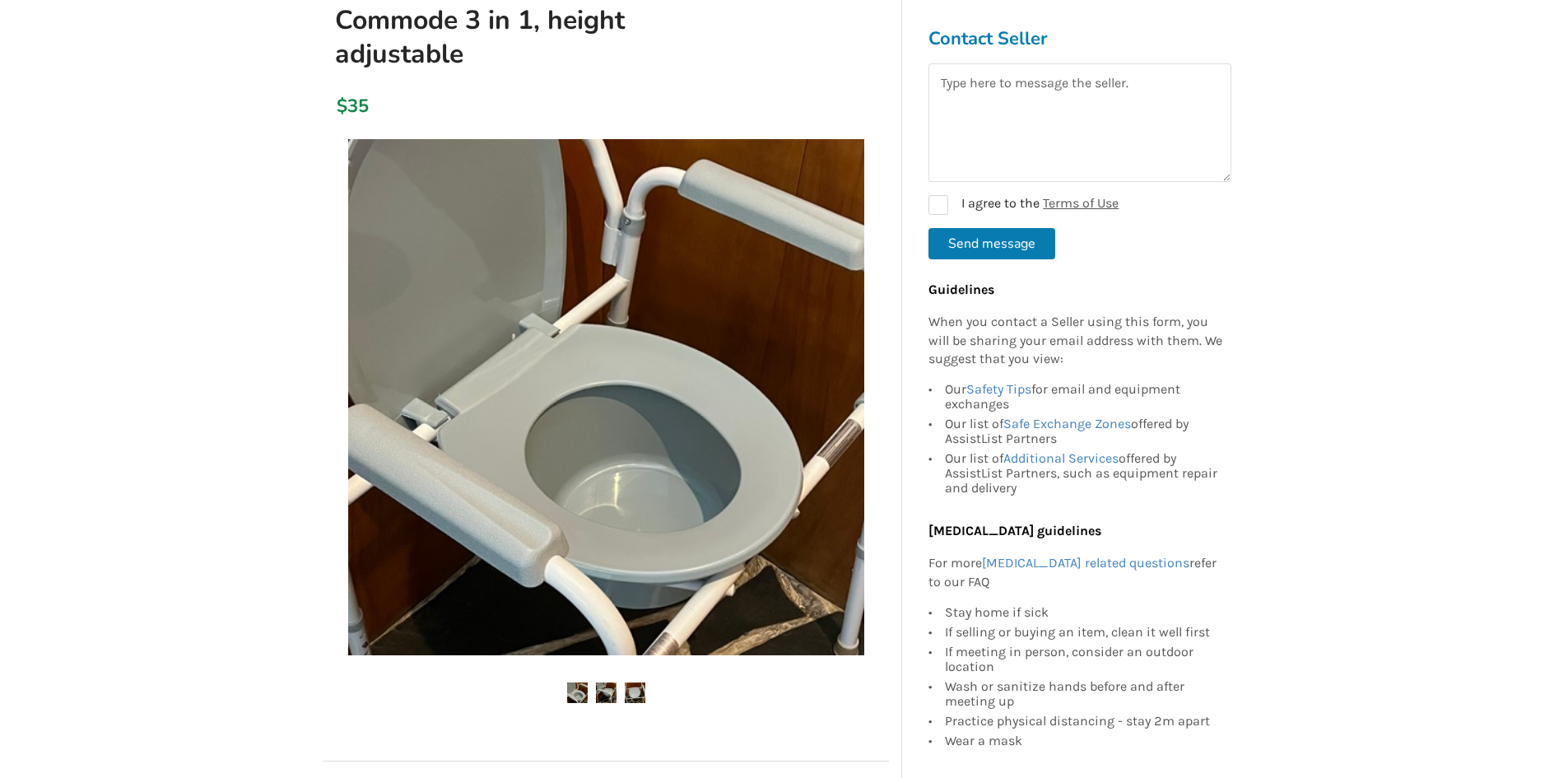
scroll to position [494, 0]
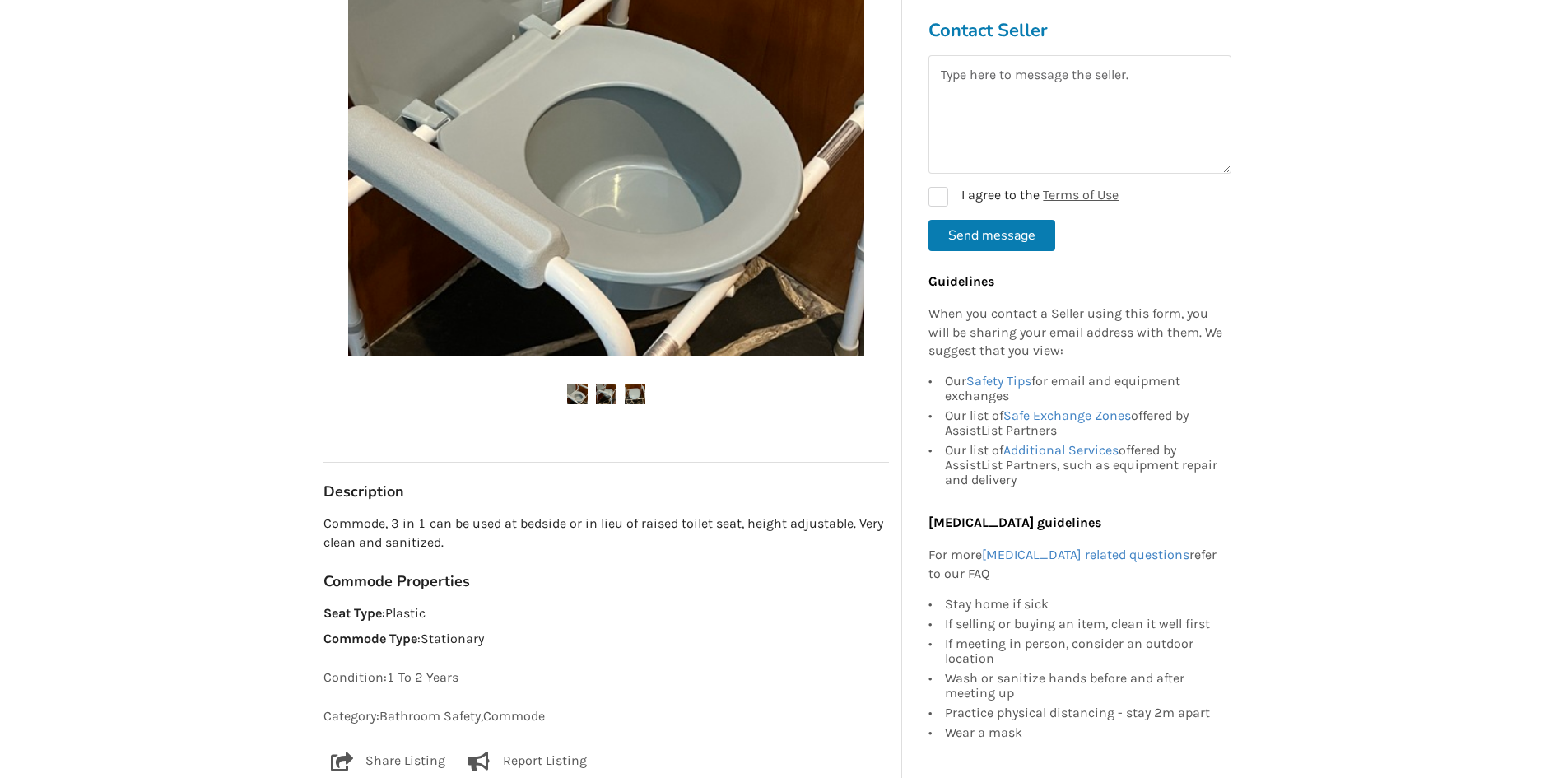
click at [594, 395] on ul at bounding box center [606, 395] width 566 height 22
click at [603, 392] on img at bounding box center [606, 394] width 21 height 21
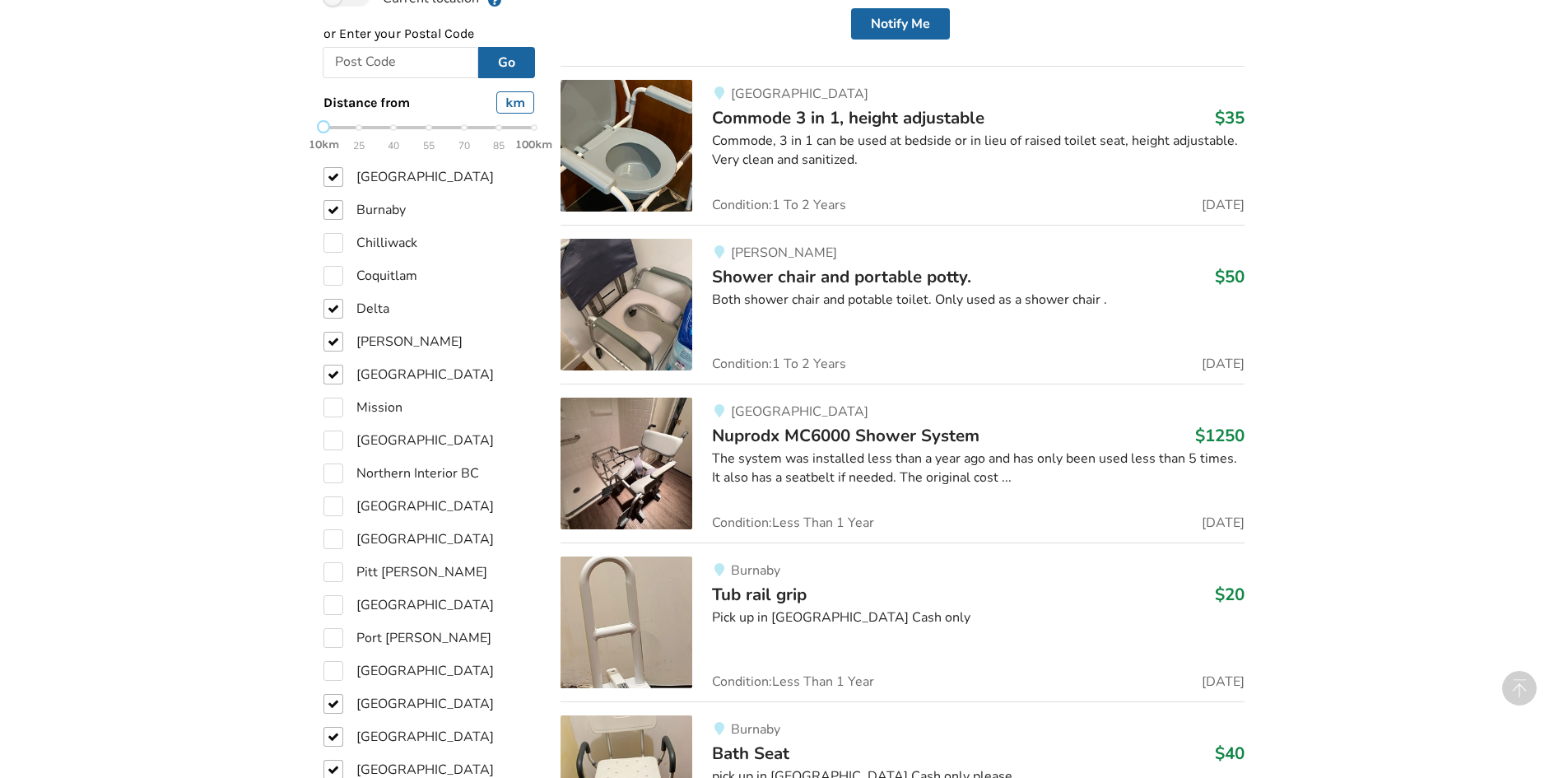
scroll to position [1036, 0]
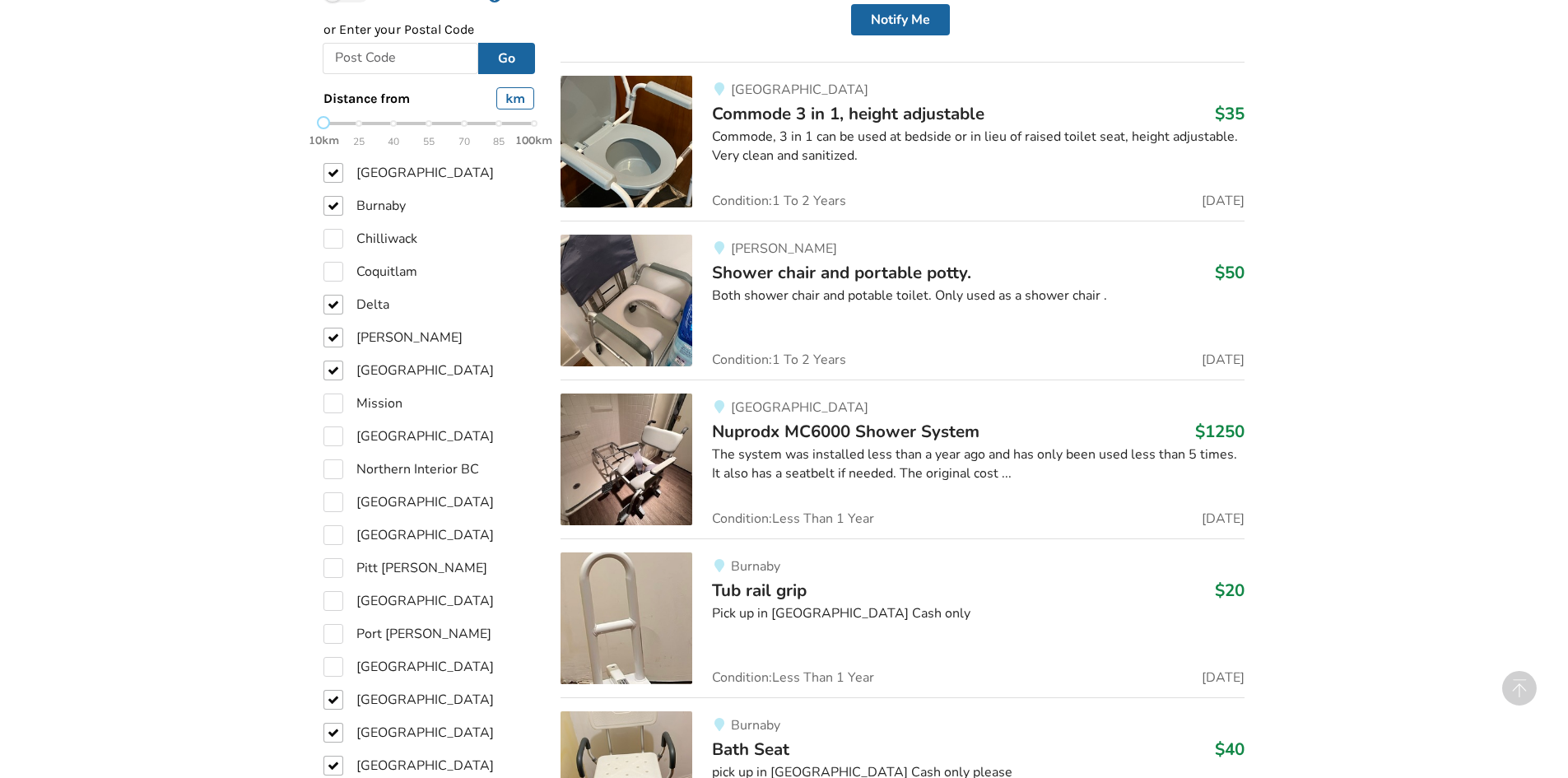
click at [753, 308] on div "[PERSON_NAME] Shower chair and portable potty. $50 Both shower chair and potabl…" at bounding box center [968, 301] width 552 height 132
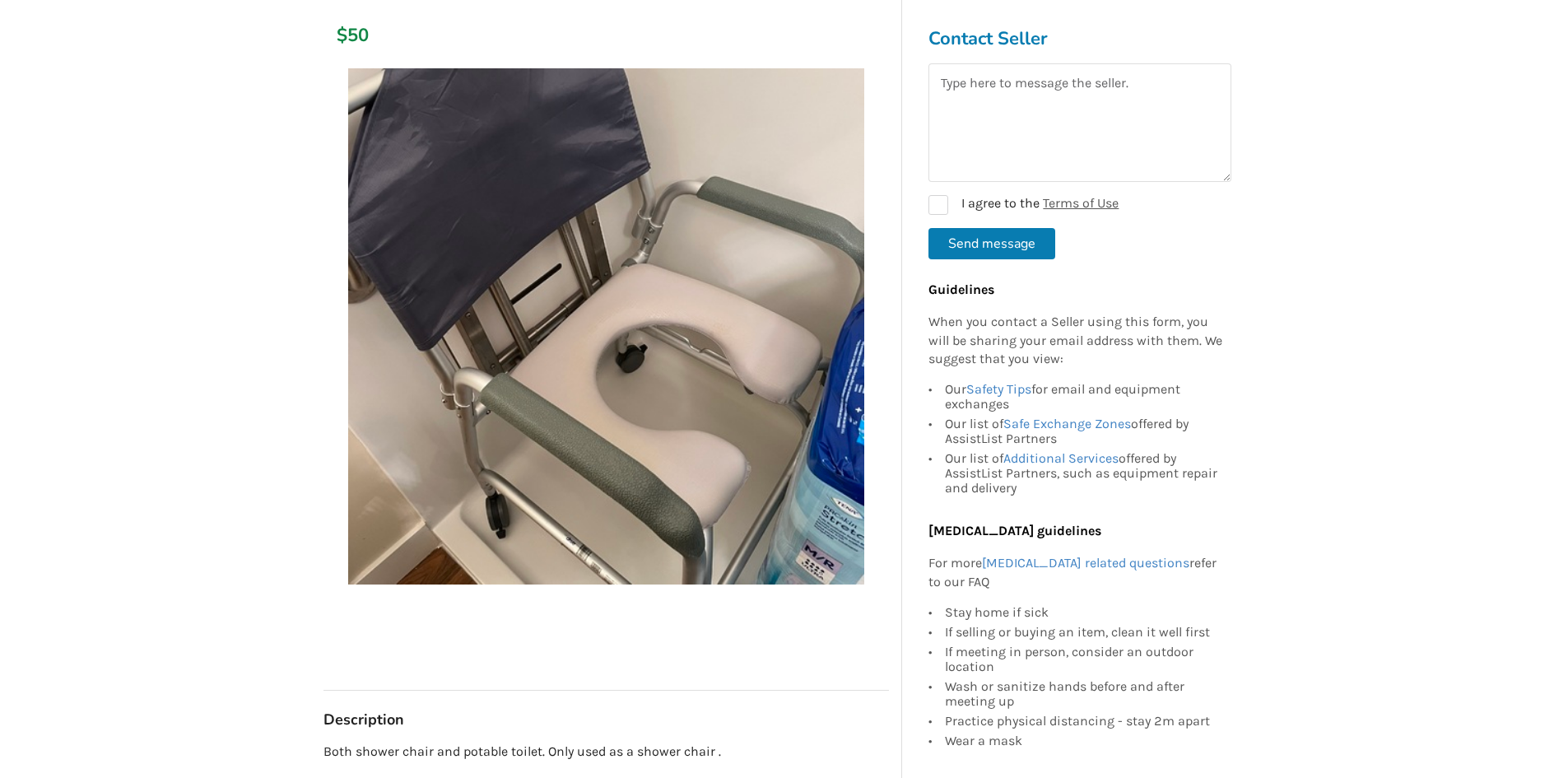
scroll to position [247, 0]
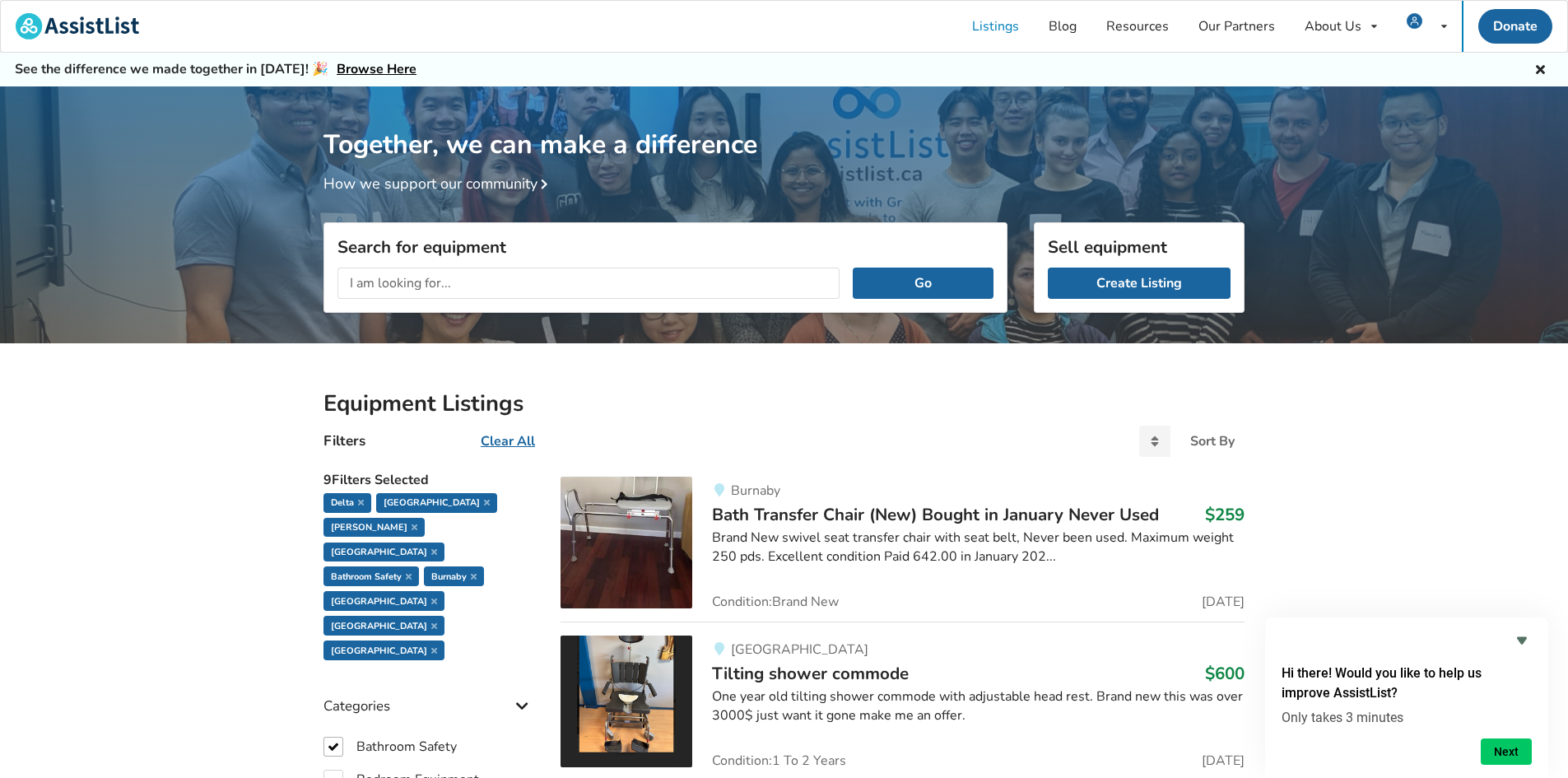
drag, startPoint x: 664, startPoint y: 254, endPoint x: 650, endPoint y: 269, distance: 20.5
click at [651, 269] on div "Go" at bounding box center [665, 283] width 682 height 57
click at [652, 266] on div "Go" at bounding box center [665, 283] width 682 height 57
click at [643, 284] on input "text" at bounding box center [589, 283] width 502 height 31
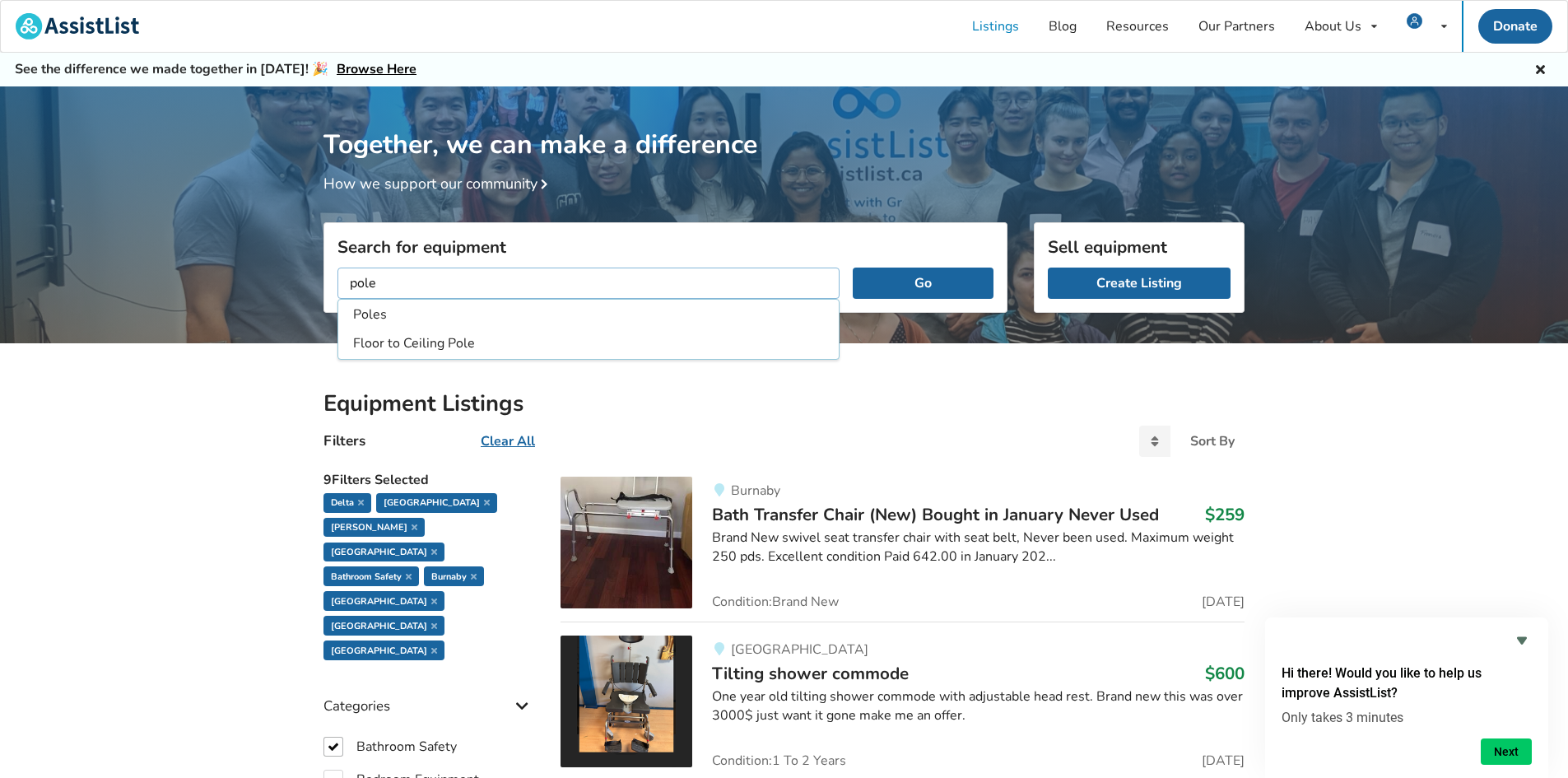
click at [853, 267] on button "Go" at bounding box center [923, 283] width 141 height 31
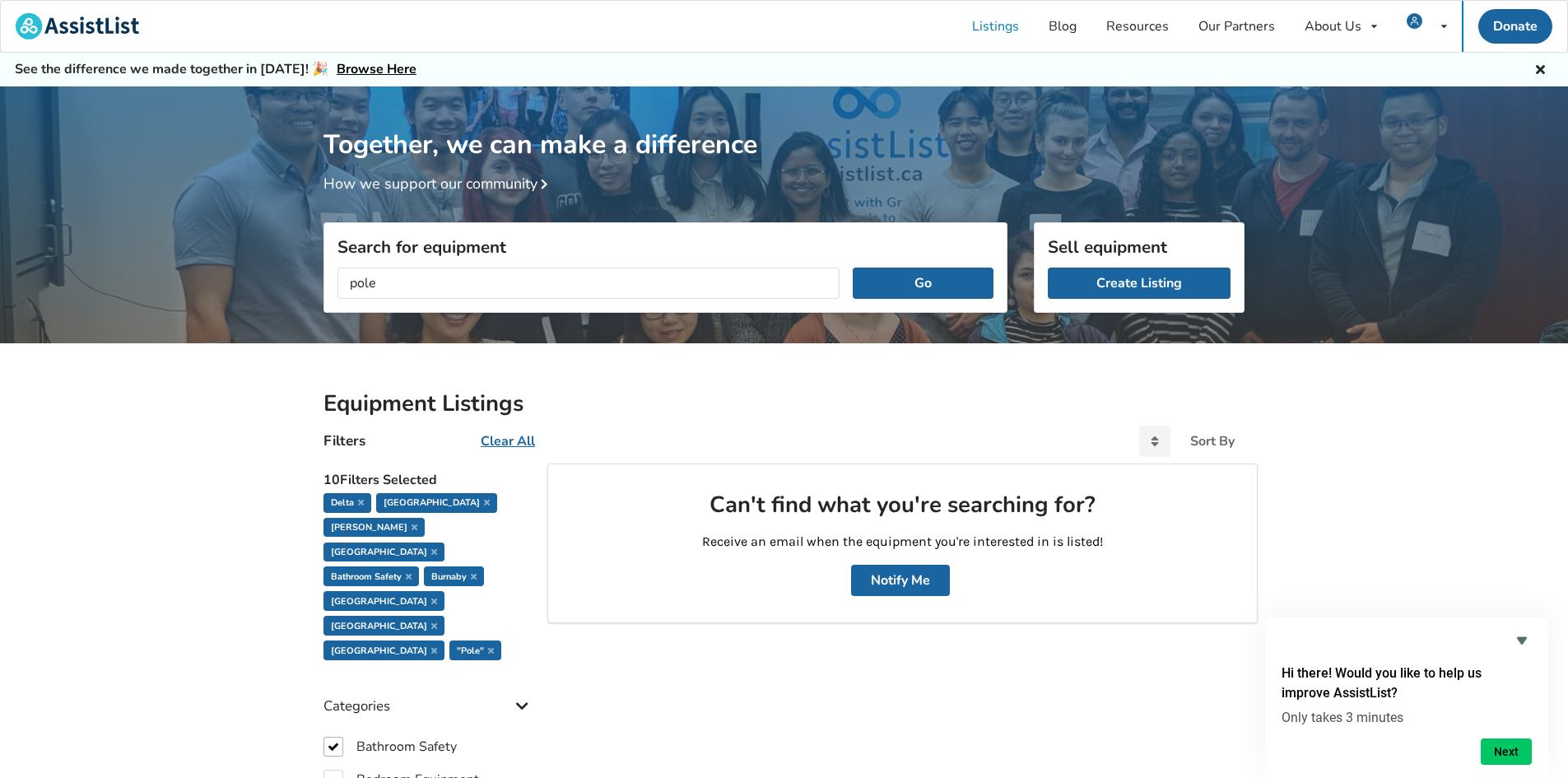
drag, startPoint x: 393, startPoint y: 301, endPoint x: 325, endPoint y: 301, distance: 68.0
click at [325, 301] on div "pole Go" at bounding box center [665, 283] width 682 height 57
drag, startPoint x: 415, startPoint y: 277, endPoint x: 237, endPoint y: 284, distance: 178.1
type input "commode"
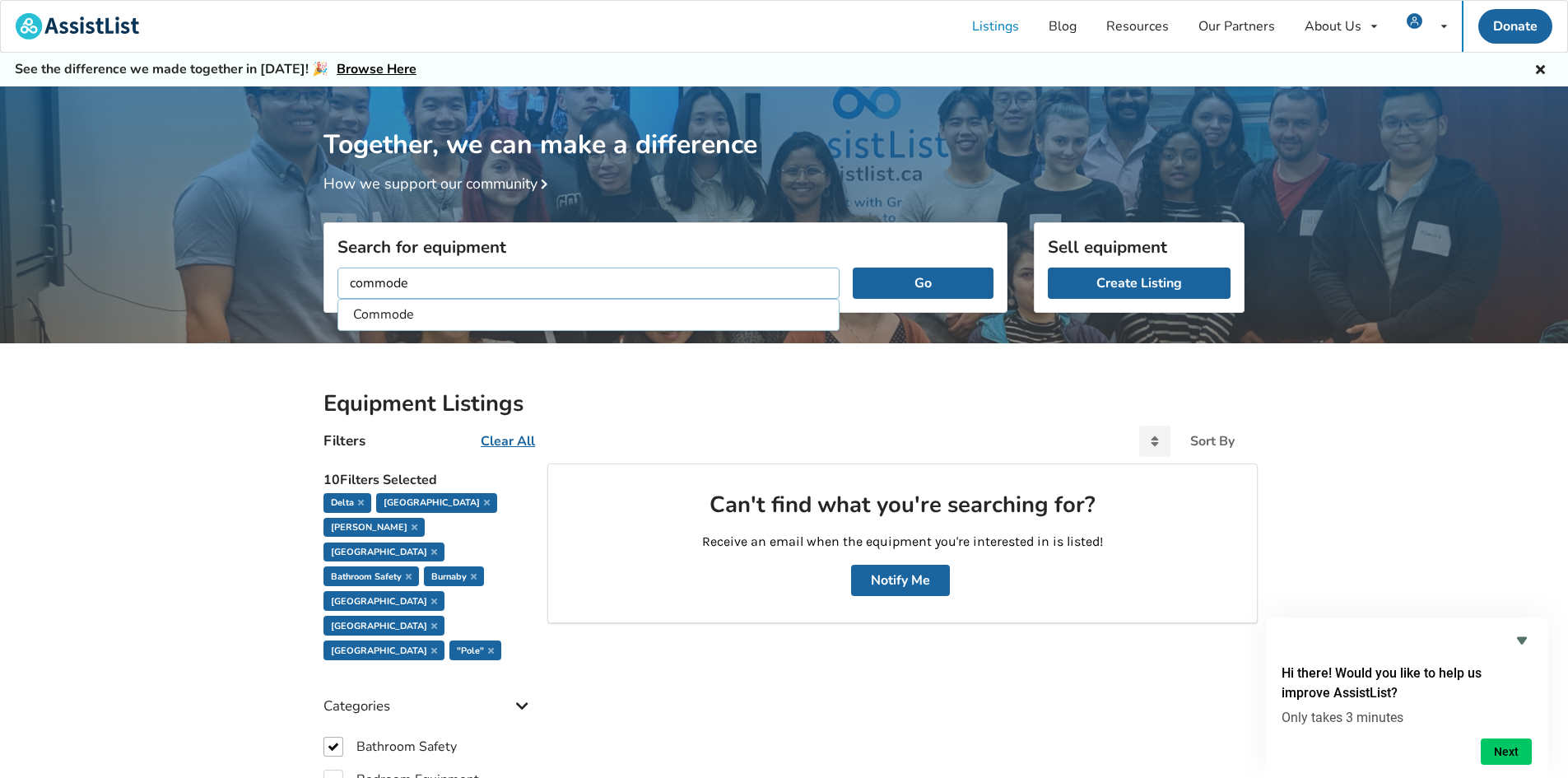
click at [853, 267] on button "Go" at bounding box center [923, 283] width 141 height 31
